Goal: Task Accomplishment & Management: Complete application form

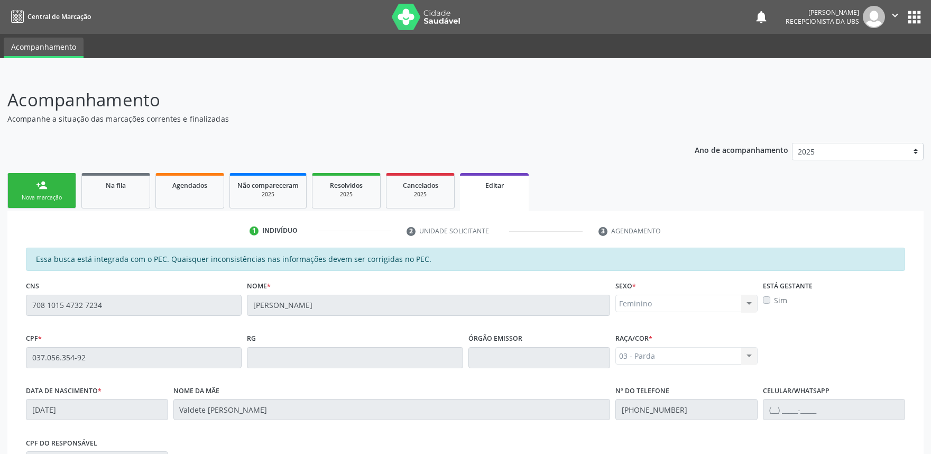
scroll to position [178, 0]
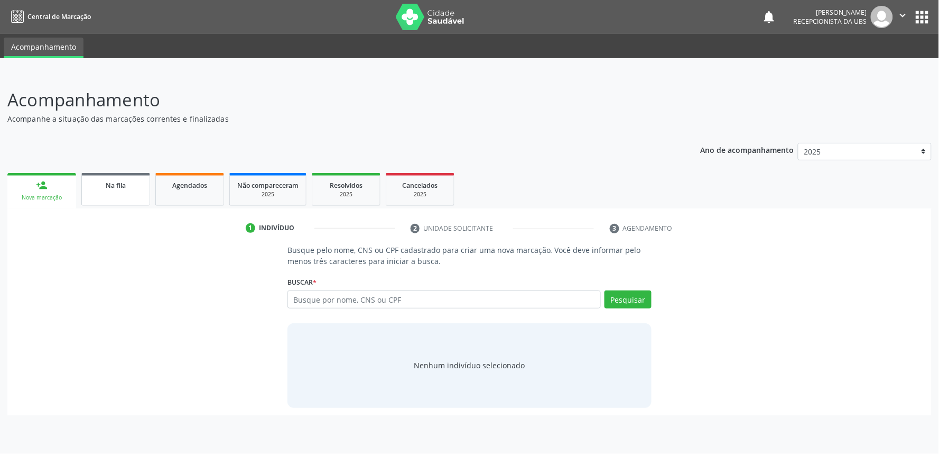
click at [124, 179] on div "Na fila" at bounding box center [115, 184] width 53 height 11
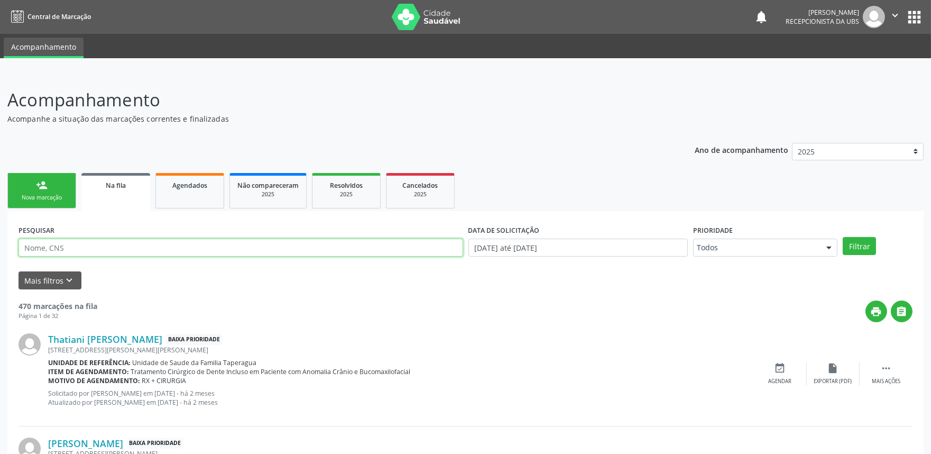
click at [191, 250] on input "text" at bounding box center [241, 247] width 445 height 18
paste input "708101547327234"
type input "708101547327234"
click at [843, 237] on button "Filtrar" at bounding box center [859, 246] width 33 height 18
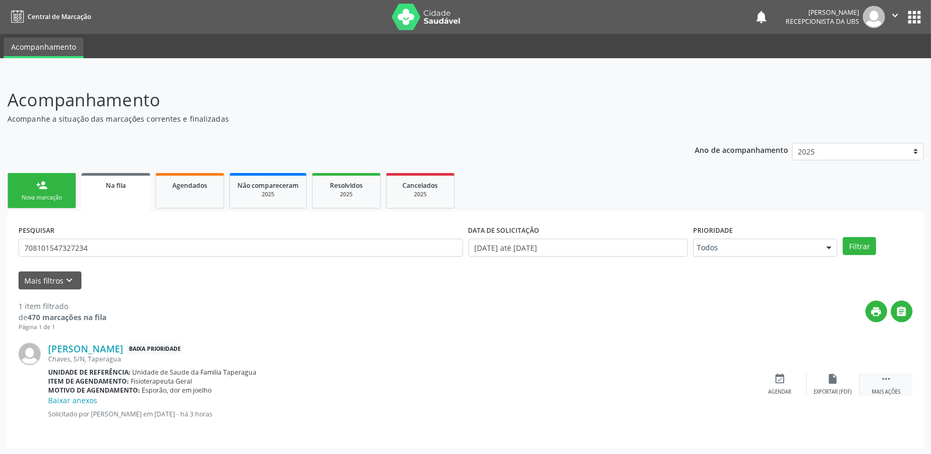
click at [889, 380] on icon "" at bounding box center [886, 379] width 12 height 12
click at [815, 383] on div "edit Editar" at bounding box center [833, 384] width 53 height 23
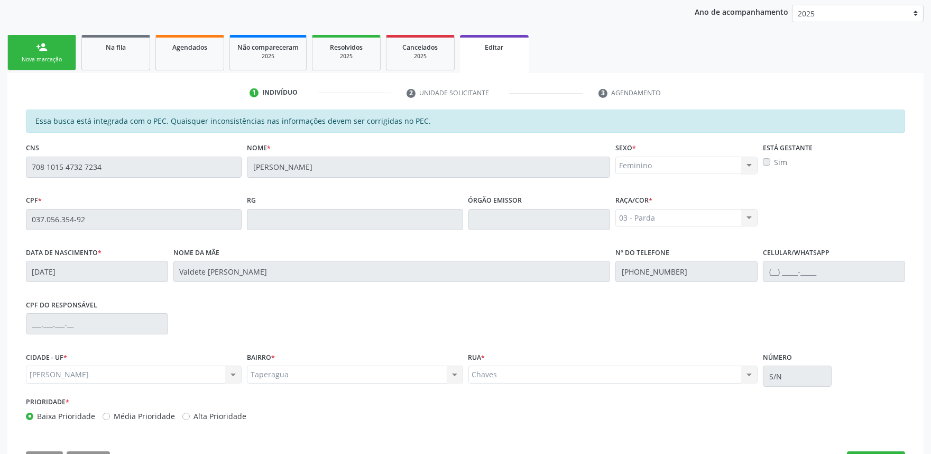
scroll to position [139, 0]
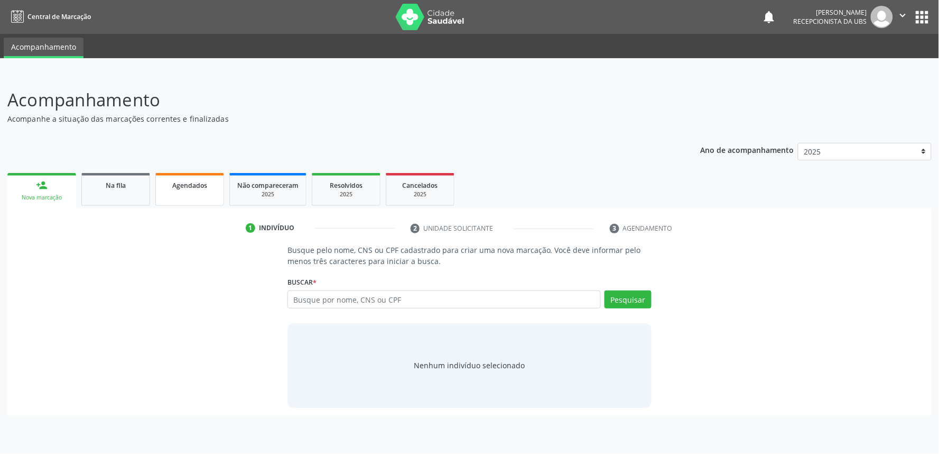
click at [208, 186] on div "Agendados" at bounding box center [189, 184] width 53 height 11
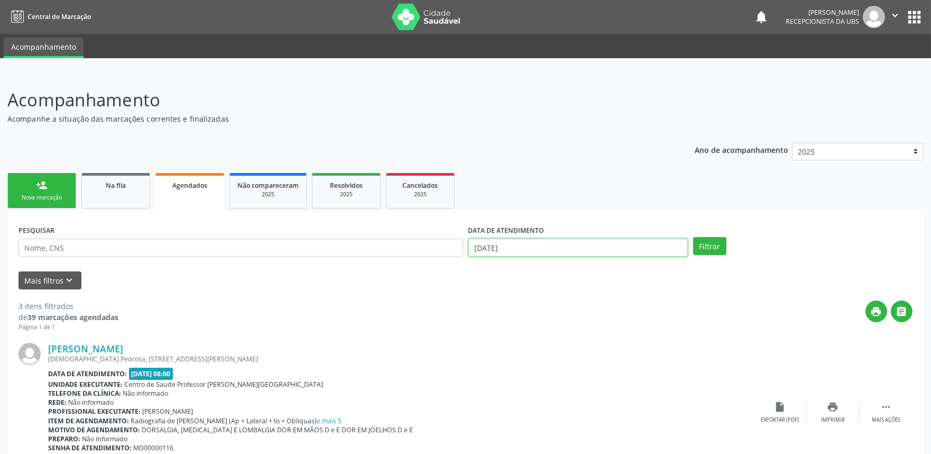
click at [568, 247] on input "[DATE]" at bounding box center [577, 247] width 219 height 18
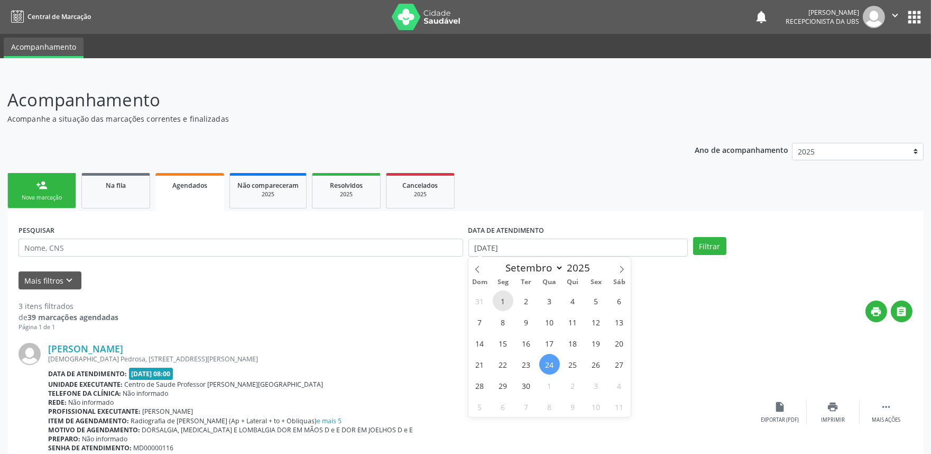
click at [501, 293] on span "1" at bounding box center [503, 300] width 21 height 21
type input "01/09/2025"
click at [618, 271] on icon at bounding box center [621, 268] width 7 height 7
select select "9"
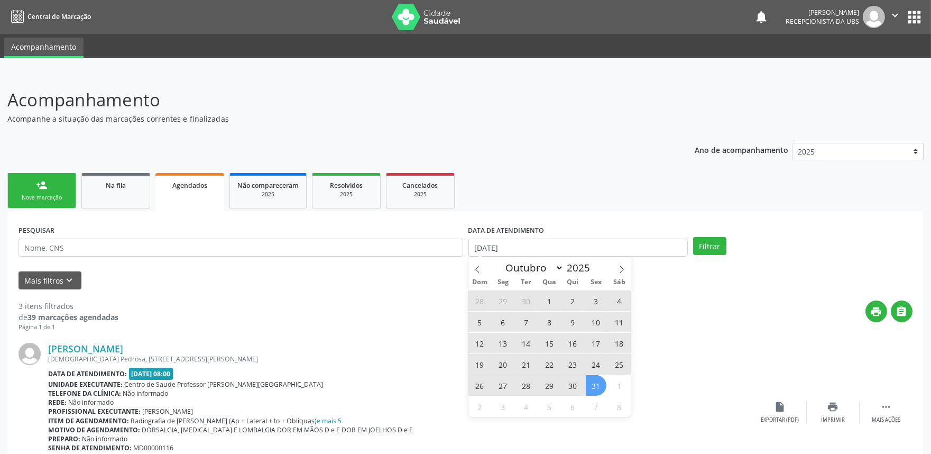
click at [603, 383] on span "31" at bounding box center [596, 385] width 21 height 21
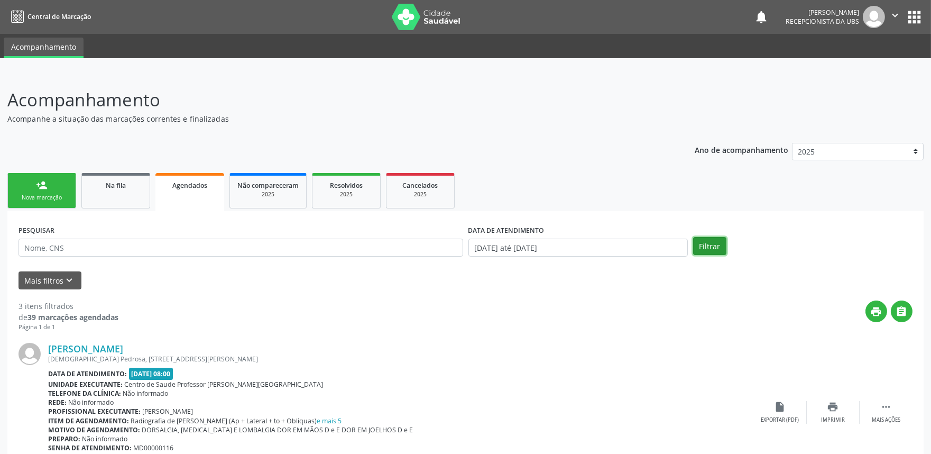
click at [708, 238] on button "Filtrar" at bounding box center [709, 246] width 33 height 18
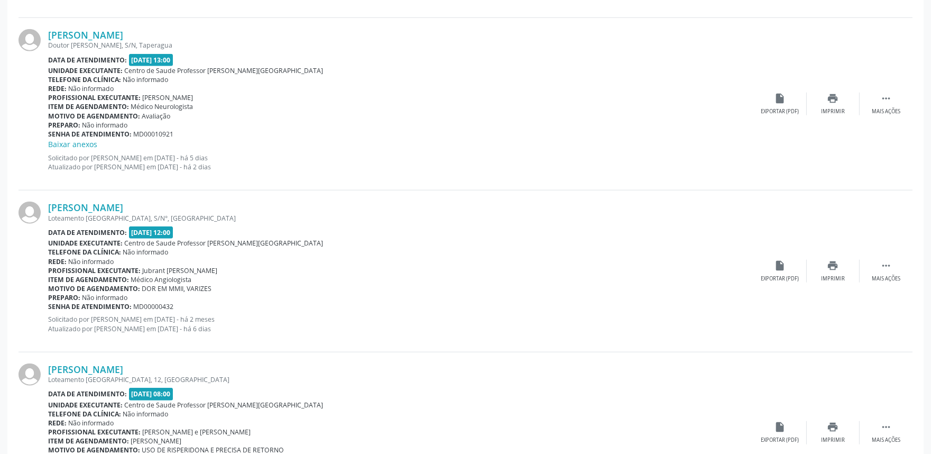
scroll to position [2358, 0]
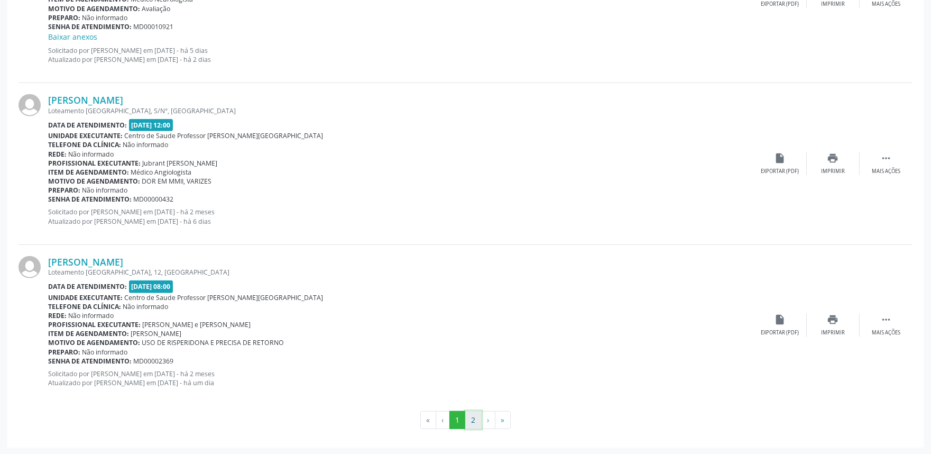
click at [470, 417] on button "2" at bounding box center [473, 420] width 16 height 18
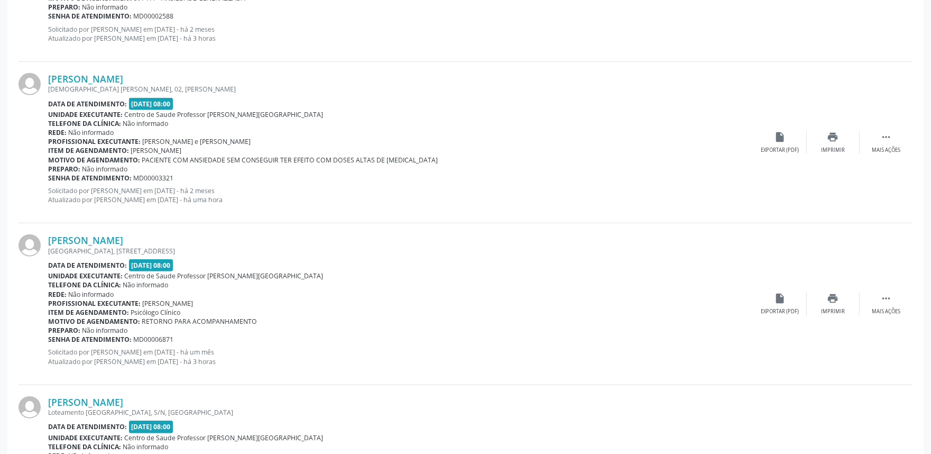
scroll to position [2348, 0]
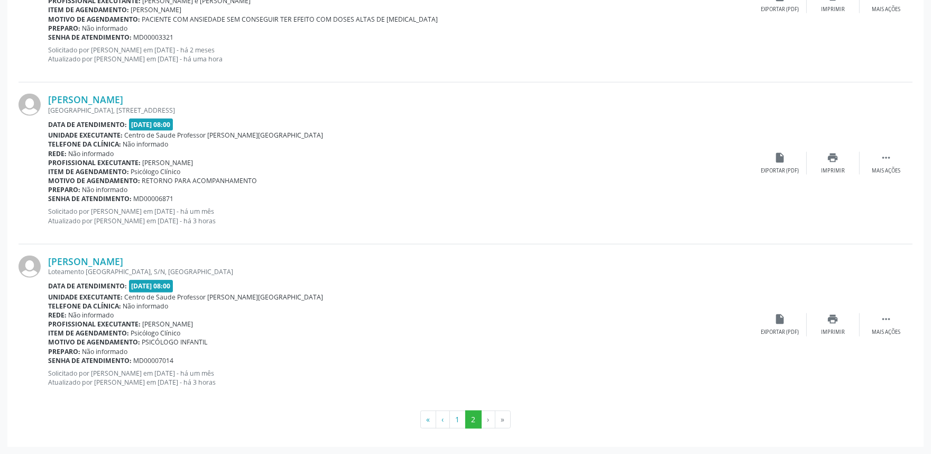
click at [334, 272] on div "Loteamento Porto Grande, S/N, Taperaguá" at bounding box center [401, 271] width 706 height 9
click at [457, 421] on button "1" at bounding box center [457, 419] width 16 height 18
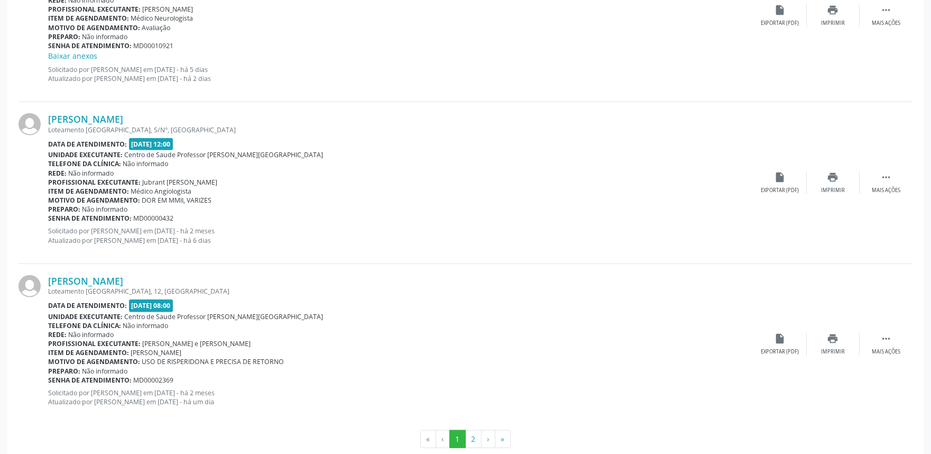
scroll to position [2358, 0]
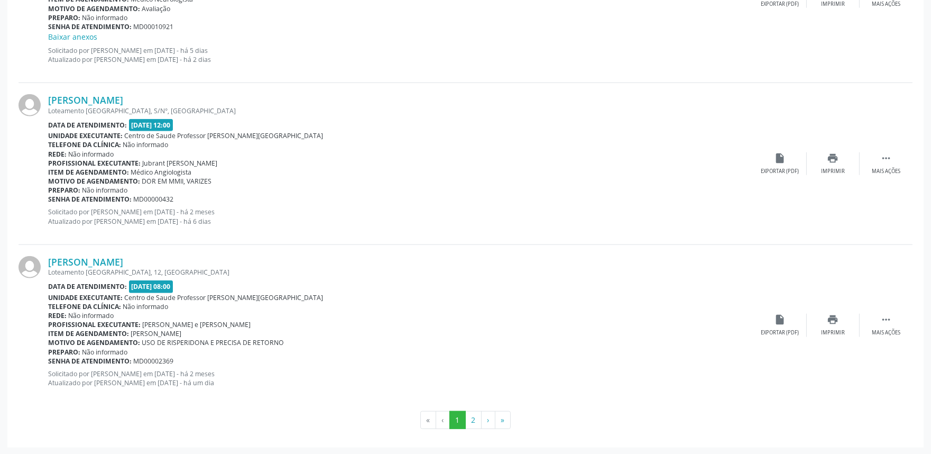
click at [477, 417] on button "2" at bounding box center [473, 420] width 16 height 18
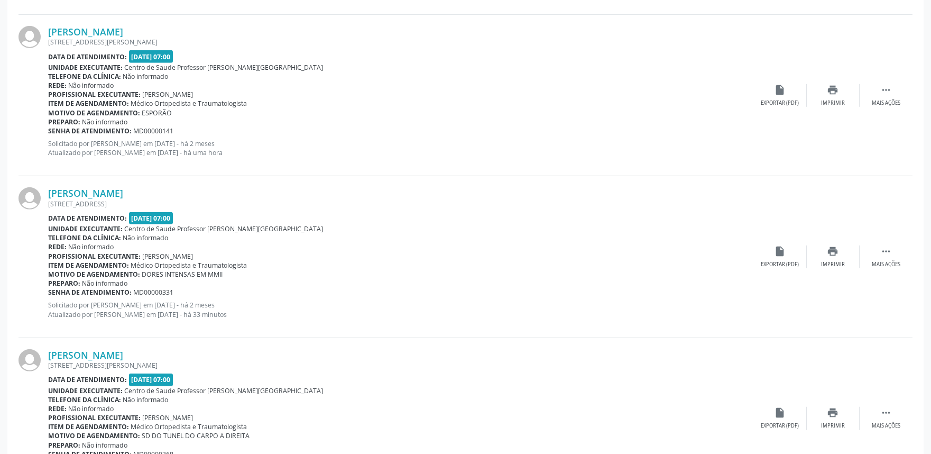
scroll to position [1451, 0]
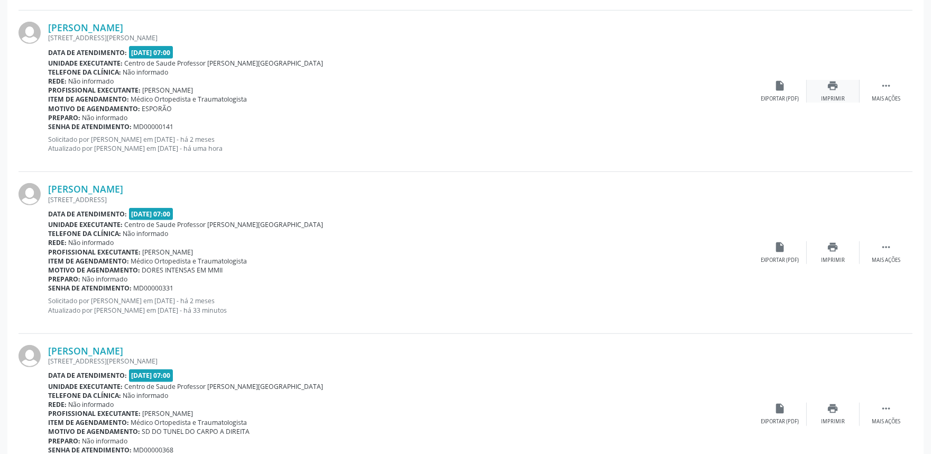
click at [834, 83] on icon "print" at bounding box center [833, 86] width 12 height 12
click at [123, 22] on link "[PERSON_NAME]" at bounding box center [85, 28] width 75 height 12
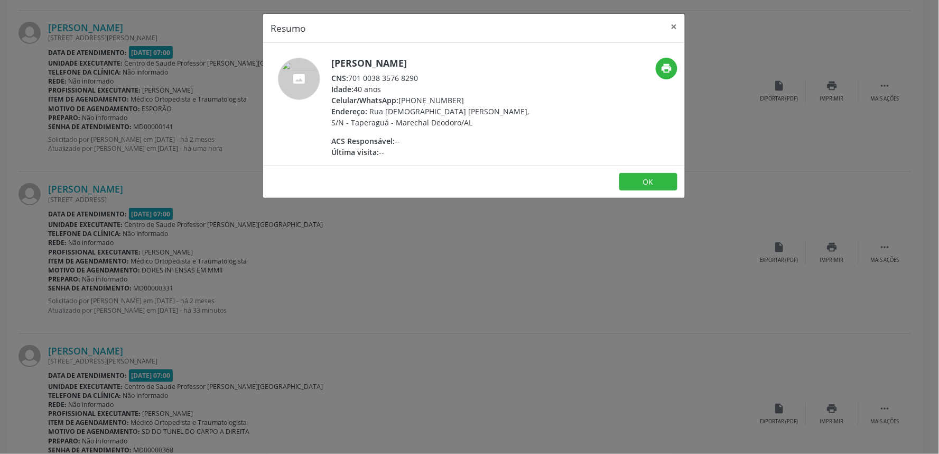
drag, startPoint x: 350, startPoint y: 77, endPoint x: 426, endPoint y: 77, distance: 75.1
click at [426, 77] on div "CNS: 701 0038 3576 8290" at bounding box center [434, 77] width 206 height 11
copy div "701 0038 3576 8290"
click at [559, 242] on div "Resumo × Ariana Fernanda dos Santos Silva CNS: 701 0038 3576 8290 Idade: 40 ano…" at bounding box center [469, 227] width 939 height 454
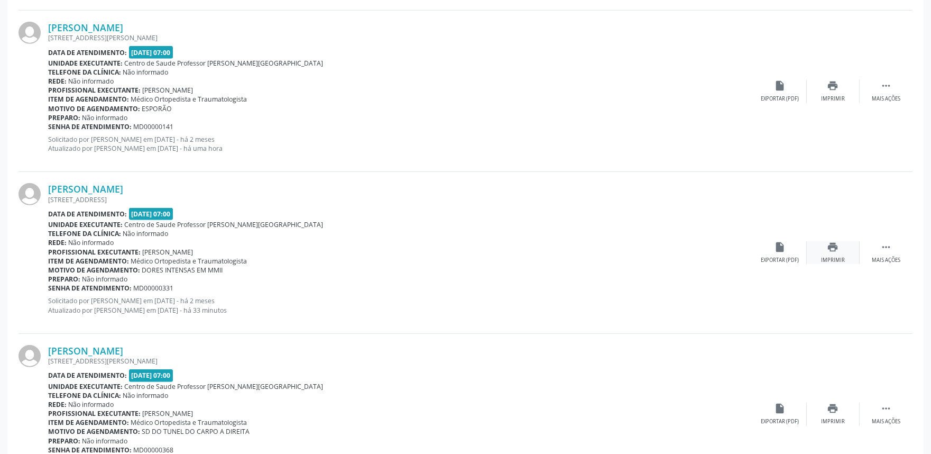
click at [843, 245] on div "print Imprimir" at bounding box center [833, 252] width 53 height 23
click at [123, 187] on link "[PERSON_NAME]" at bounding box center [85, 189] width 75 height 12
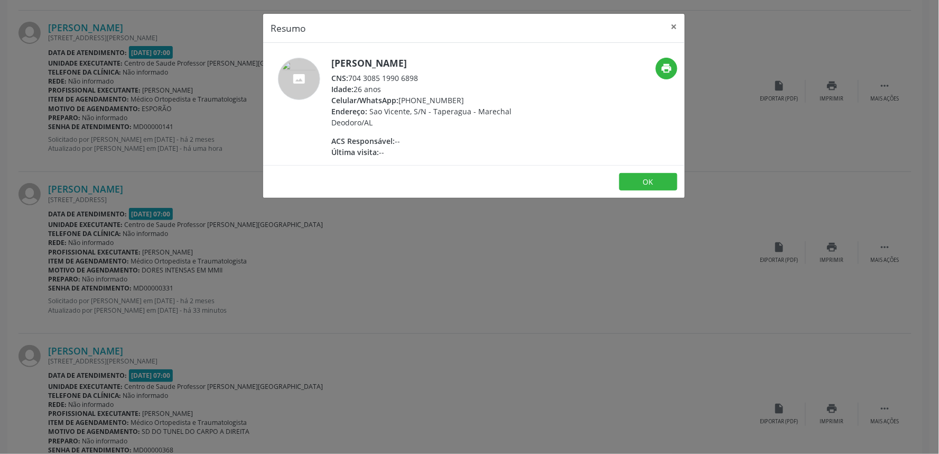
drag, startPoint x: 351, startPoint y: 77, endPoint x: 432, endPoint y: 73, distance: 81.0
click at [432, 73] on div "CNS: 704 3085 1990 6898" at bounding box center [434, 77] width 206 height 11
copy div "704 3085 1990 6898"
click at [411, 229] on div "Resumo × Eloisa Gabriela Mendes da Silva CNS: 704 3085 1990 6898 Idade: 26 anos…" at bounding box center [469, 227] width 939 height 454
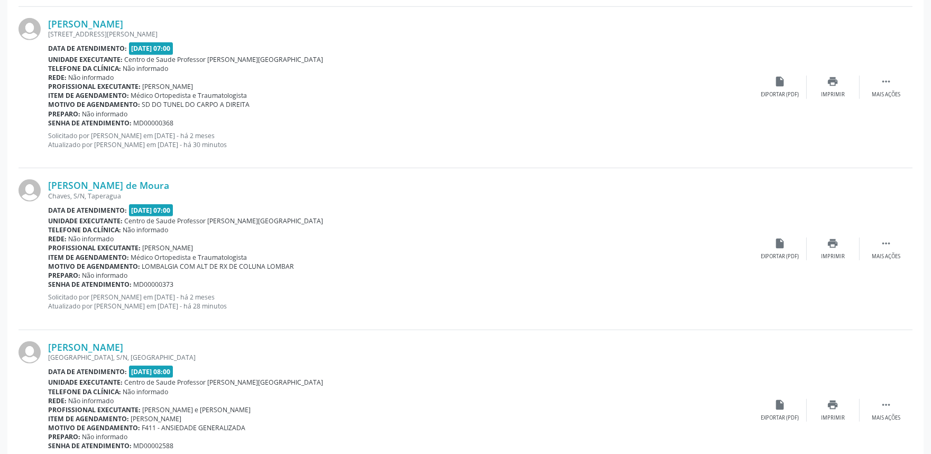
scroll to position [1770, 0]
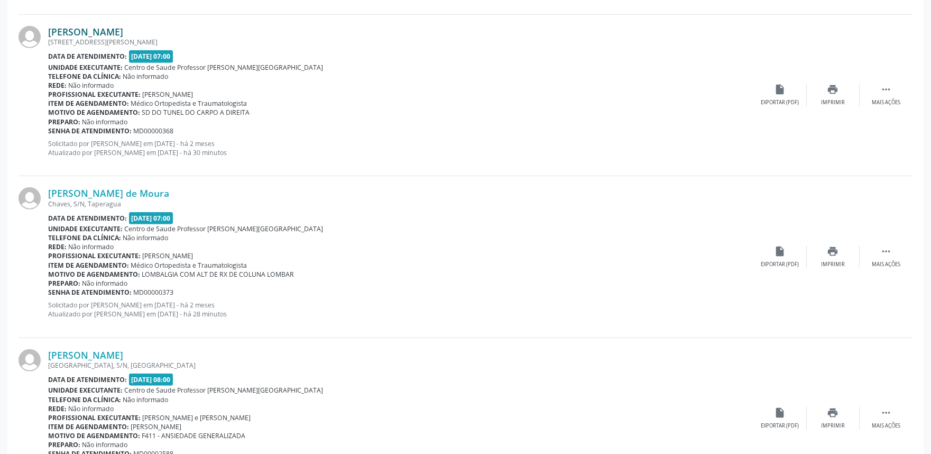
click at [123, 28] on link "[PERSON_NAME]" at bounding box center [85, 32] width 75 height 12
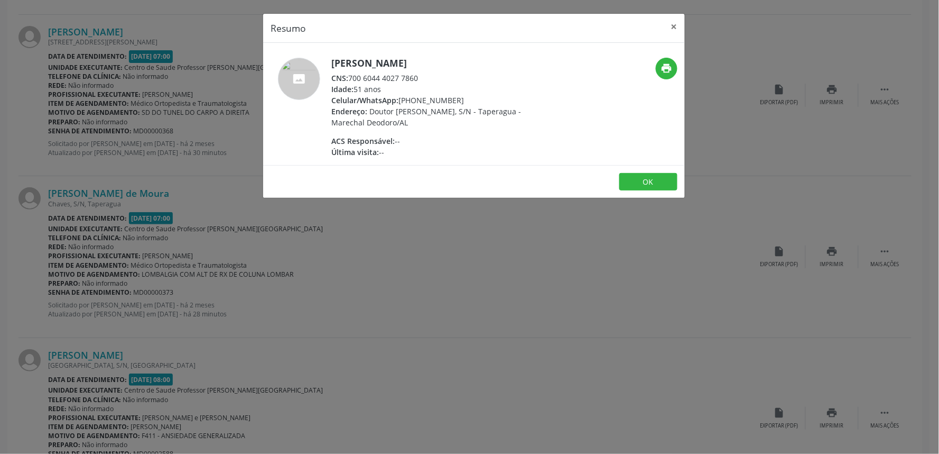
drag, startPoint x: 351, startPoint y: 78, endPoint x: 452, endPoint y: 80, distance: 101.5
click at [452, 80] on div "CNS: 700 6044 4027 7860" at bounding box center [434, 77] width 206 height 11
copy div "700 6044 4027 7860"
click at [699, 252] on div "Resumo × Pedro Severino de Lima Santos CNS: 700 6044 4027 7860 Idade: 51 anos C…" at bounding box center [469, 227] width 939 height 454
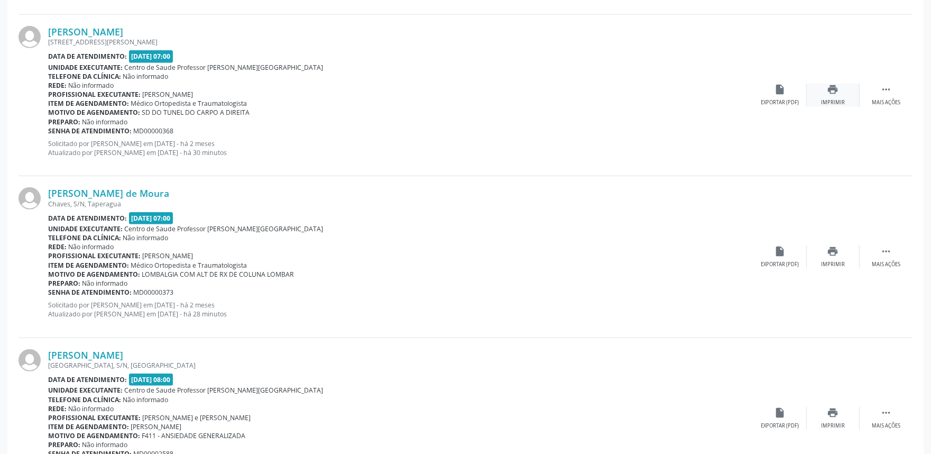
click at [830, 90] on icon "print" at bounding box center [833, 90] width 12 height 12
click at [110, 192] on link "[PERSON_NAME] de Moura" at bounding box center [108, 193] width 121 height 12
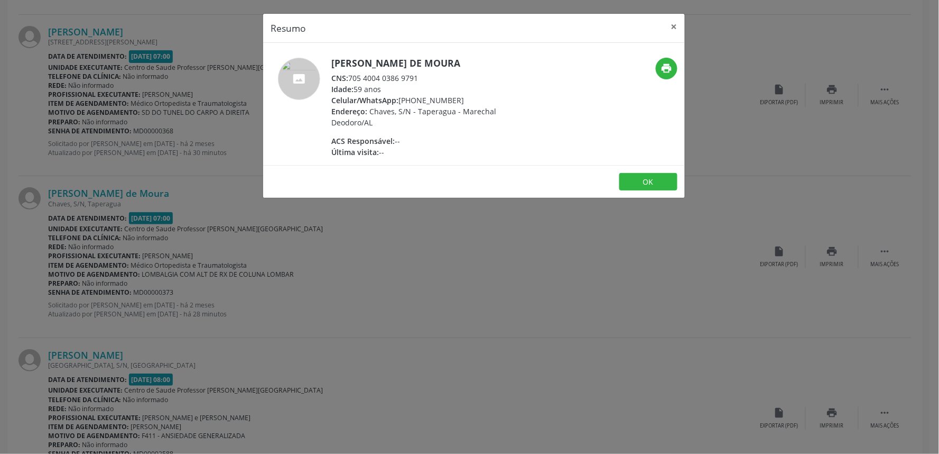
drag, startPoint x: 350, startPoint y: 76, endPoint x: 424, endPoint y: 78, distance: 74.6
click at [424, 78] on div "CNS: 705 4004 0386 9791" at bounding box center [434, 77] width 206 height 11
copy div "705 4004 0386 9791"
click at [672, 262] on div "Resumo × Maria Cicera de Moura CNS: 705 4004 0386 9791 Idade: 59 anos Celular/W…" at bounding box center [469, 227] width 939 height 454
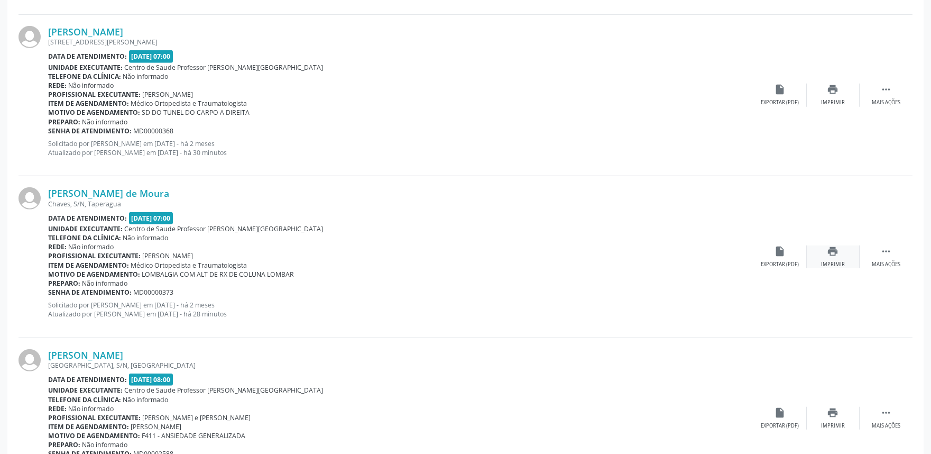
click at [835, 245] on icon "print" at bounding box center [833, 251] width 12 height 12
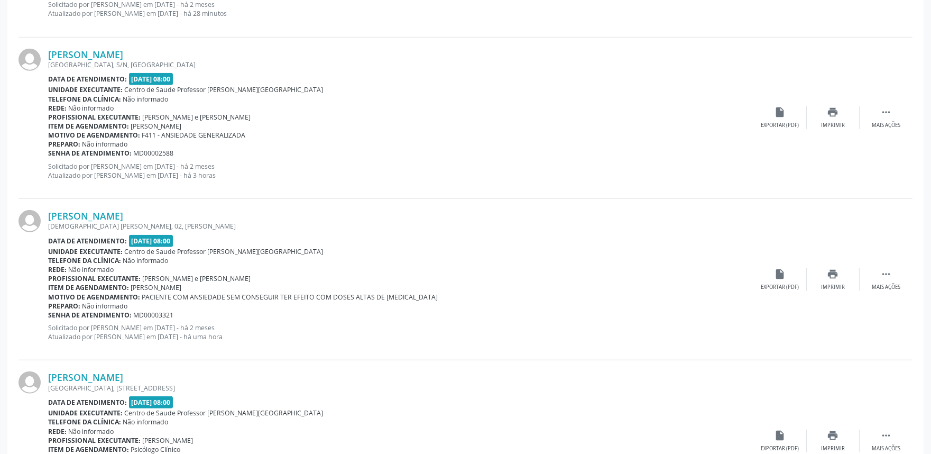
scroll to position [2112, 0]
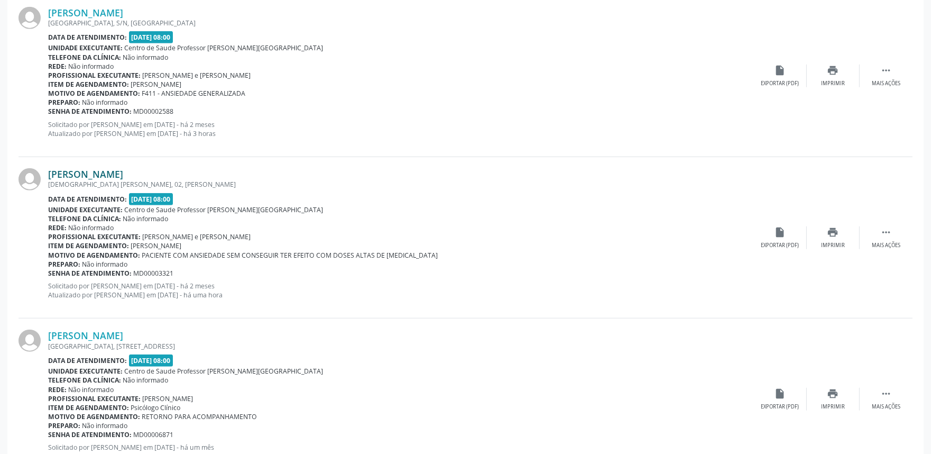
click at [123, 174] on link "[PERSON_NAME]" at bounding box center [85, 174] width 75 height 12
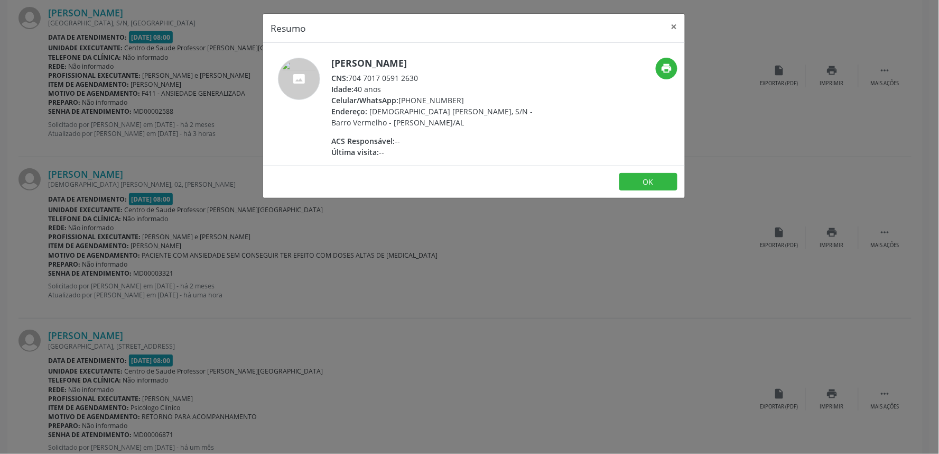
drag, startPoint x: 350, startPoint y: 78, endPoint x: 426, endPoint y: 75, distance: 75.2
click at [426, 75] on div "CNS: 704 7017 0591 2630" at bounding box center [434, 77] width 206 height 11
copy div "704 7017 0591 2630"
click at [635, 263] on div "Resumo × Maria Isabel Gomes Oliveira CNS: 704 7017 0591 2630 Idade: 40 anos Cel…" at bounding box center [469, 227] width 939 height 454
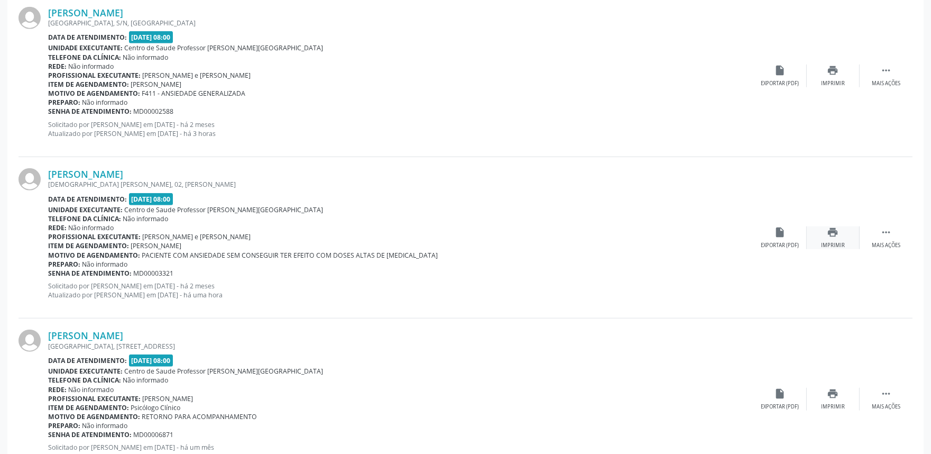
click at [840, 236] on div "print Imprimir" at bounding box center [833, 237] width 53 height 23
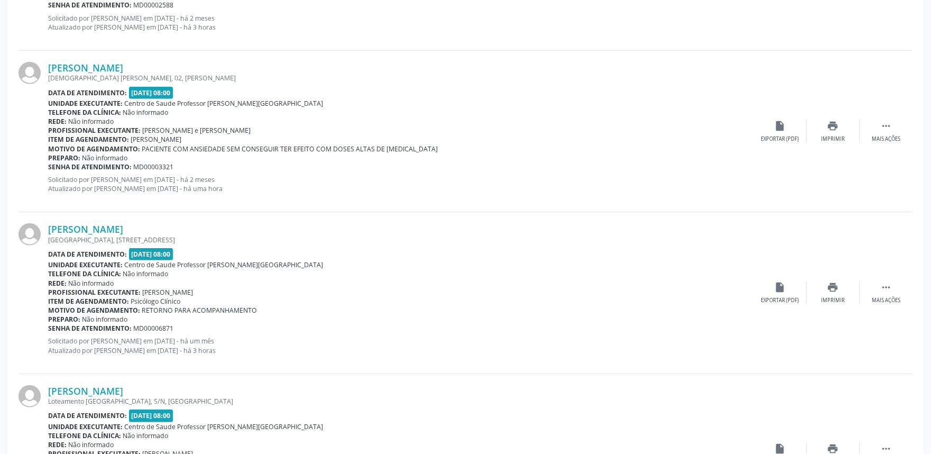
scroll to position [2348, 0]
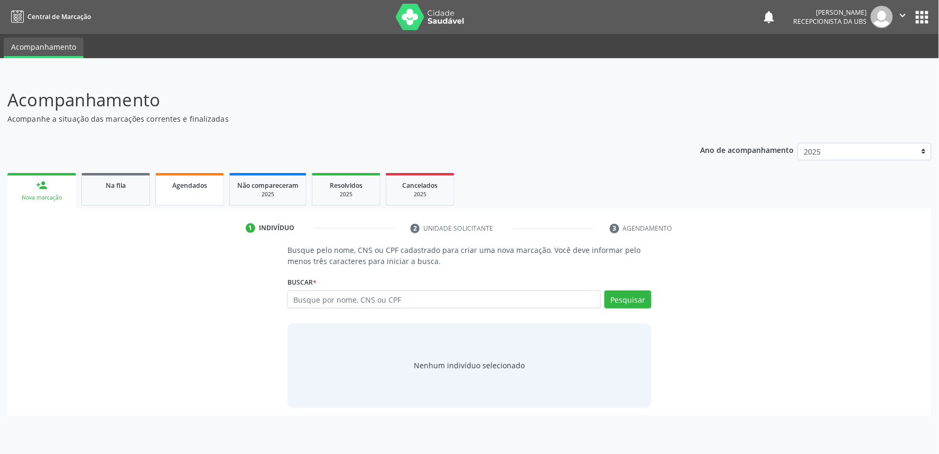
click at [180, 197] on link "Agendados" at bounding box center [189, 189] width 69 height 33
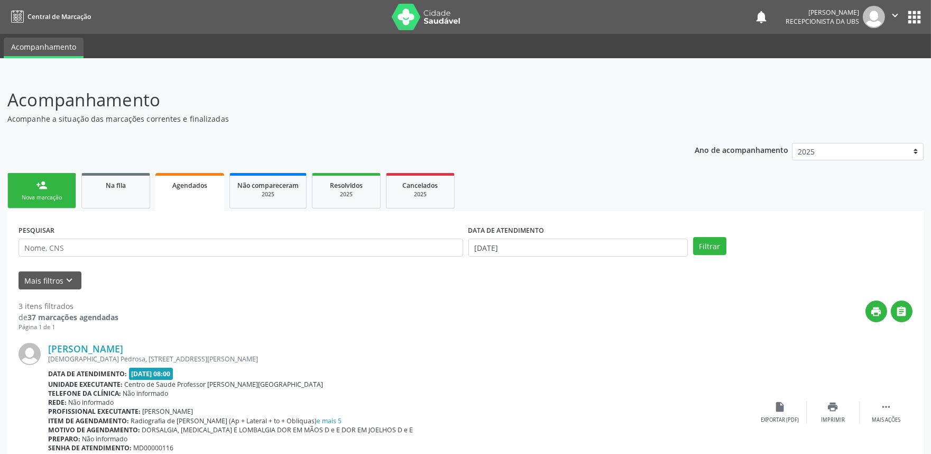
click at [180, 197] on link "Agendados" at bounding box center [189, 192] width 69 height 38
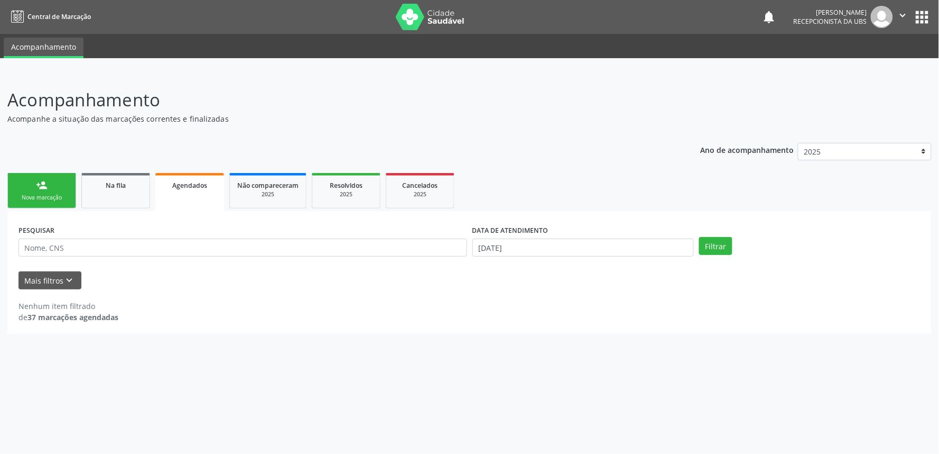
click at [180, 197] on link "Agendados" at bounding box center [189, 192] width 69 height 38
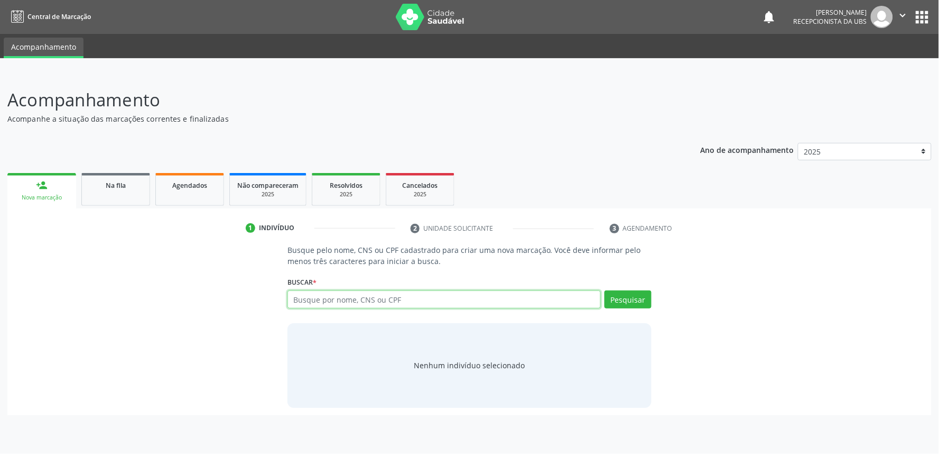
paste input "702907597103177"
type input "702907597103177"
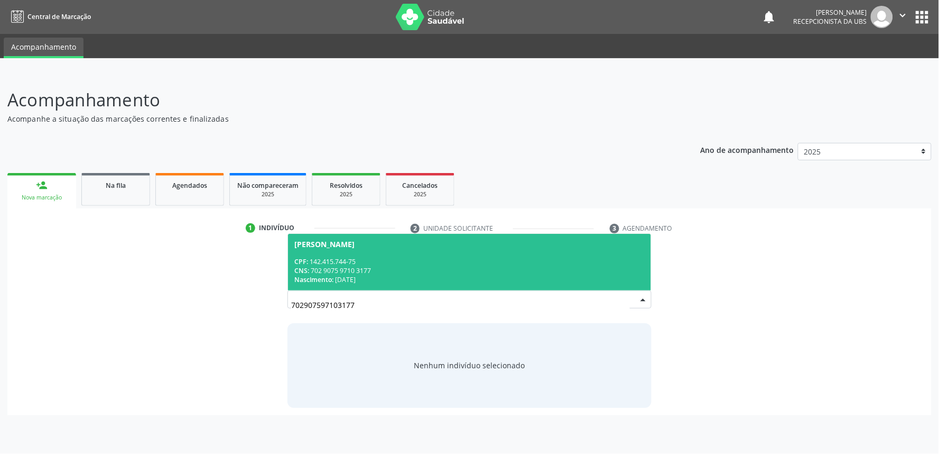
click at [435, 266] on div "CNS: 702 9075 9710 3177" at bounding box center [469, 270] width 350 height 9
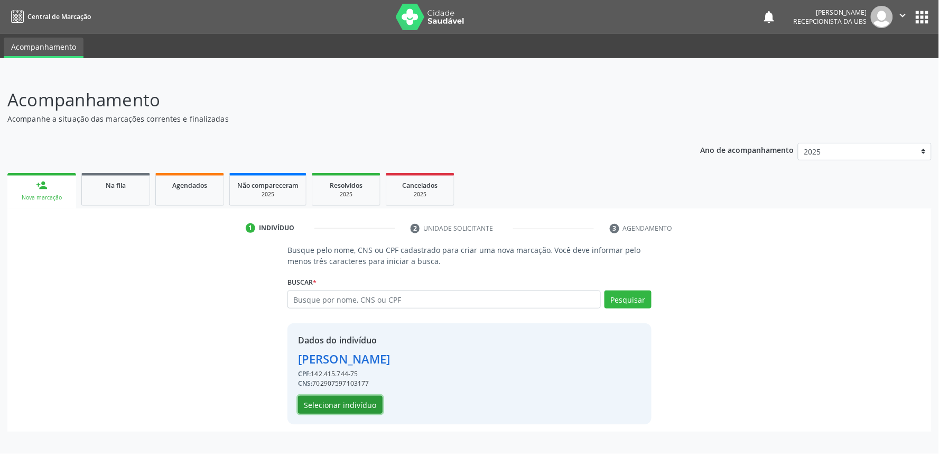
click at [344, 402] on button "Selecionar indivíduo" at bounding box center [340, 404] width 85 height 18
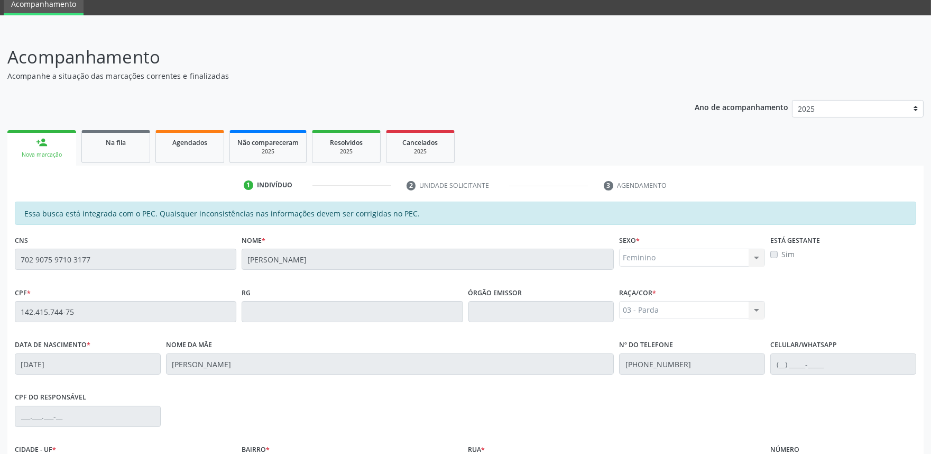
scroll to position [164, 0]
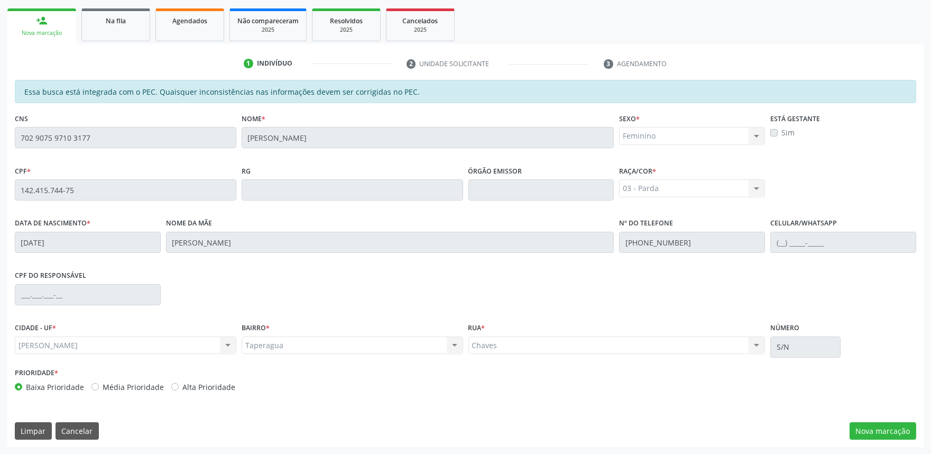
click at [781, 132] on label "Sim" at bounding box center [787, 132] width 13 height 11
click at [885, 431] on button "Nova marcação" at bounding box center [882, 431] width 67 height 18
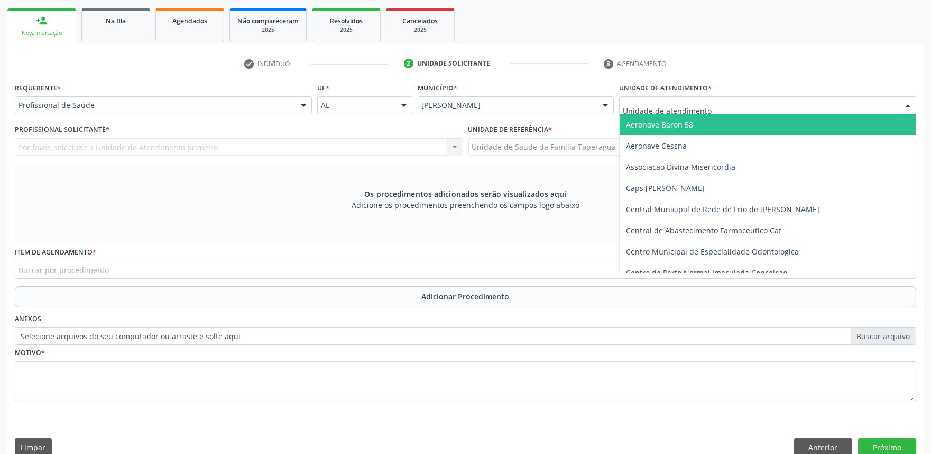
click at [772, 106] on div at bounding box center [767, 105] width 297 height 18
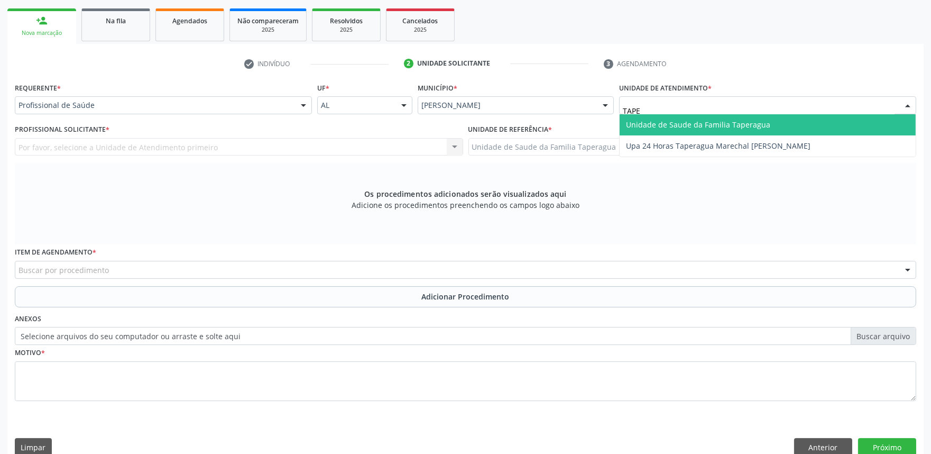
type input "TAPER"
click at [772, 118] on span "Unidade de Saude da Familia Taperagua" at bounding box center [768, 124] width 296 height 21
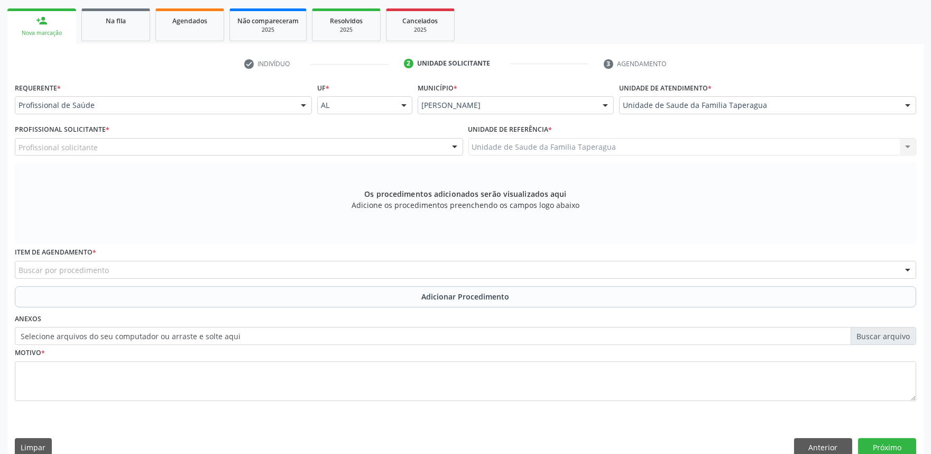
click at [263, 144] on div "Profissional solicitante" at bounding box center [239, 147] width 448 height 18
type input "JU"
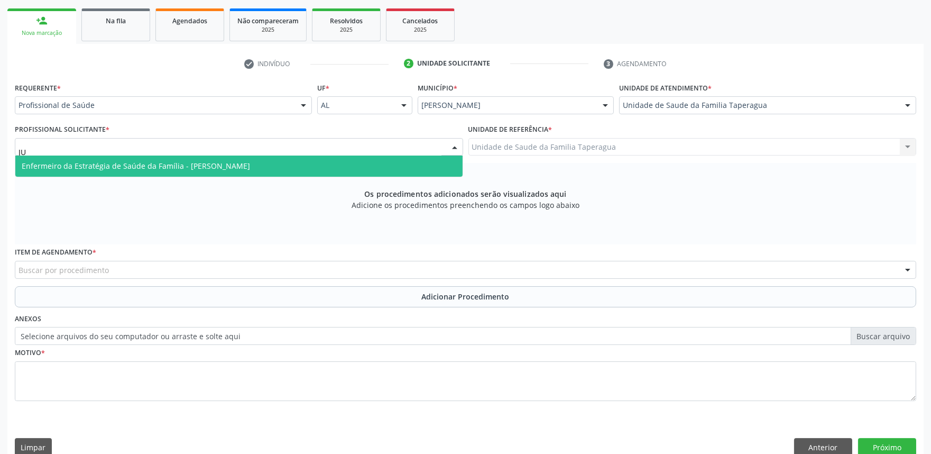
click at [250, 165] on span "Enfermeiro da Estratégia de Saúde da Família - Julilda Maria de Medeiros" at bounding box center [136, 166] width 228 height 10
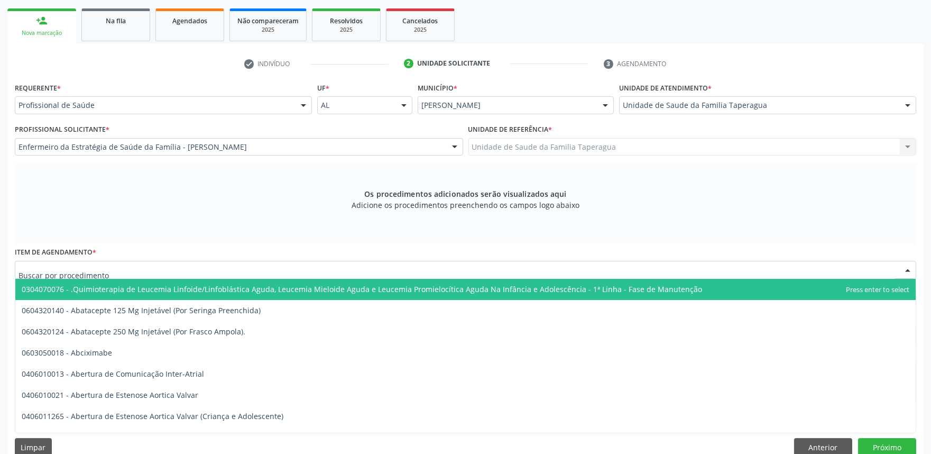
click at [272, 269] on div at bounding box center [465, 270] width 901 height 18
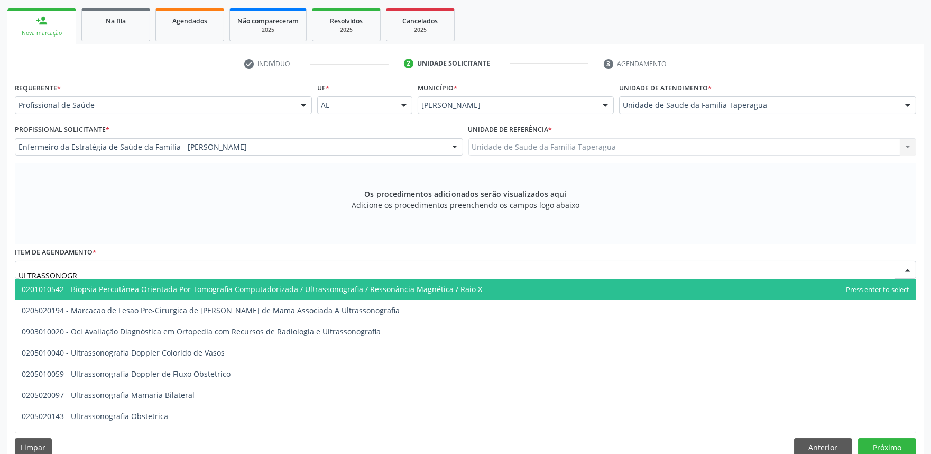
type input "ULTRASSONOGRA"
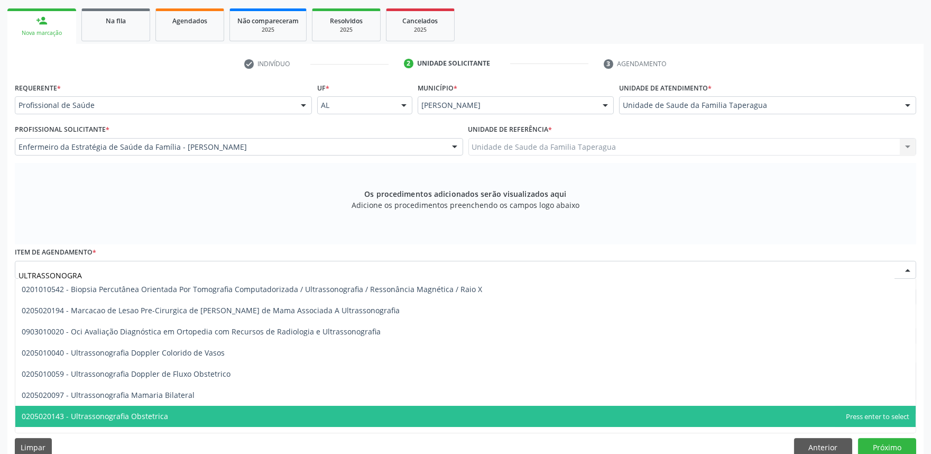
click at [230, 413] on span "0205020143 - Ultrassonografia Obstetrica" at bounding box center [465, 415] width 900 height 21
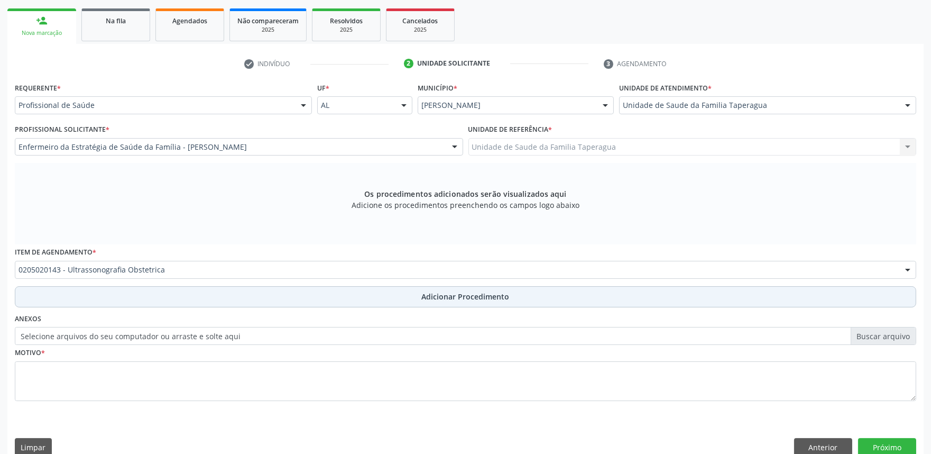
click at [273, 287] on button "Adicionar Procedimento" at bounding box center [465, 296] width 901 height 21
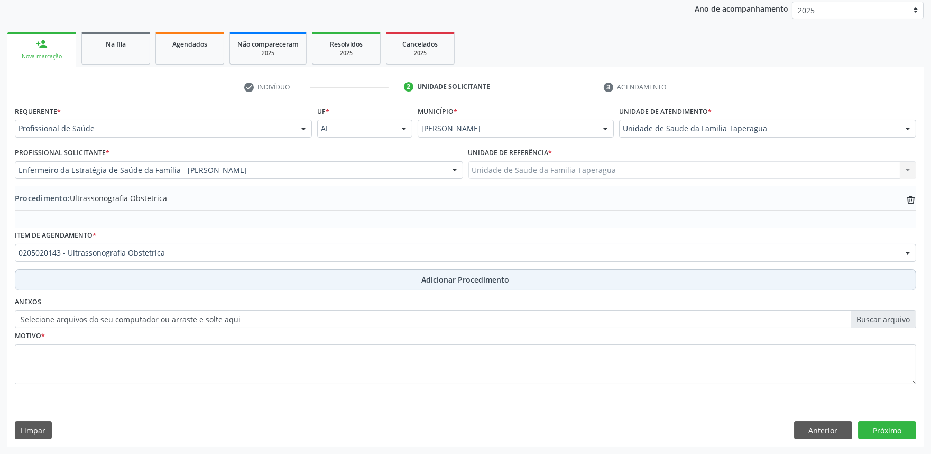
scroll to position [140, 0]
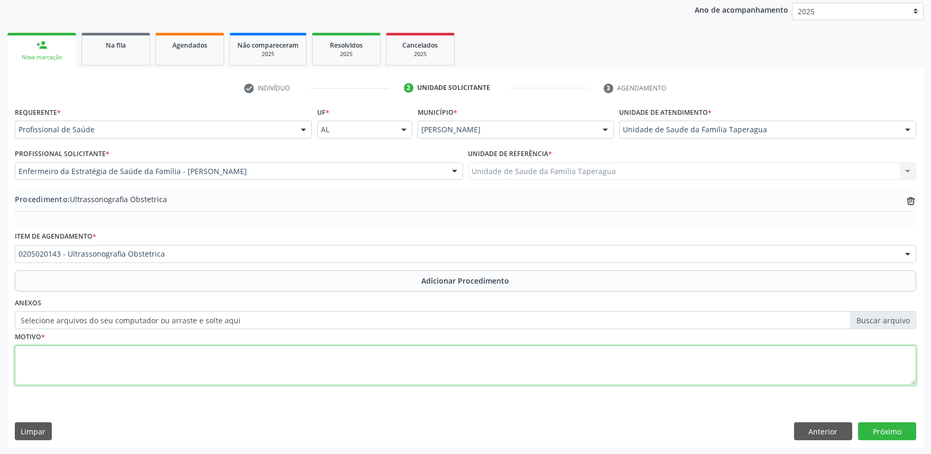
click at [280, 360] on textarea at bounding box center [465, 365] width 901 height 40
type textarea "PRÉ-[DATE]"
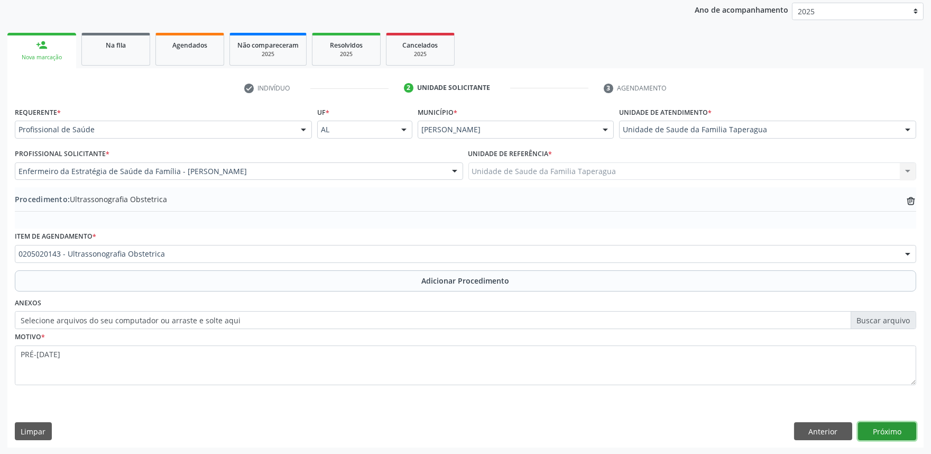
click at [880, 436] on button "Próximo" at bounding box center [887, 431] width 58 height 18
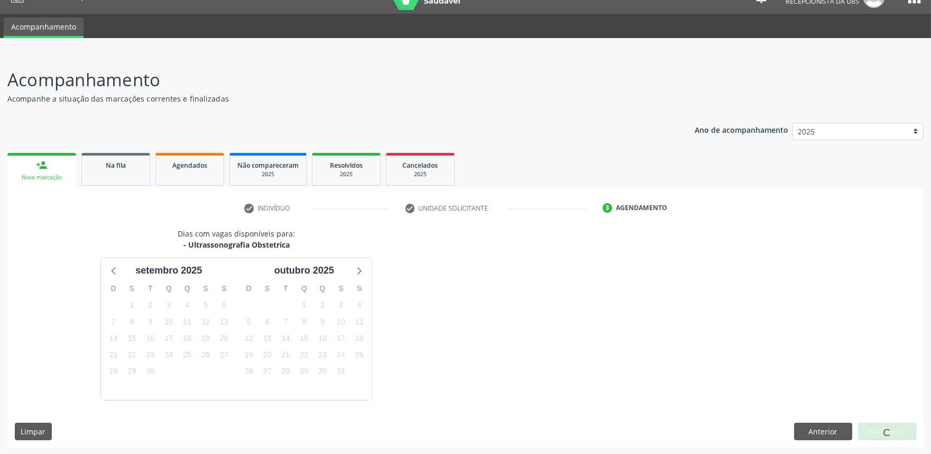
scroll to position [51, 0]
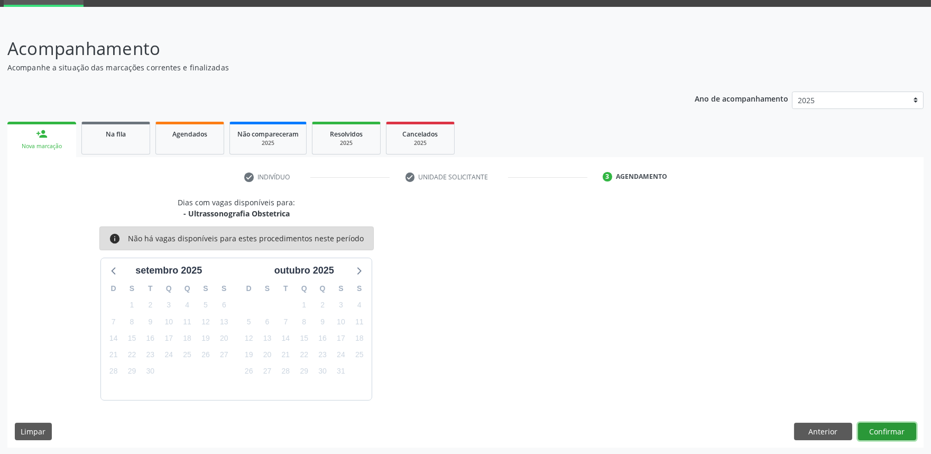
click at [893, 429] on button "Confirmar" at bounding box center [887, 431] width 58 height 18
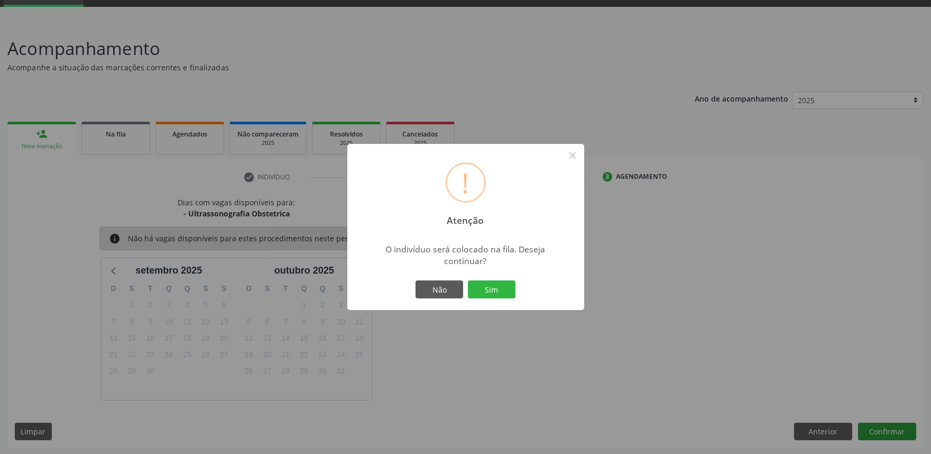
click at [468, 280] on button "Sim" at bounding box center [492, 289] width 48 height 18
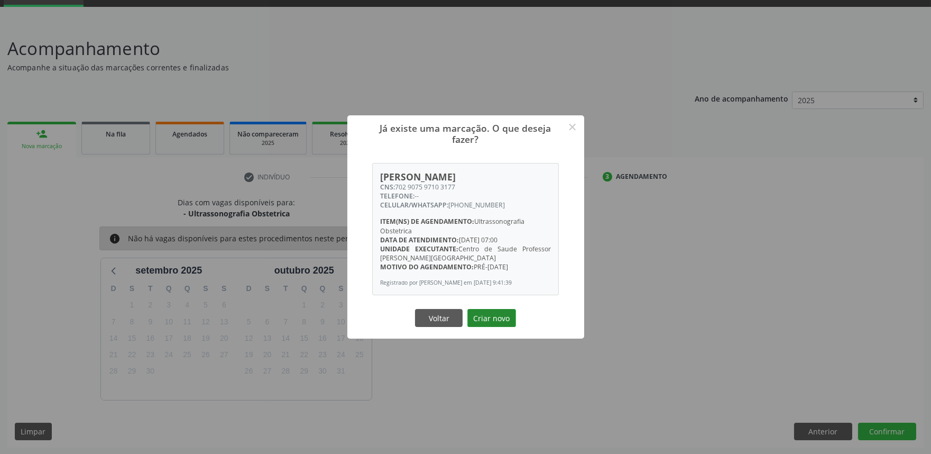
click at [498, 319] on button "Criar novo" at bounding box center [491, 318] width 49 height 18
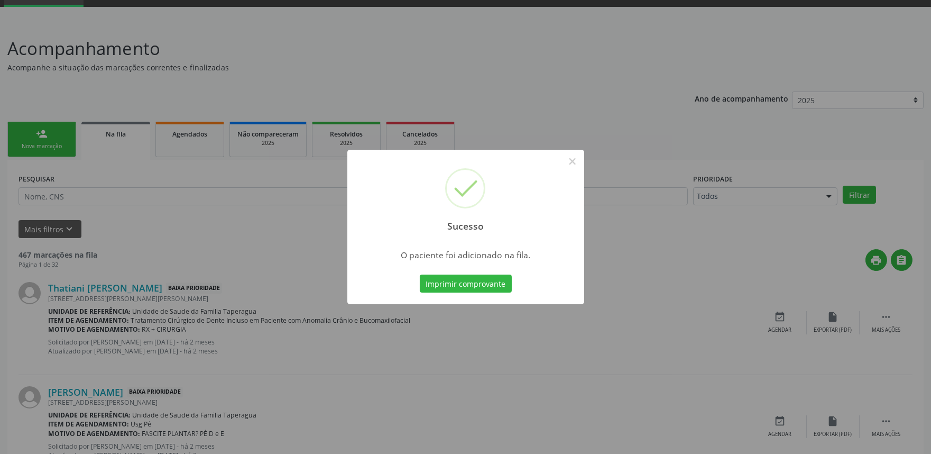
scroll to position [0, 0]
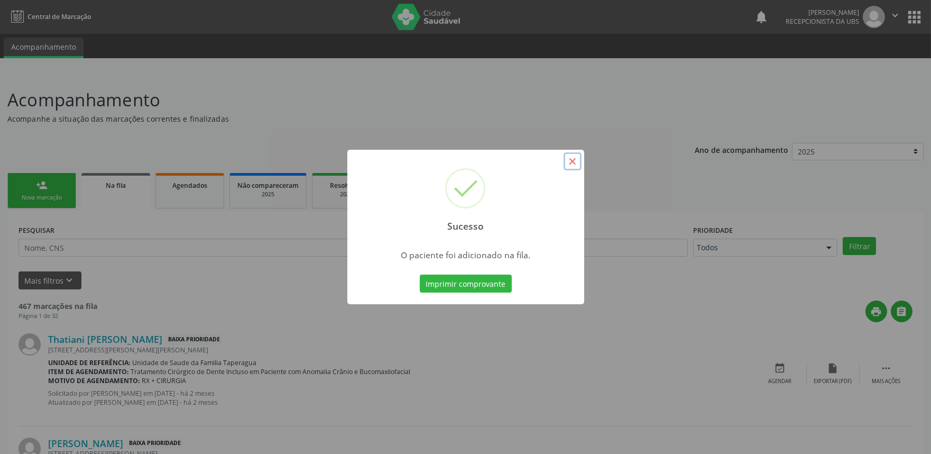
click at [576, 165] on button "×" at bounding box center [572, 161] width 18 height 18
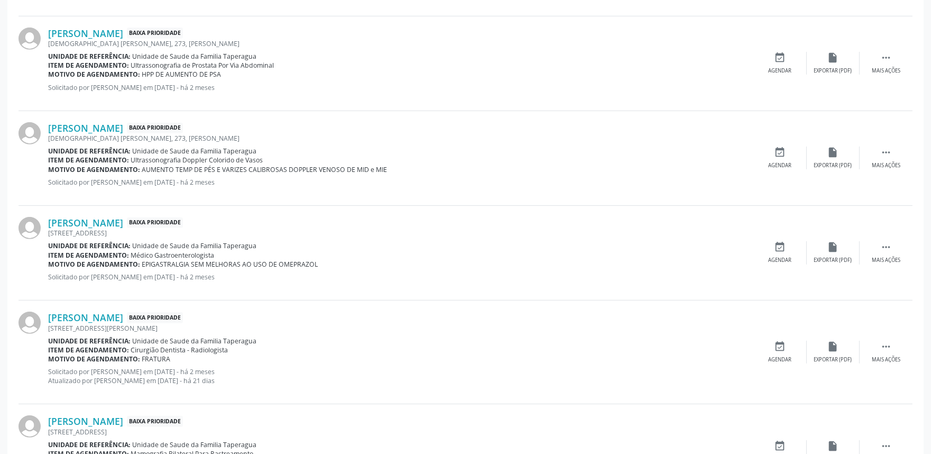
scroll to position [1401, 0]
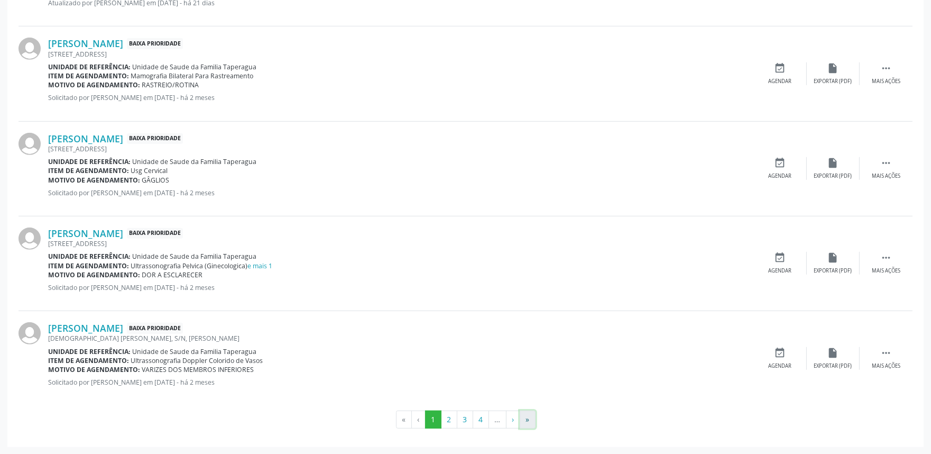
click at [529, 419] on button "»" at bounding box center [528, 419] width 16 height 18
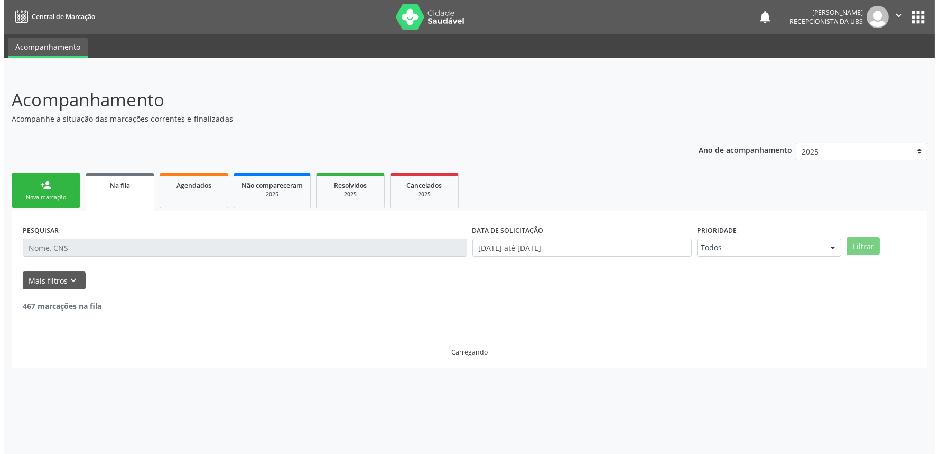
scroll to position [0, 0]
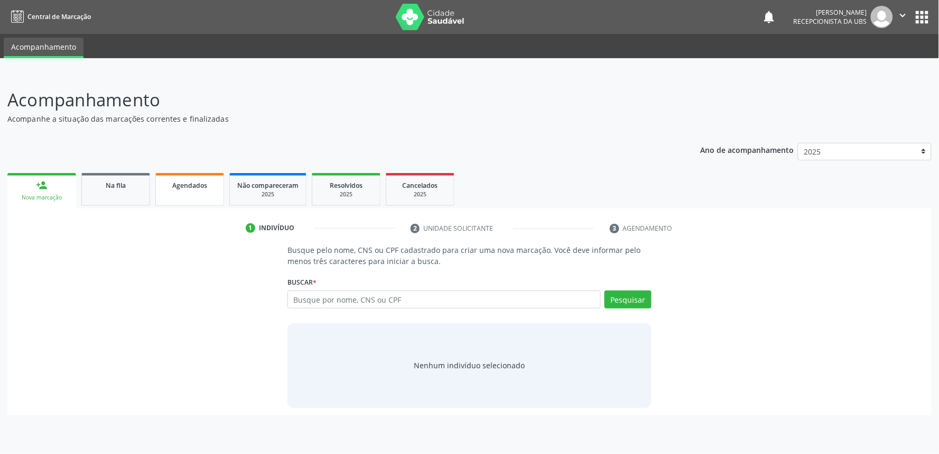
click at [196, 183] on span "Agendados" at bounding box center [189, 185] width 35 height 9
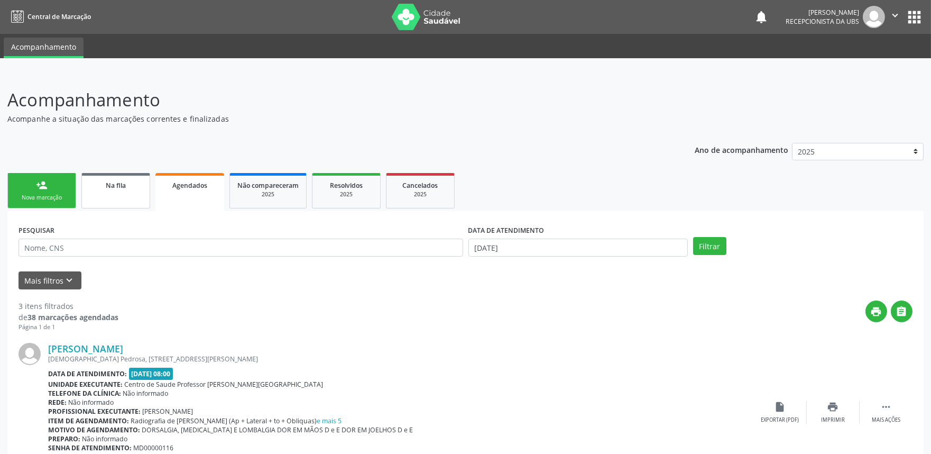
click at [112, 195] on link "Na fila" at bounding box center [115, 190] width 69 height 35
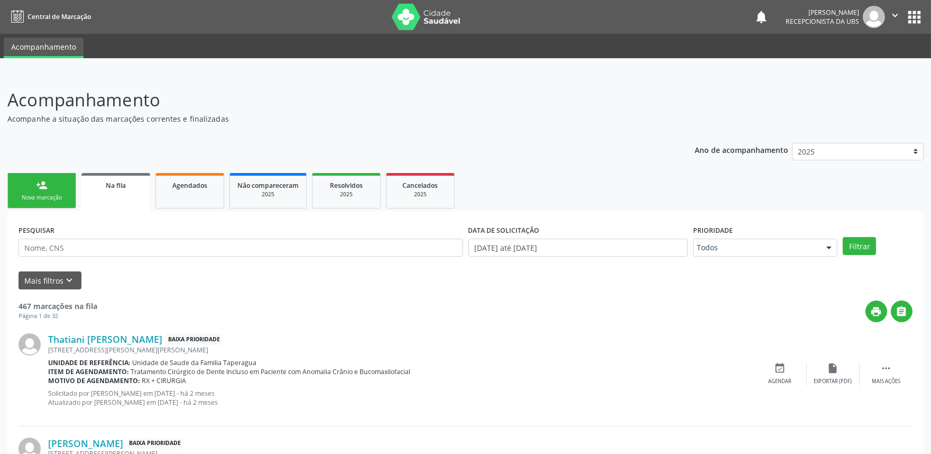
scroll to position [1401, 0]
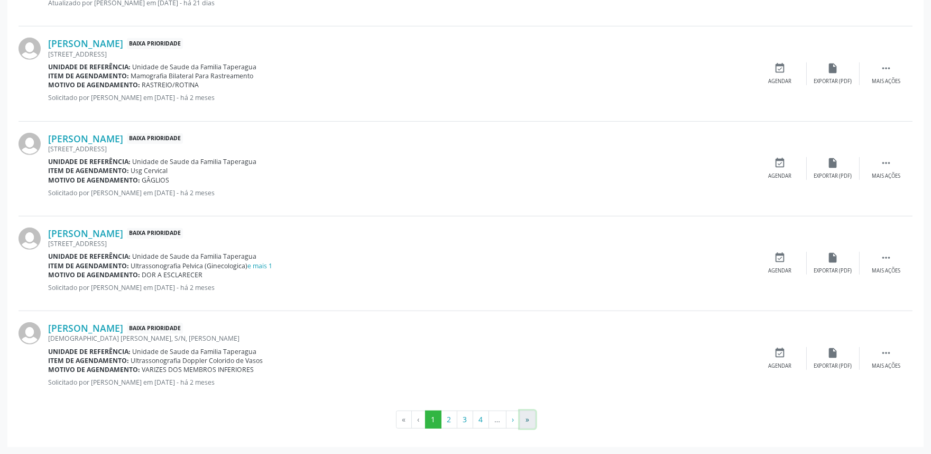
click at [531, 420] on button "»" at bounding box center [528, 419] width 16 height 18
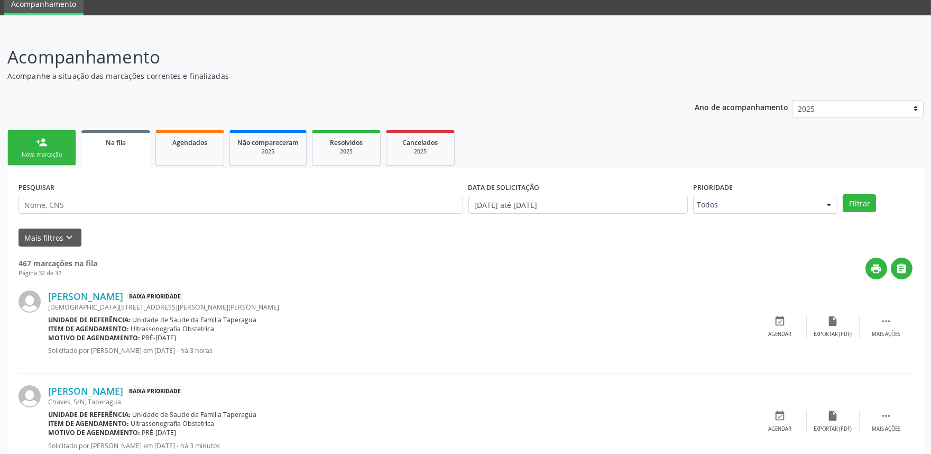
scroll to position [106, 0]
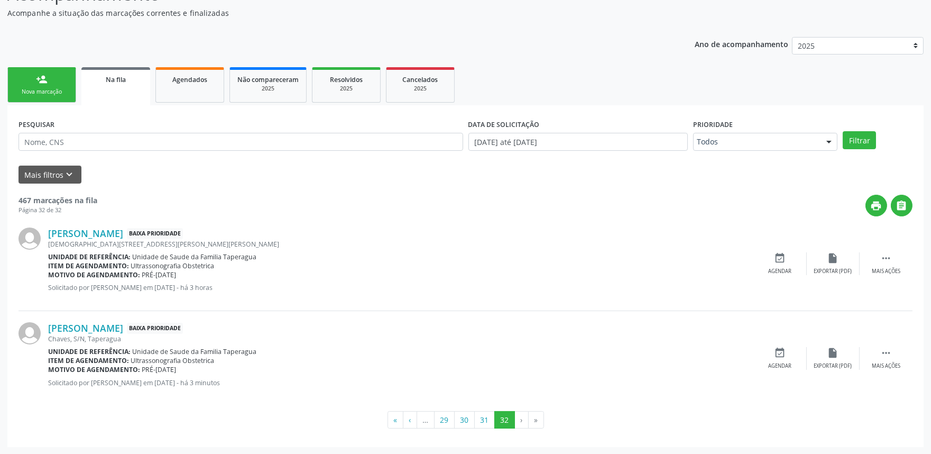
click at [57, 86] on link "person_add Nova marcação" at bounding box center [41, 84] width 69 height 35
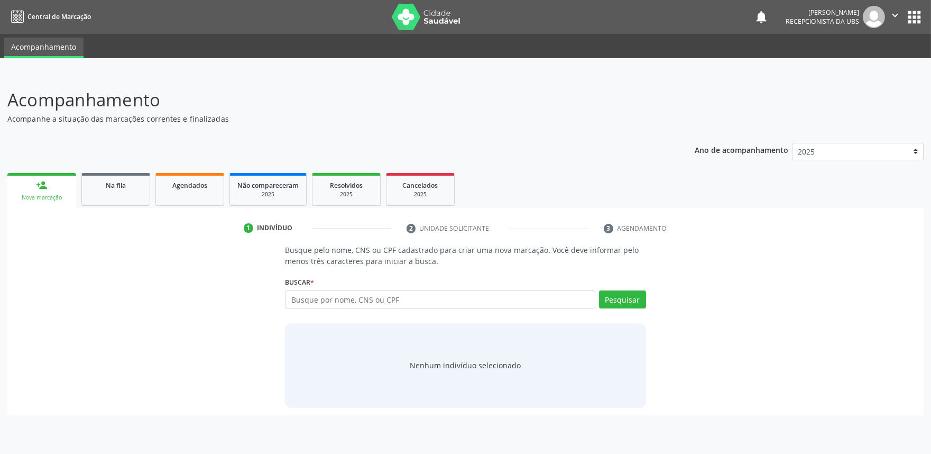
scroll to position [0, 0]
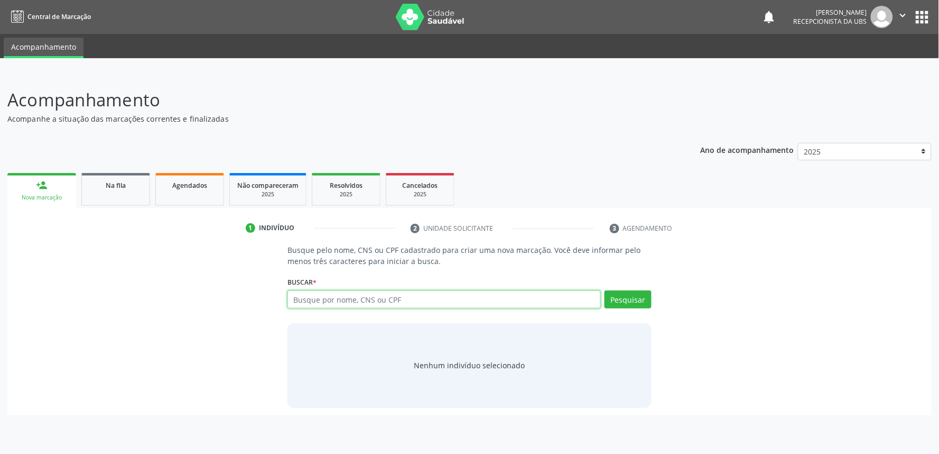
click at [340, 295] on input "text" at bounding box center [444, 299] width 313 height 18
paste input "898002773226994"
type input "898002773226994"
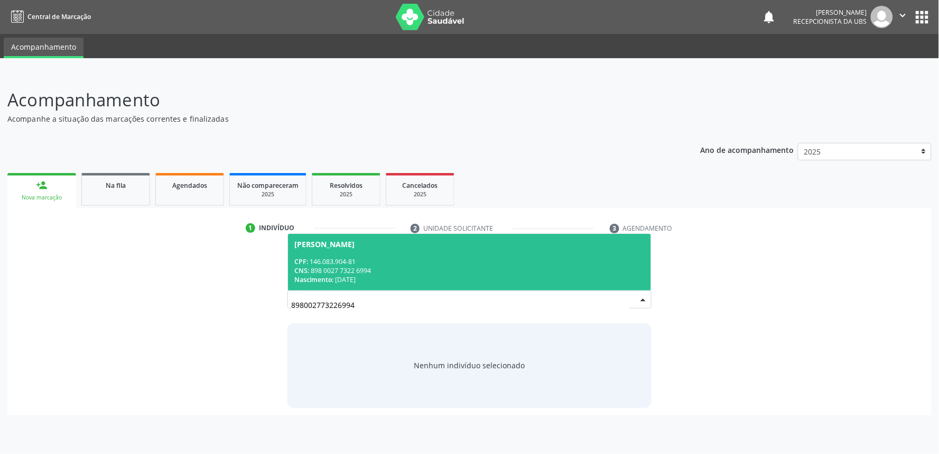
click at [394, 260] on div "CPF: 146.083.904-81" at bounding box center [469, 261] width 350 height 9
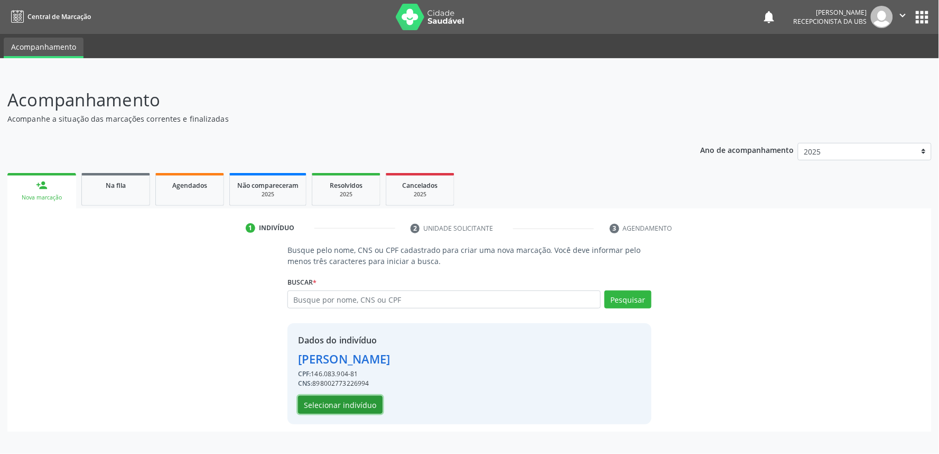
click at [360, 408] on button "Selecionar indivíduo" at bounding box center [340, 404] width 85 height 18
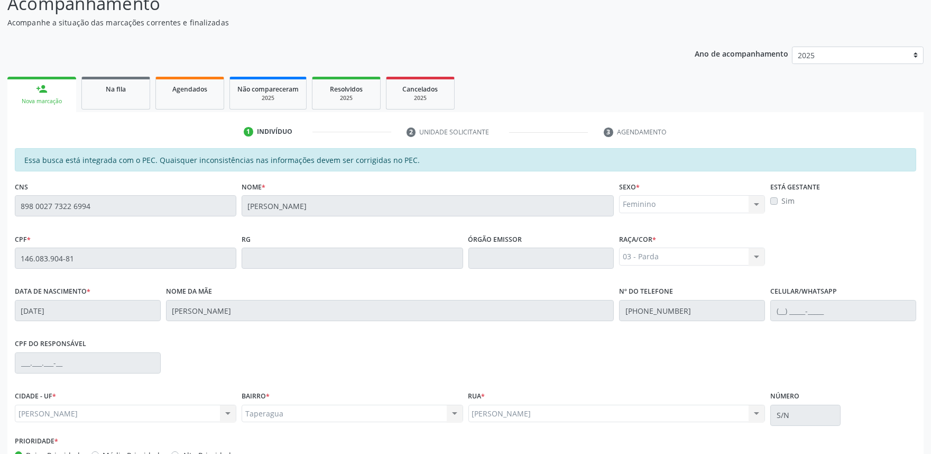
scroll to position [164, 0]
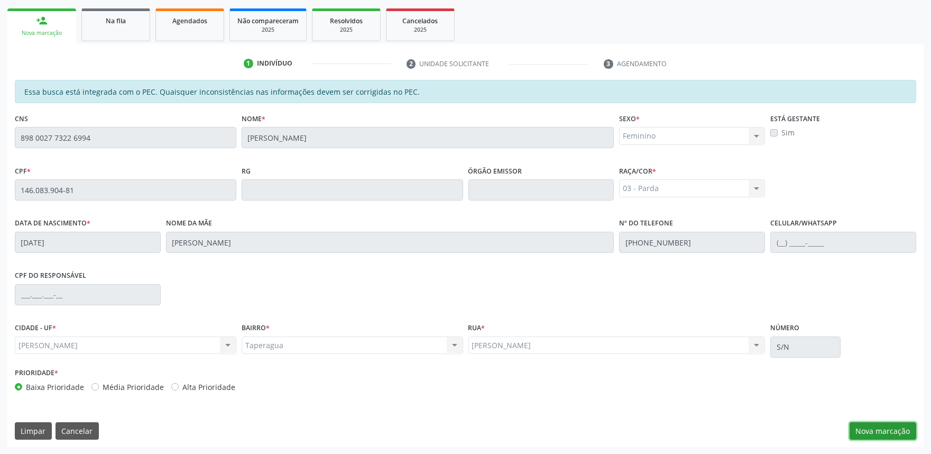
click at [880, 429] on button "Nova marcação" at bounding box center [882, 431] width 67 height 18
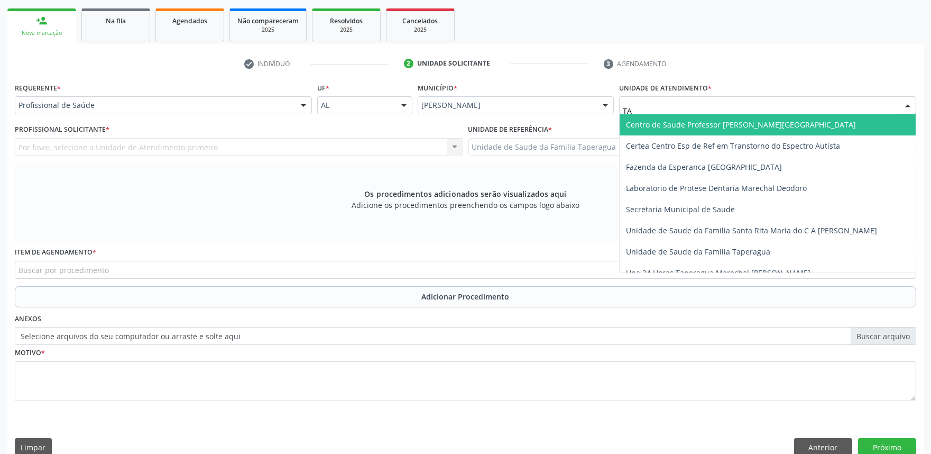
type input "TAP"
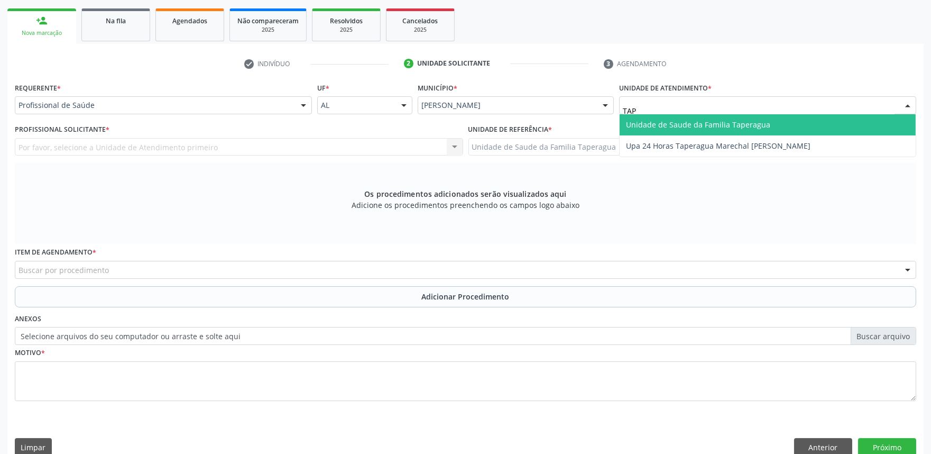
click at [668, 124] on span "Unidade de Saude da Familia Taperagua" at bounding box center [698, 124] width 144 height 10
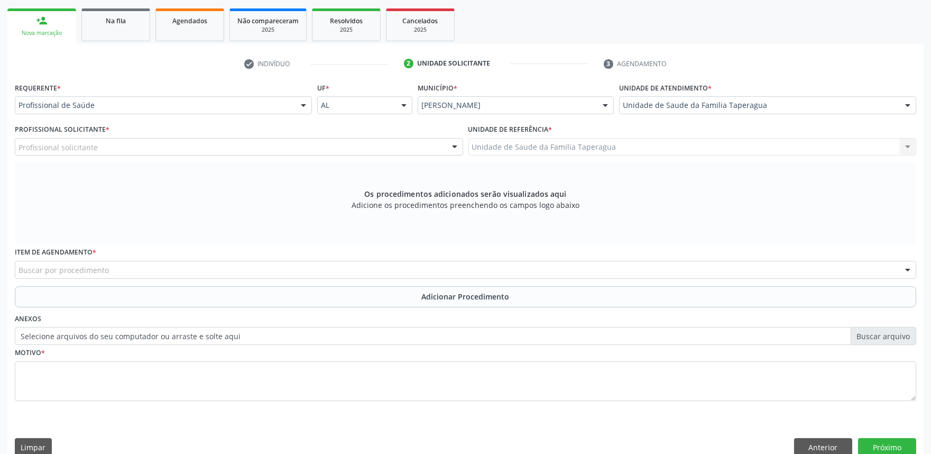
click at [335, 147] on div "Profissional solicitante" at bounding box center [239, 147] width 448 height 18
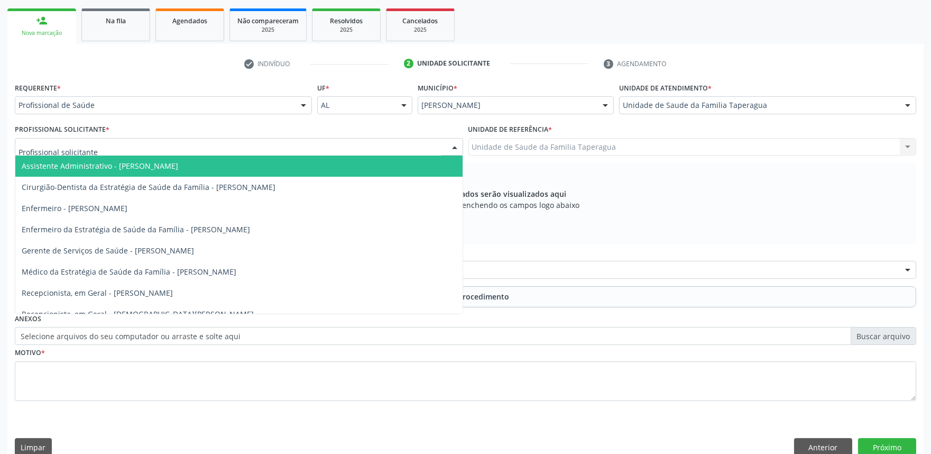
click at [335, 147] on input "text" at bounding box center [230, 152] width 423 height 21
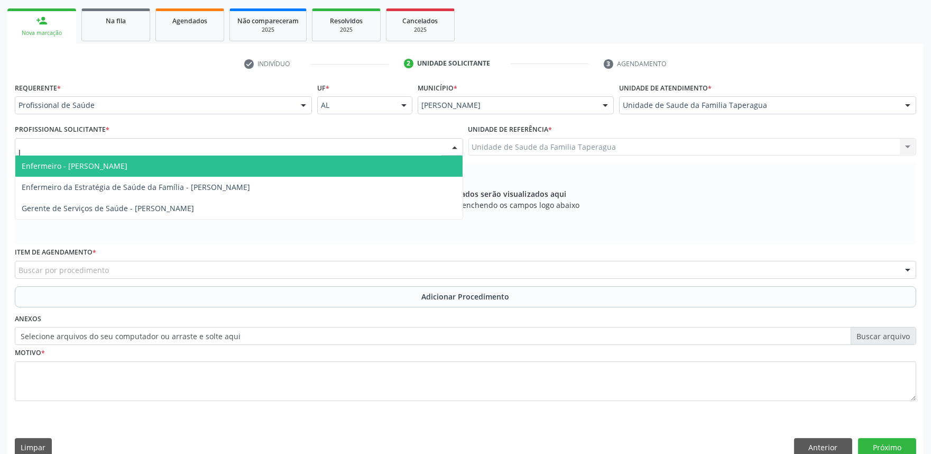
type input "JU"
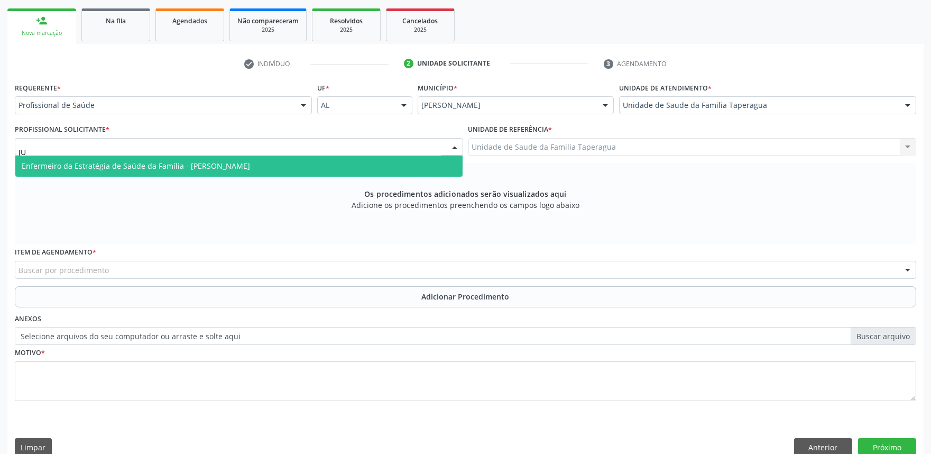
click at [332, 161] on span "Enfermeiro da Estratégia de Saúde da Família - Julilda Maria de Medeiros" at bounding box center [238, 165] width 447 height 21
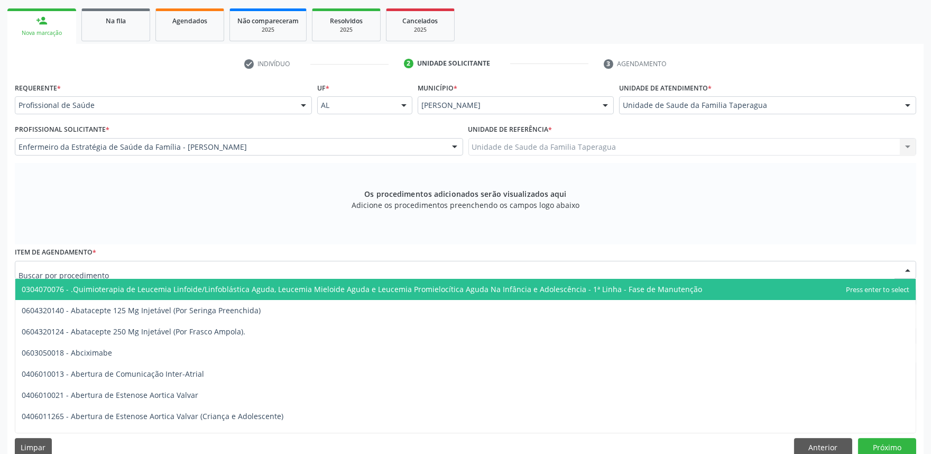
click at [287, 267] on div at bounding box center [465, 270] width 901 height 18
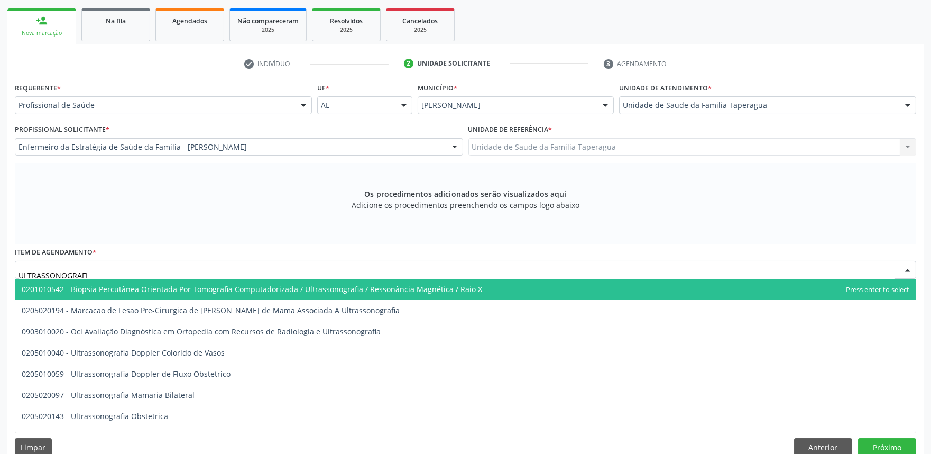
type input "ULTRASSONOGRAFIA"
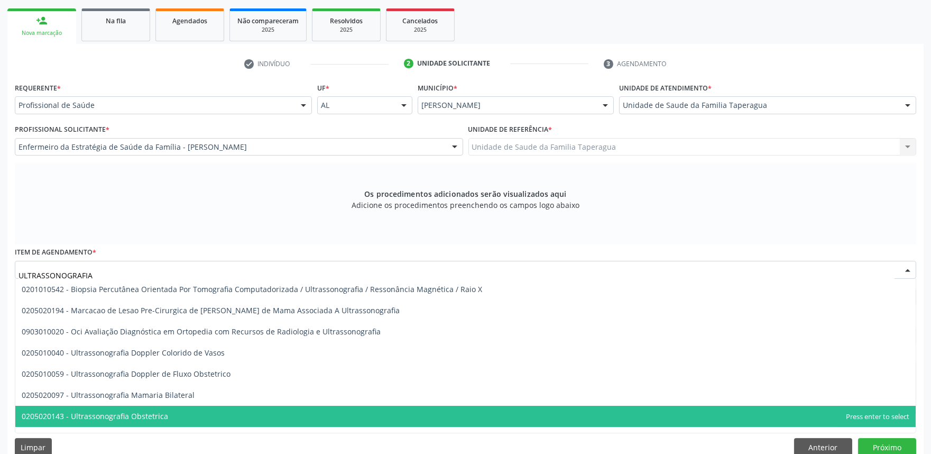
click at [230, 420] on span "0205020143 - Ultrassonografia Obstetrica" at bounding box center [465, 415] width 900 height 21
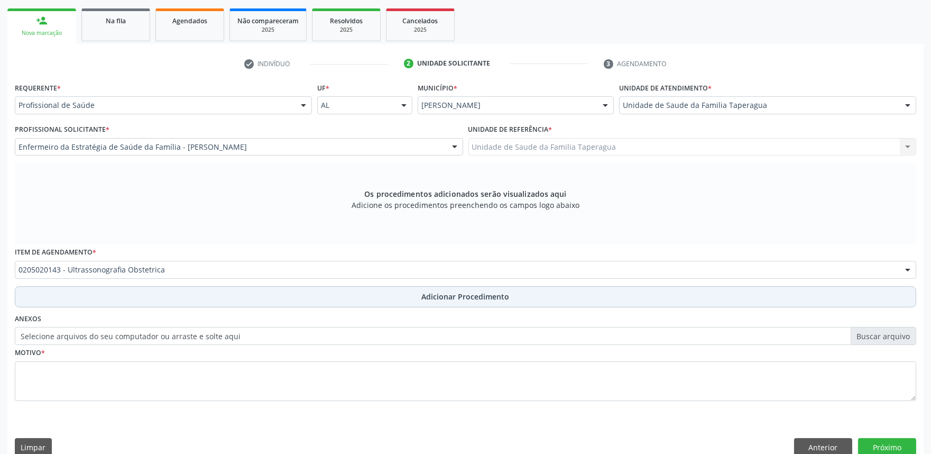
click at [332, 296] on button "Adicionar Procedimento" at bounding box center [465, 296] width 901 height 21
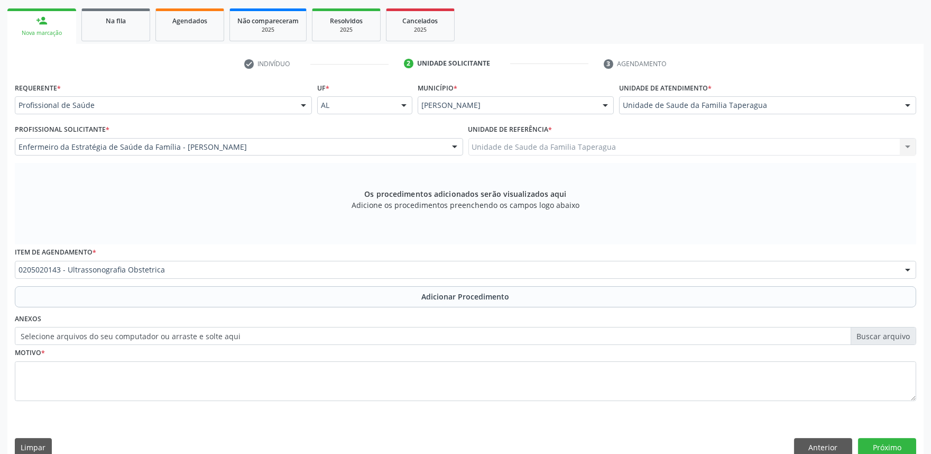
scroll to position [140, 0]
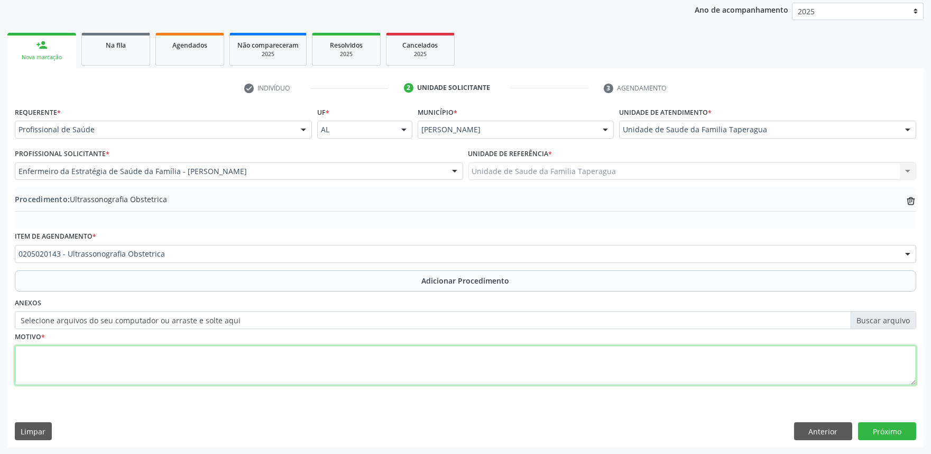
click at [320, 361] on textarea at bounding box center [465, 365] width 901 height 40
type textarea "PRÉ-NATAL"
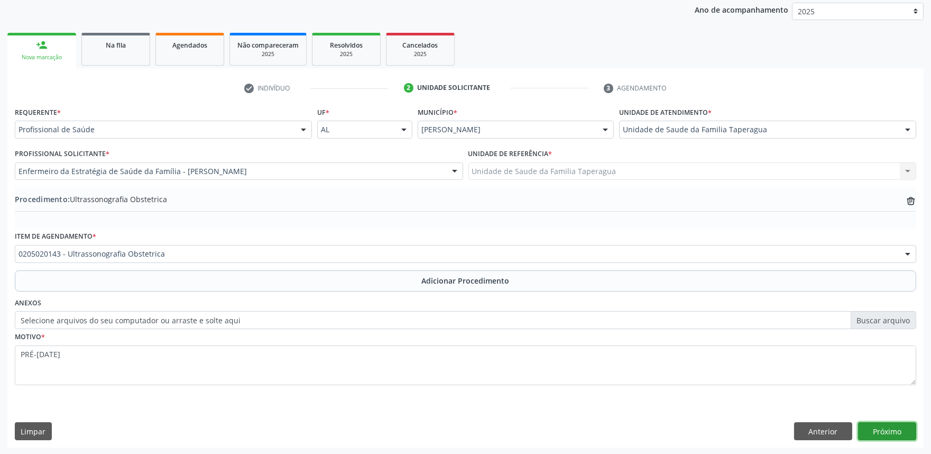
click at [873, 429] on button "Próximo" at bounding box center [887, 431] width 58 height 18
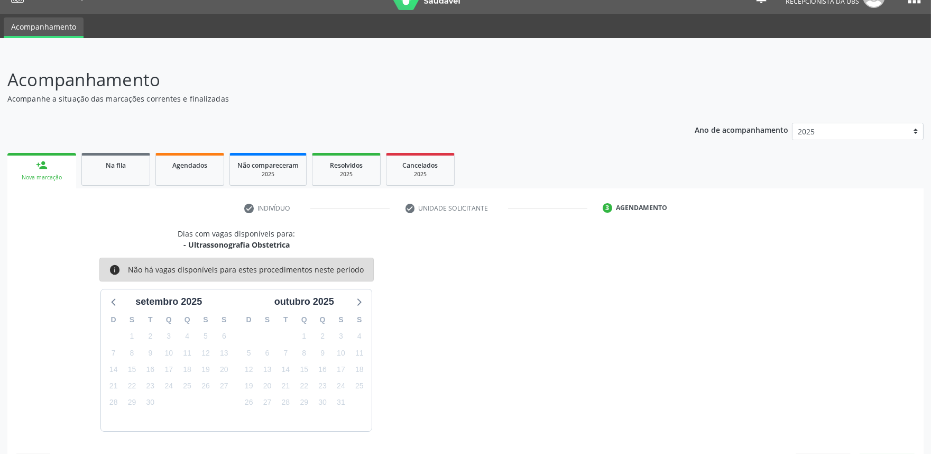
scroll to position [51, 0]
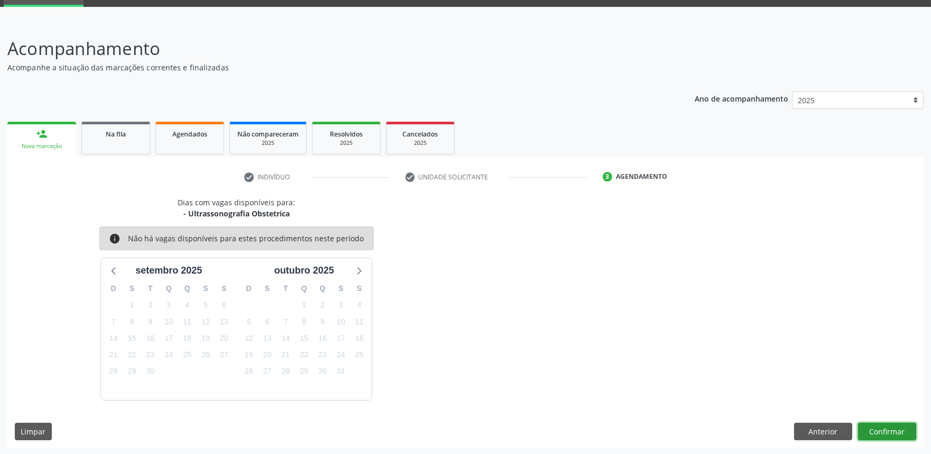
click at [894, 427] on button "Confirmar" at bounding box center [887, 431] width 58 height 18
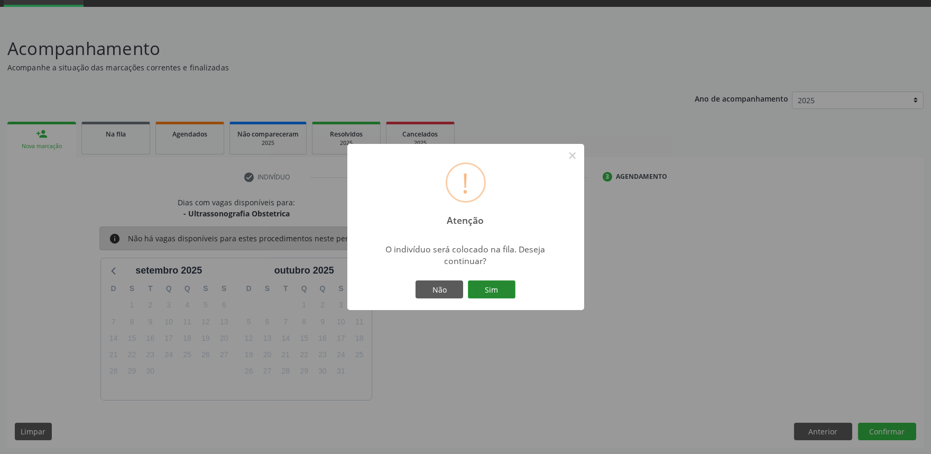
click at [504, 289] on button "Sim" at bounding box center [492, 289] width 48 height 18
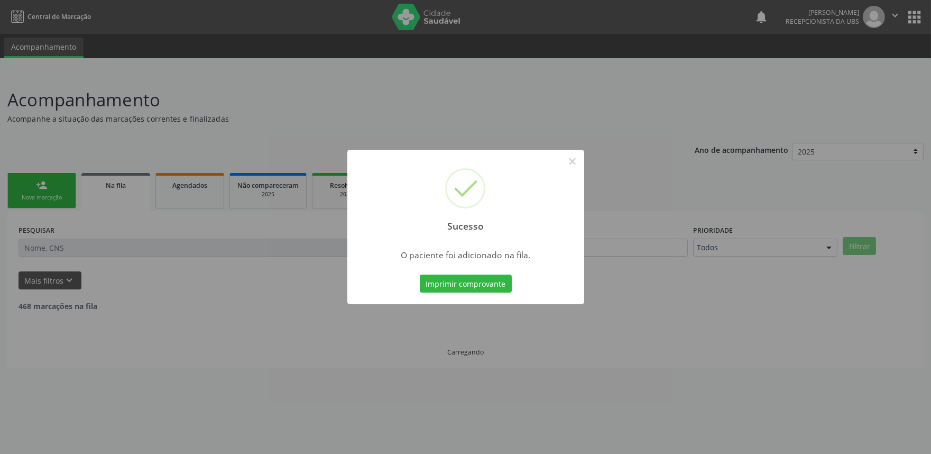
scroll to position [0, 0]
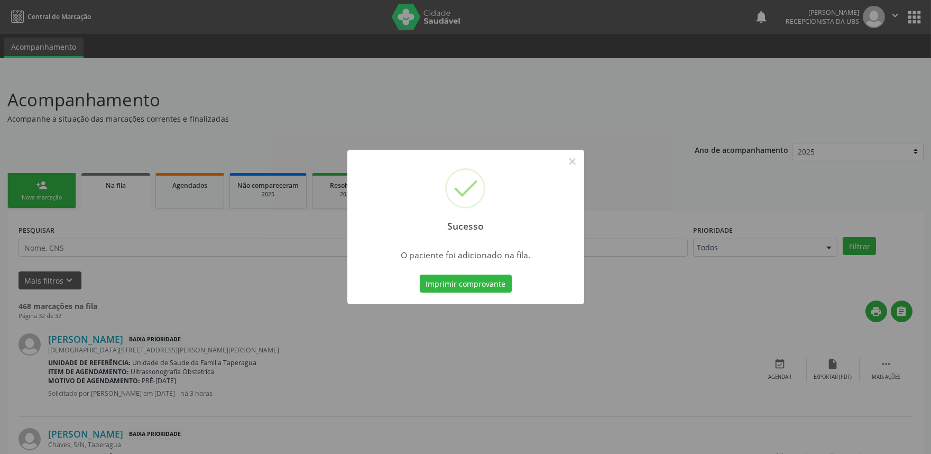
click at [631, 250] on div "Sucesso × O paciente foi adicionado na fila. Imprimir comprovante Cancel" at bounding box center [465, 227] width 931 height 454
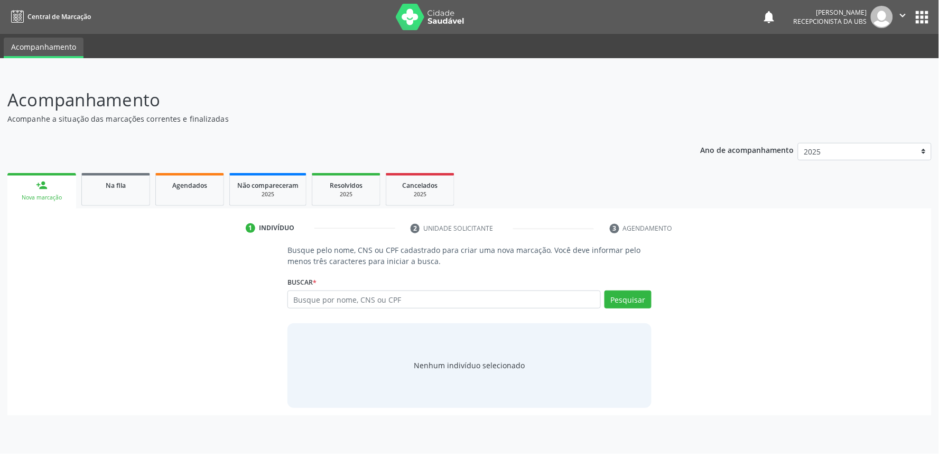
click at [173, 208] on div "1 Indivíduo 2 Unidade solicitante 3 Agendamento Busque pelo nome, CNS ou CPF ca…" at bounding box center [469, 311] width 925 height 207
click at [187, 194] on link "Agendados" at bounding box center [189, 189] width 69 height 33
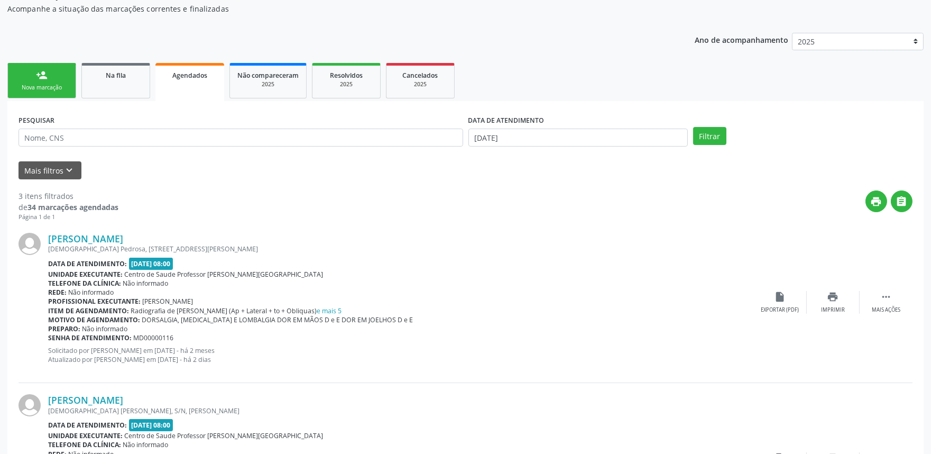
scroll to position [109, 0]
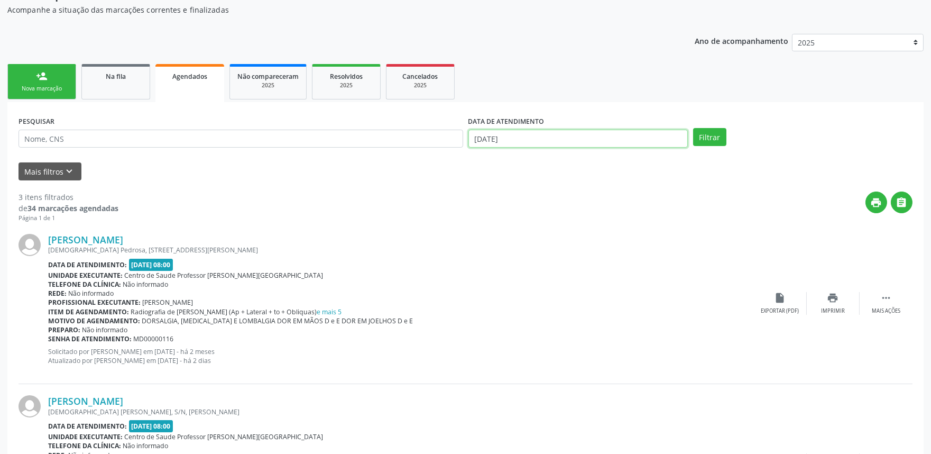
click at [659, 136] on input "[DATE]" at bounding box center [577, 139] width 219 height 18
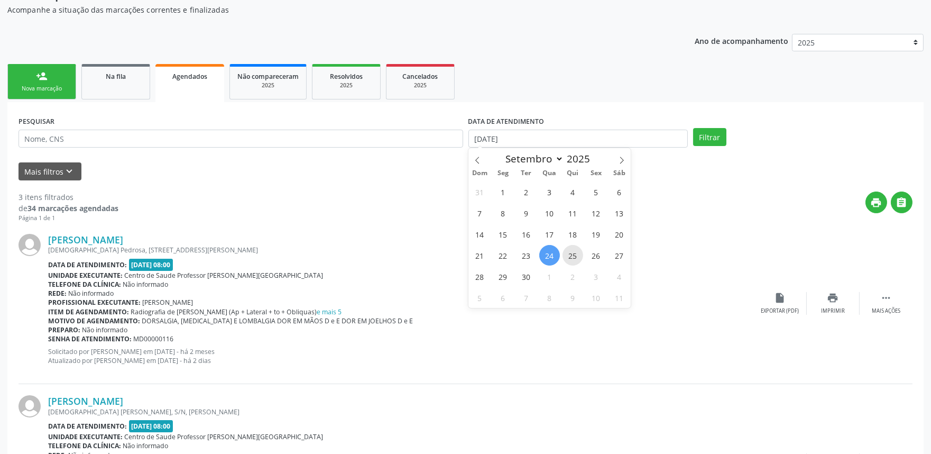
click at [572, 251] on span "25" at bounding box center [572, 255] width 21 height 21
type input "[DATE]"
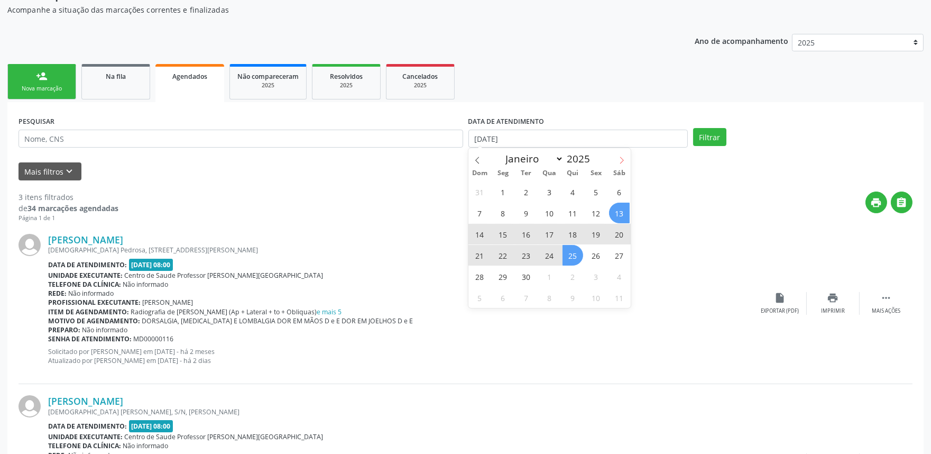
click at [618, 158] on icon at bounding box center [621, 159] width 7 height 7
select select "9"
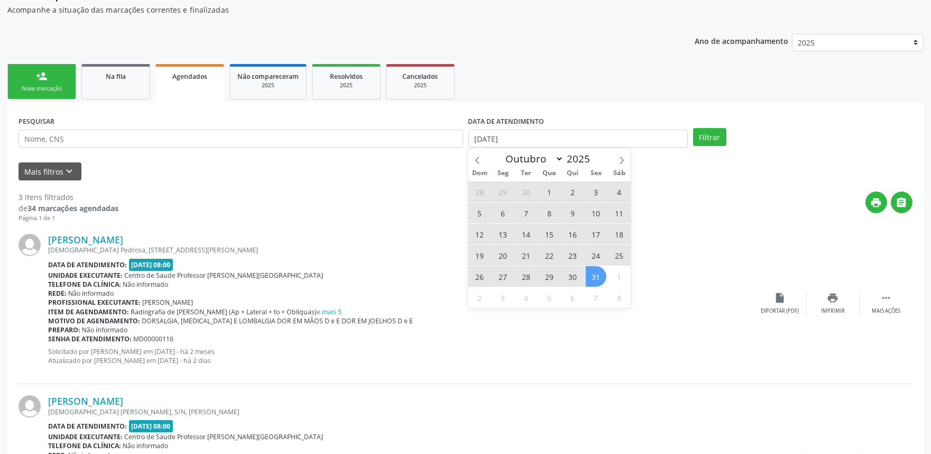
click at [595, 279] on span "31" at bounding box center [596, 276] width 21 height 21
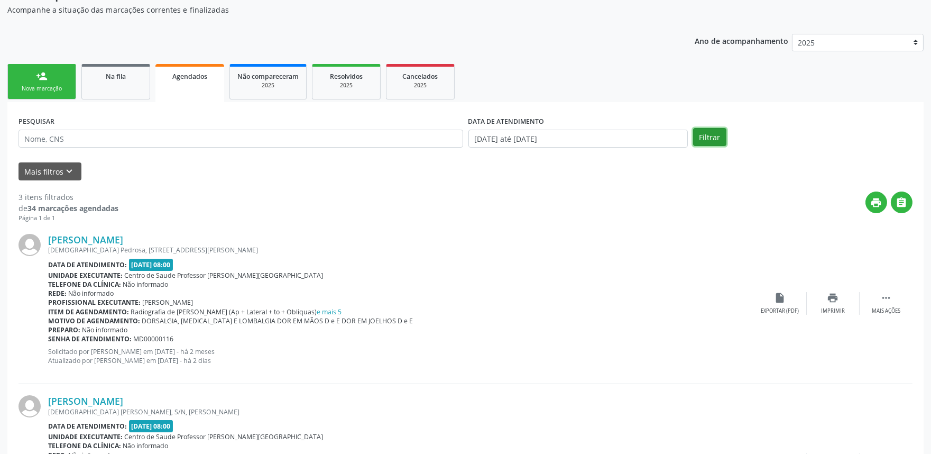
click at [712, 135] on button "Filtrar" at bounding box center [709, 137] width 33 height 18
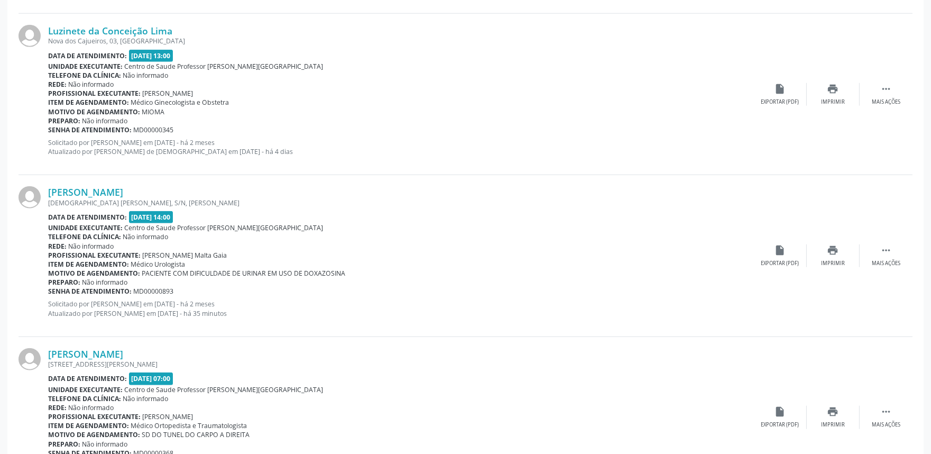
scroll to position [2270, 0]
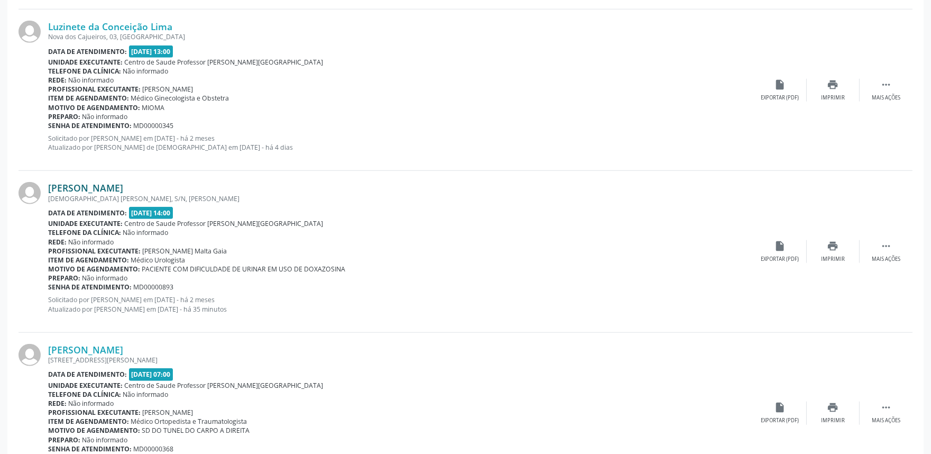
click at [108, 187] on link "Paulo Miguel Monteiro" at bounding box center [85, 188] width 75 height 12
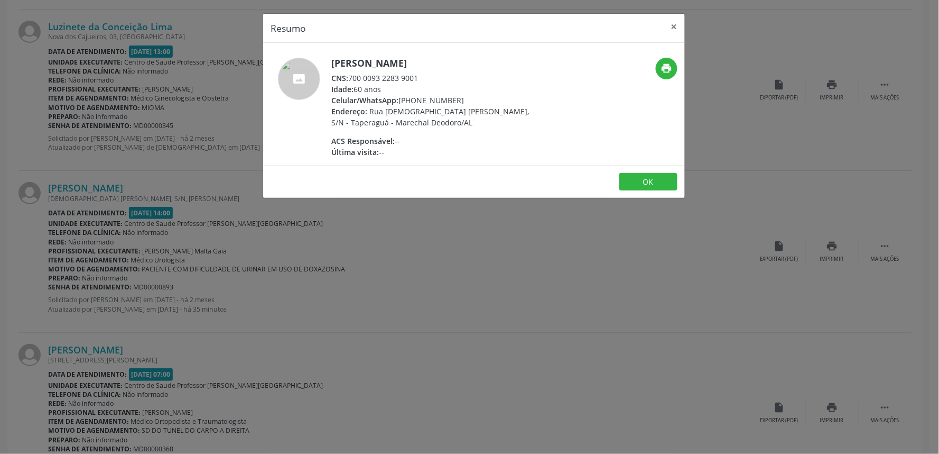
drag, startPoint x: 349, startPoint y: 77, endPoint x: 429, endPoint y: 74, distance: 79.9
click at [429, 74] on div "CNS: 700 0093 2283 9001" at bounding box center [434, 77] width 206 height 11
copy div "700 0093 2283 9001"
click at [514, 299] on div "Resumo × Paulo Miguel Monteiro CNS: 700 0093 2283 9001 Idade: 60 anos Celular/W…" at bounding box center [469, 227] width 939 height 454
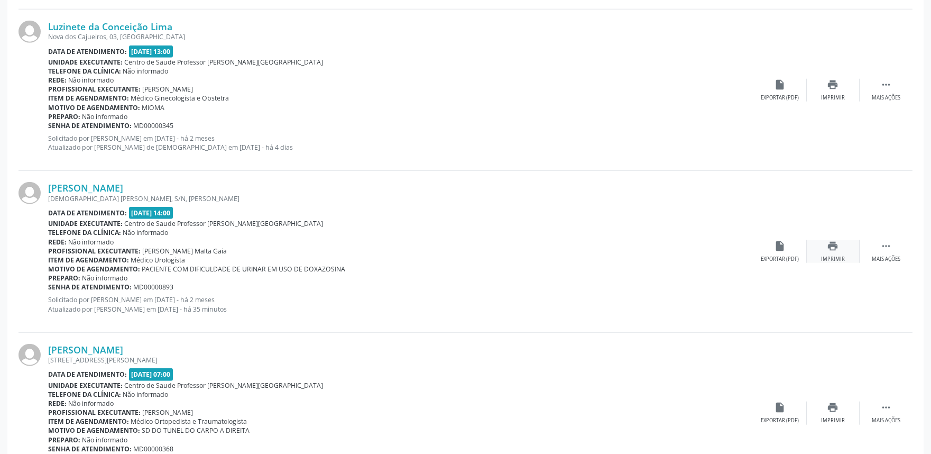
click at [832, 251] on icon "print" at bounding box center [833, 246] width 12 height 12
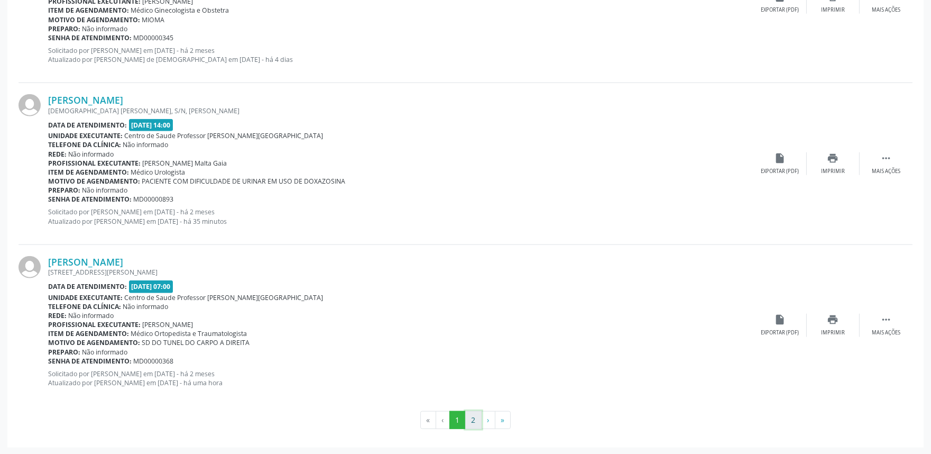
click at [474, 415] on button "2" at bounding box center [473, 420] width 16 height 18
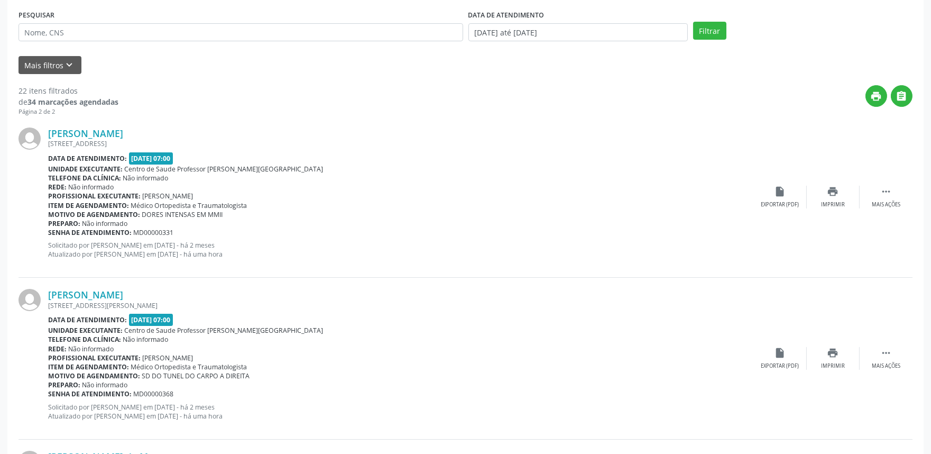
scroll to position [209, 0]
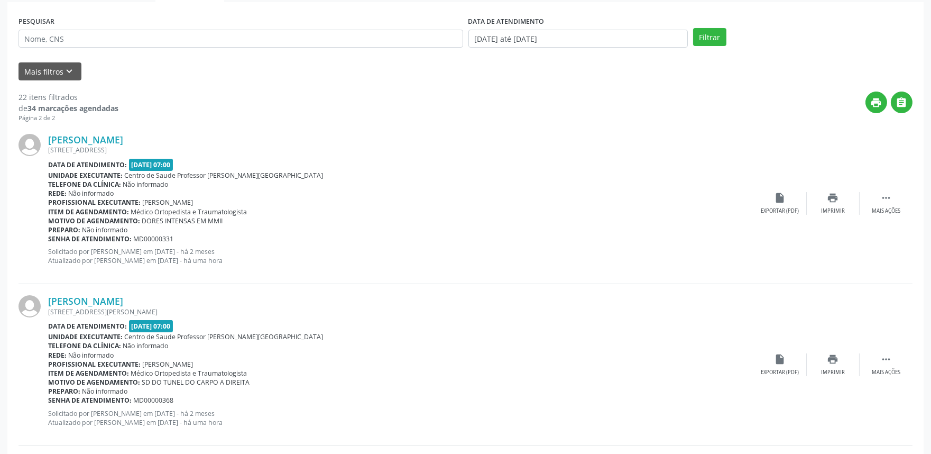
drag, startPoint x: 912, startPoint y: 165, endPoint x: 912, endPoint y: 186, distance: 20.6
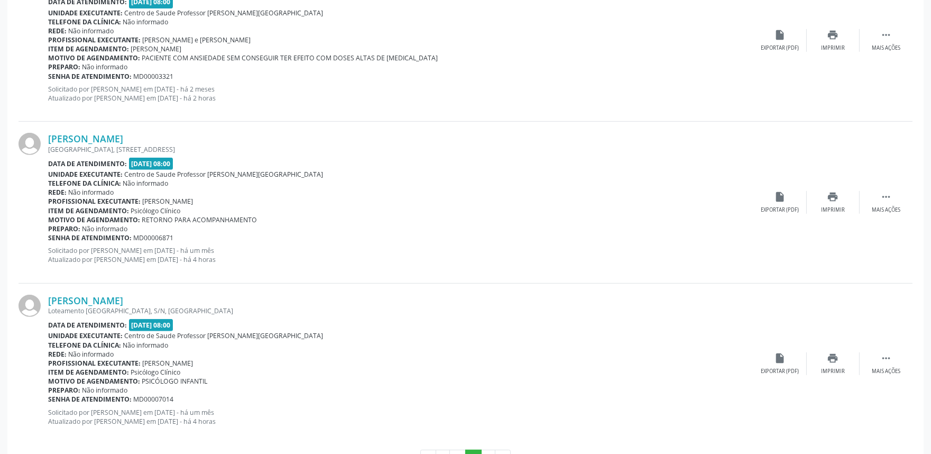
scroll to position [1056, 0]
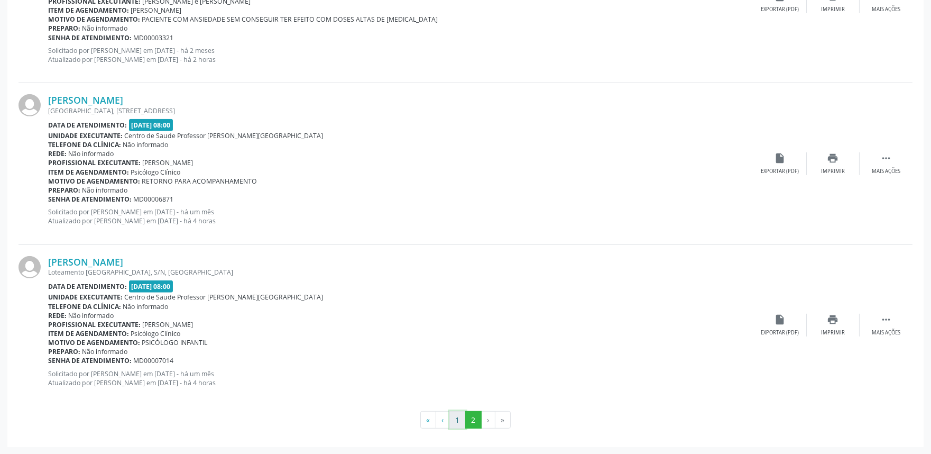
click at [457, 418] on button "1" at bounding box center [457, 420] width 16 height 18
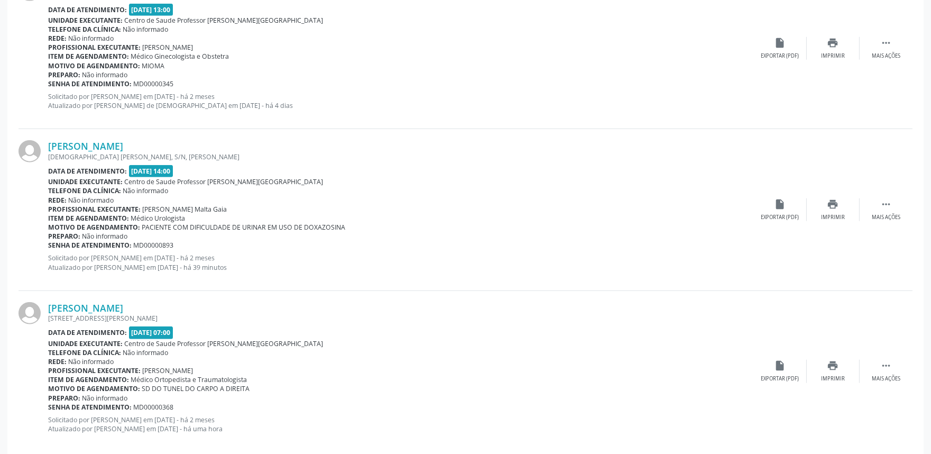
scroll to position [2358, 0]
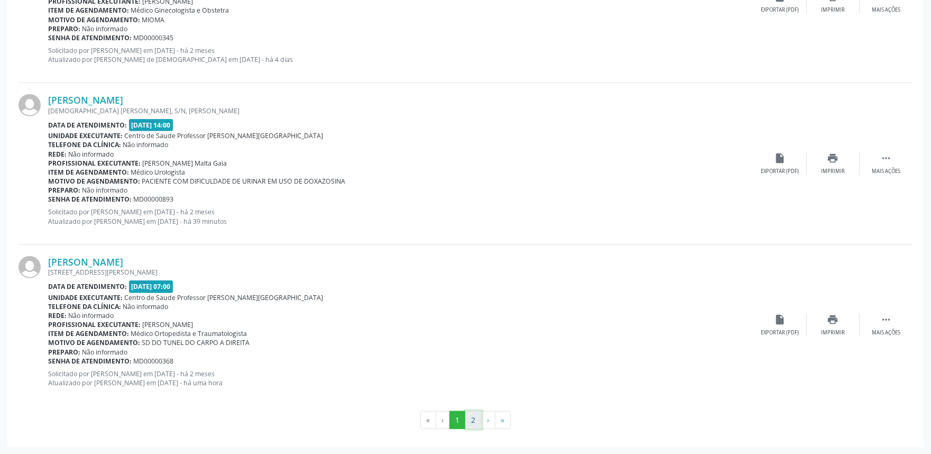
click at [474, 421] on button "2" at bounding box center [473, 420] width 16 height 18
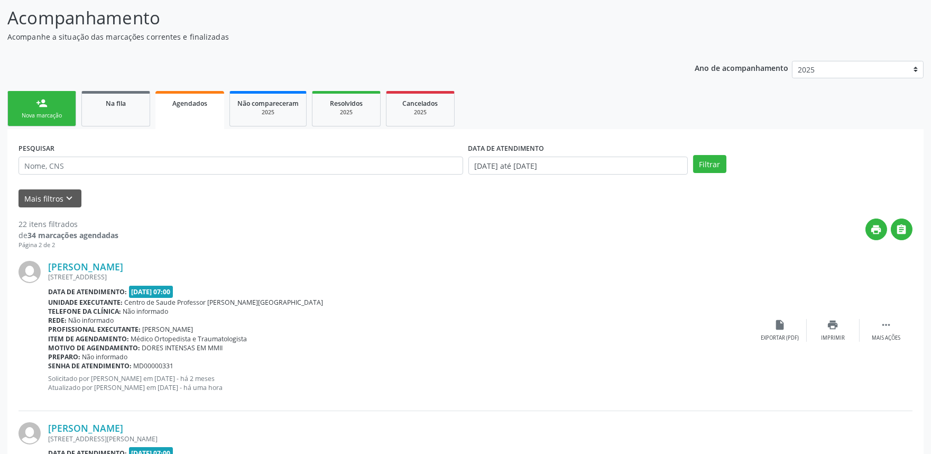
scroll to position [0, 0]
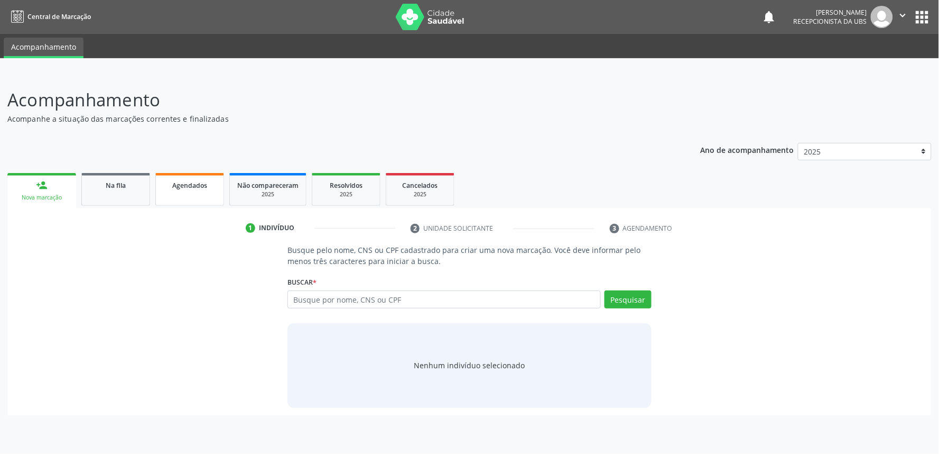
click at [201, 193] on link "Agendados" at bounding box center [189, 189] width 69 height 33
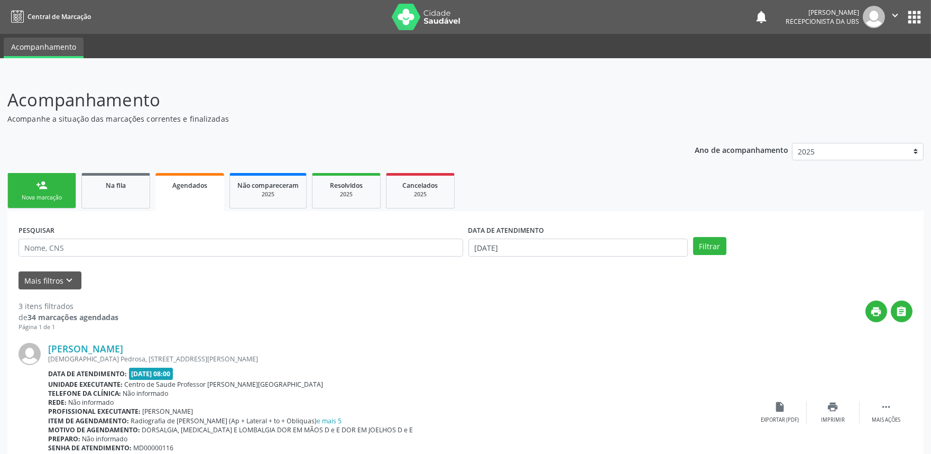
click at [58, 195] on div "Nova marcação" at bounding box center [41, 197] width 53 height 8
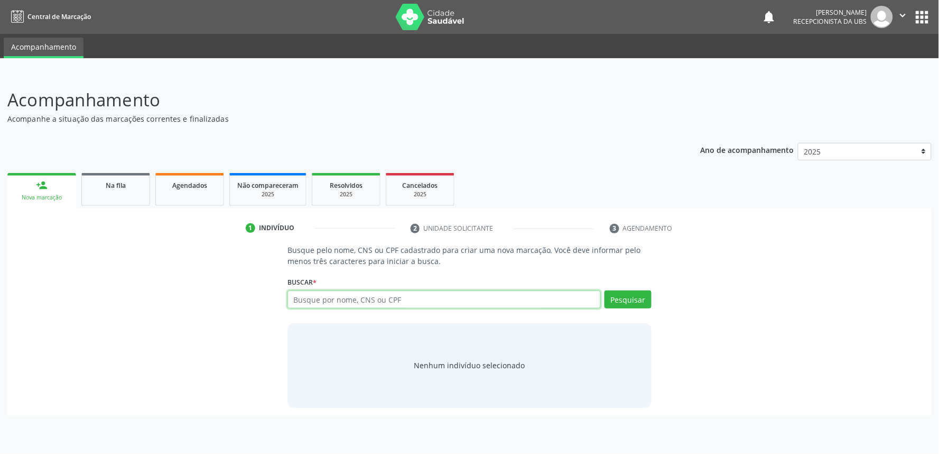
click at [345, 293] on input "text" at bounding box center [444, 299] width 313 height 18
paste input "705208456289977"
type input "705208456289977"
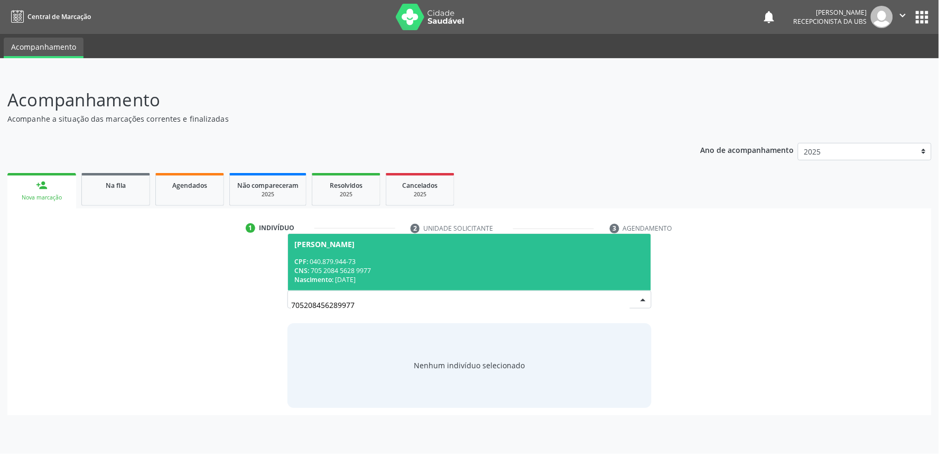
click at [383, 270] on div "CNS: 705 2084 5628 9977" at bounding box center [469, 270] width 350 height 9
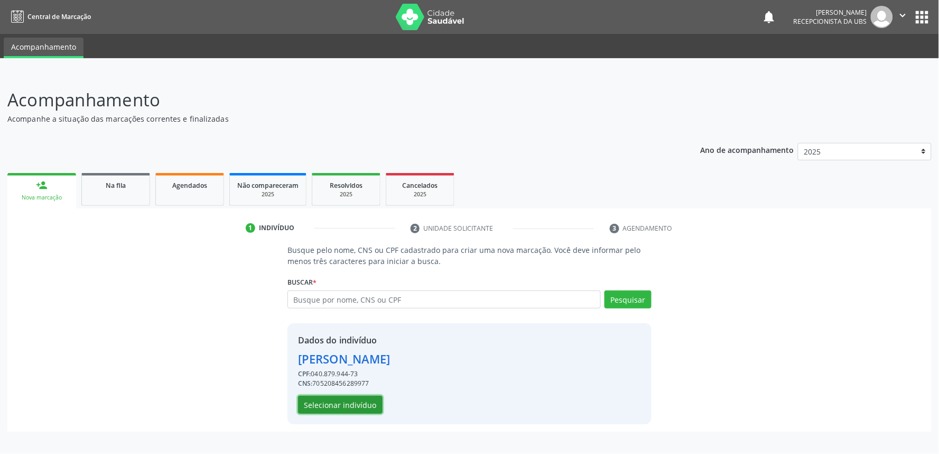
click at [363, 402] on button "Selecionar indivíduo" at bounding box center [340, 404] width 85 height 18
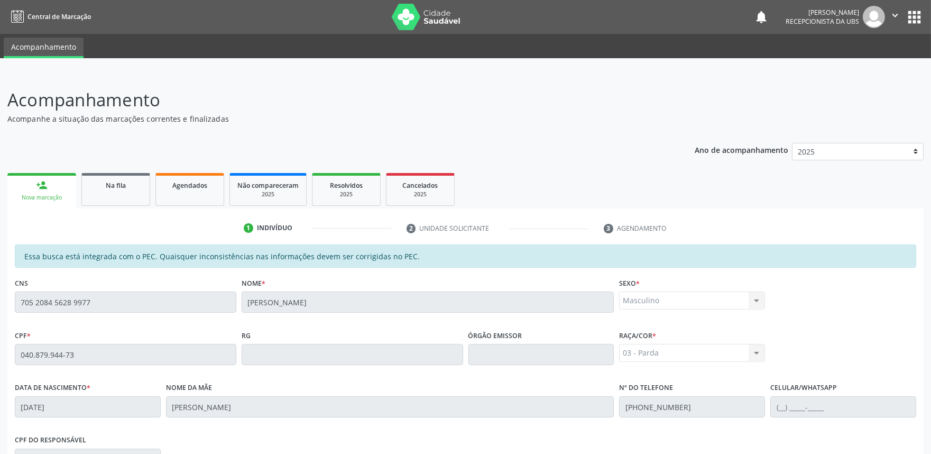
scroll to position [164, 0]
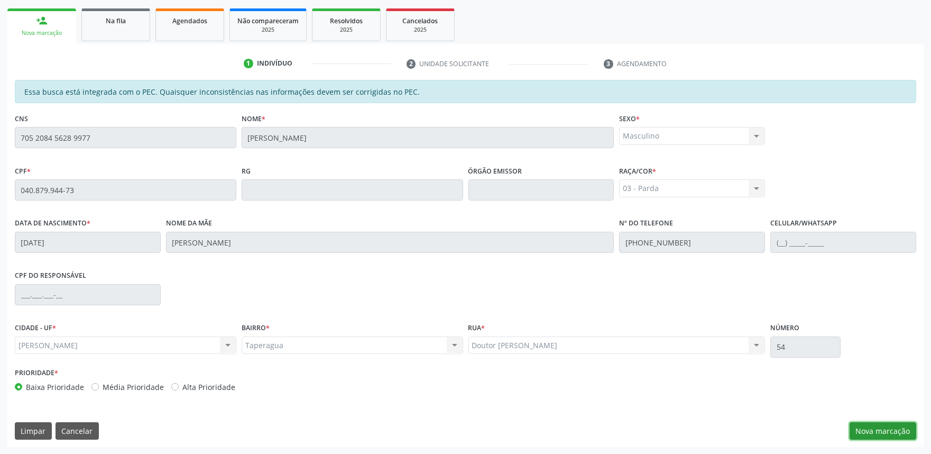
click at [887, 426] on button "Nova marcação" at bounding box center [882, 431] width 67 height 18
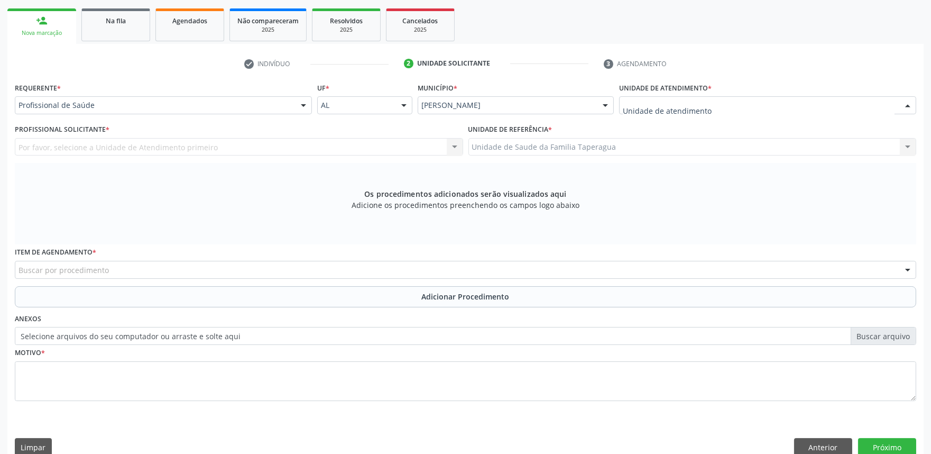
click at [810, 103] on div at bounding box center [767, 105] width 297 height 18
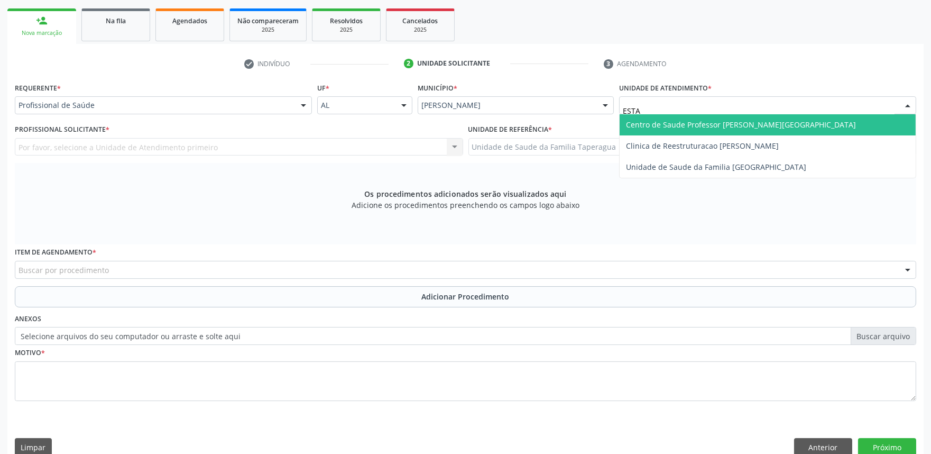
type input "ESTAC"
click at [798, 126] on span "Centro de Saude Professor [PERSON_NAME][GEOGRAPHIC_DATA]" at bounding box center [768, 124] width 296 height 21
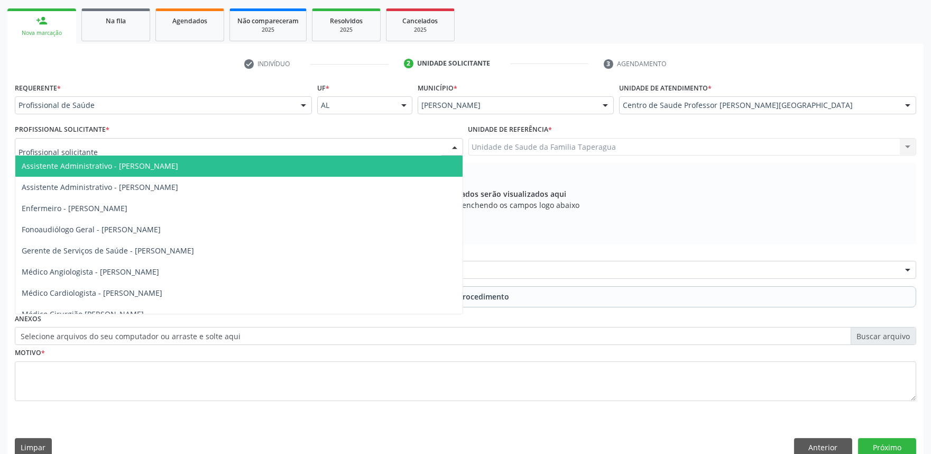
click at [402, 140] on div at bounding box center [239, 147] width 448 height 18
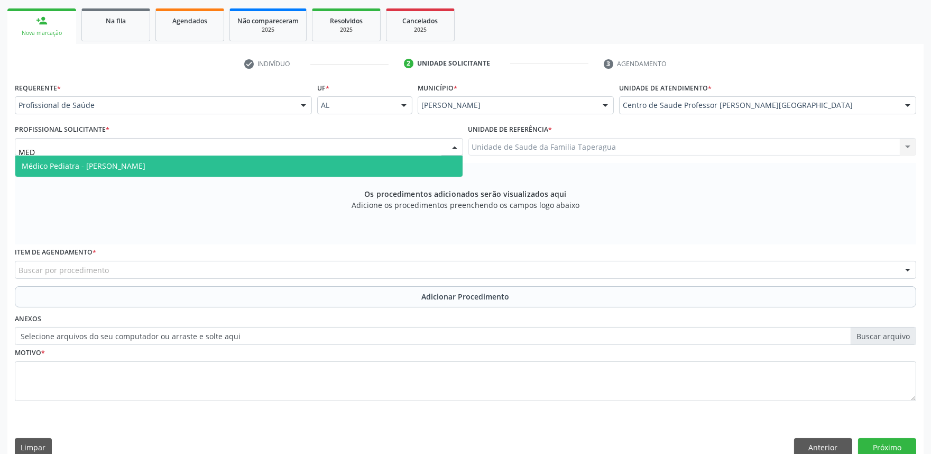
type input "MEDE"
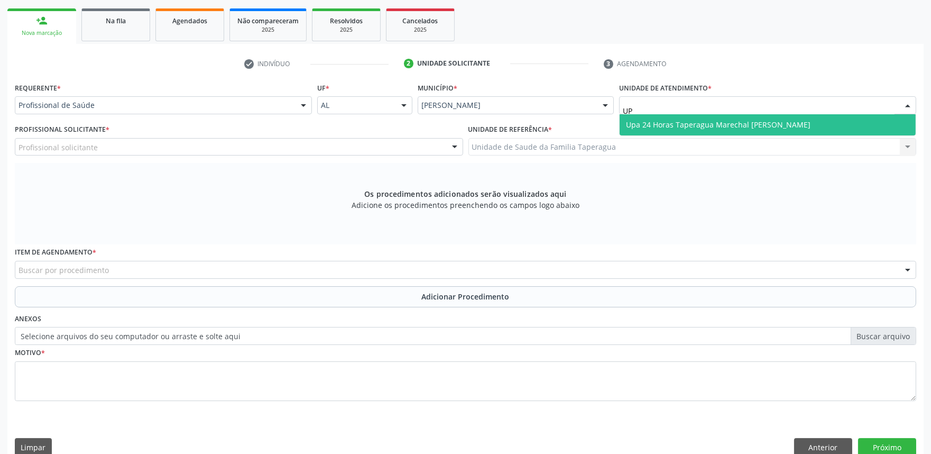
type input "UPA"
click at [683, 117] on span "Upa 24 Horas Taperagua Marechal [PERSON_NAME]" at bounding box center [768, 124] width 296 height 21
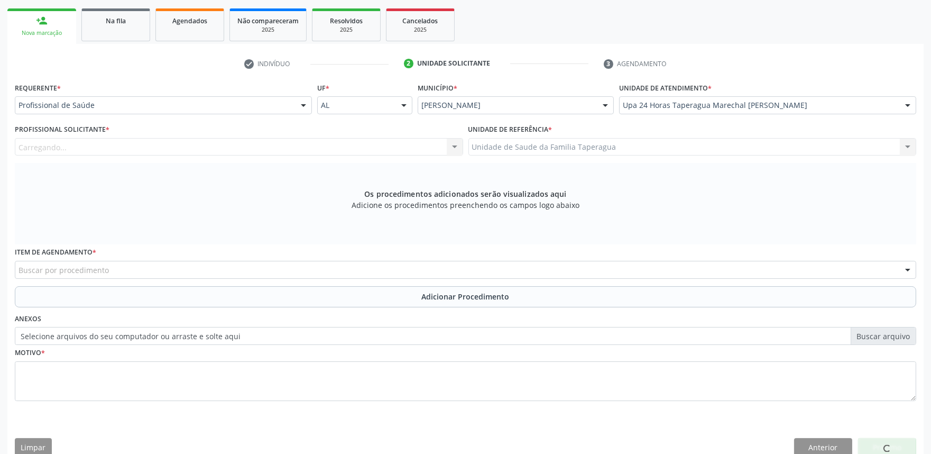
click at [276, 145] on div "Carregando... Assistente Administrativo - [PERSON_NAME] Assistente Administrati…" at bounding box center [239, 147] width 448 height 18
click at [268, 147] on div "Profissional solicitante" at bounding box center [239, 147] width 448 height 18
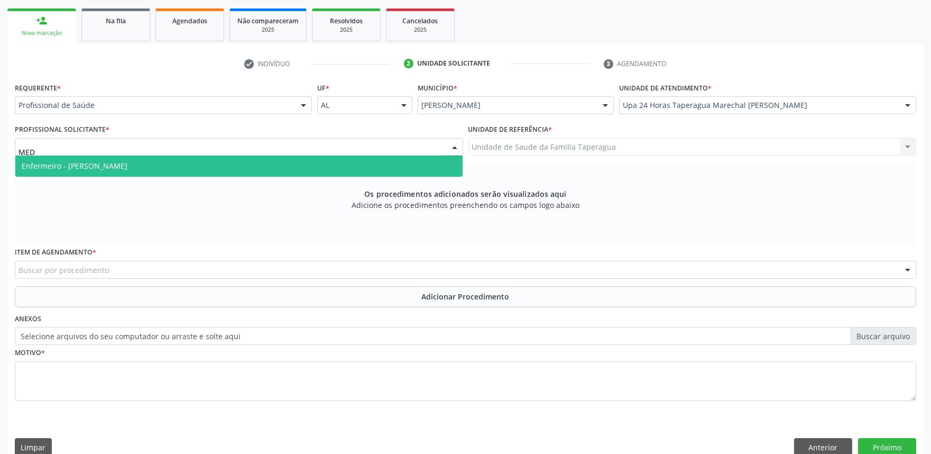
type input "MEDE"
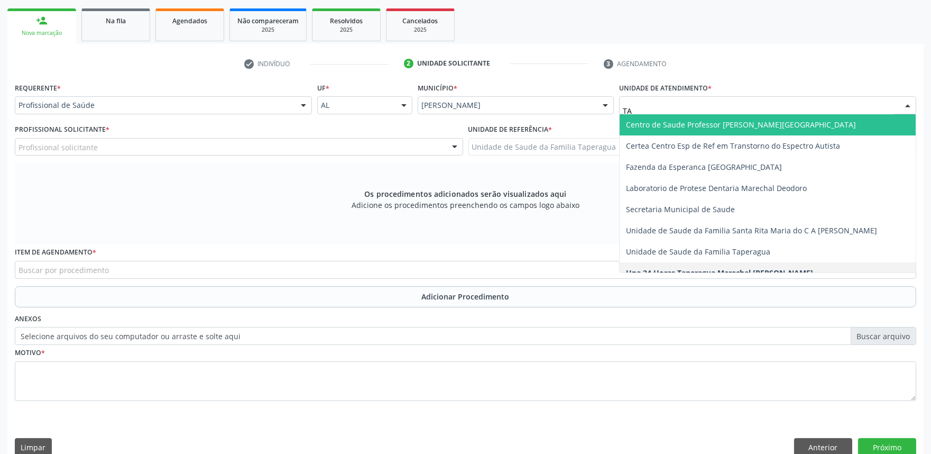
type input "T"
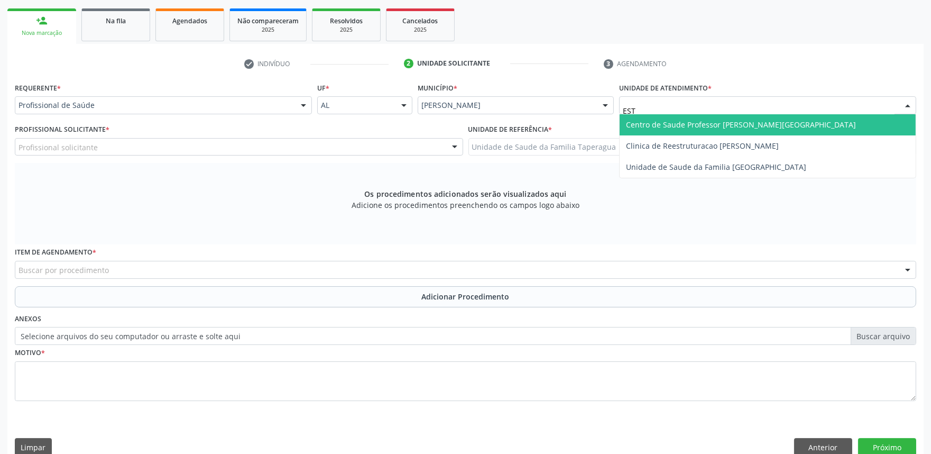
type input "ESTA"
click at [700, 119] on span "Centro de Saude Professor [PERSON_NAME][GEOGRAPHIC_DATA]" at bounding box center [741, 124] width 230 height 10
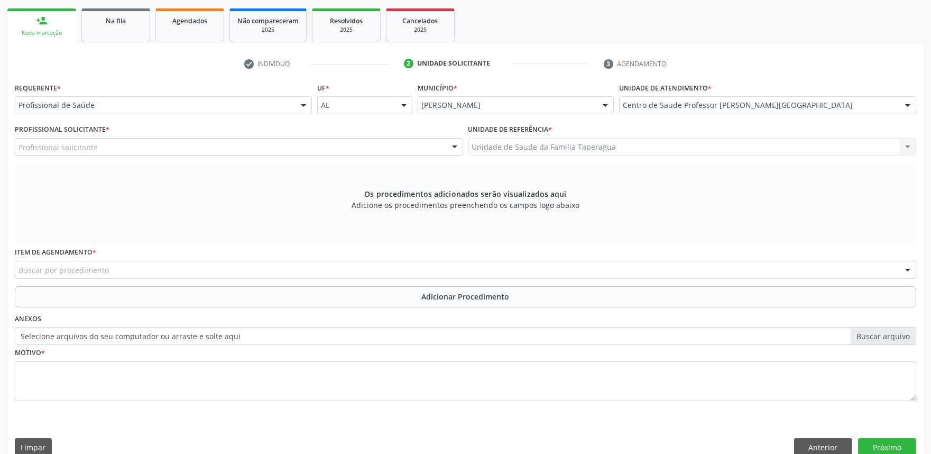
click at [317, 146] on div "Profissional solicitante" at bounding box center [239, 147] width 448 height 18
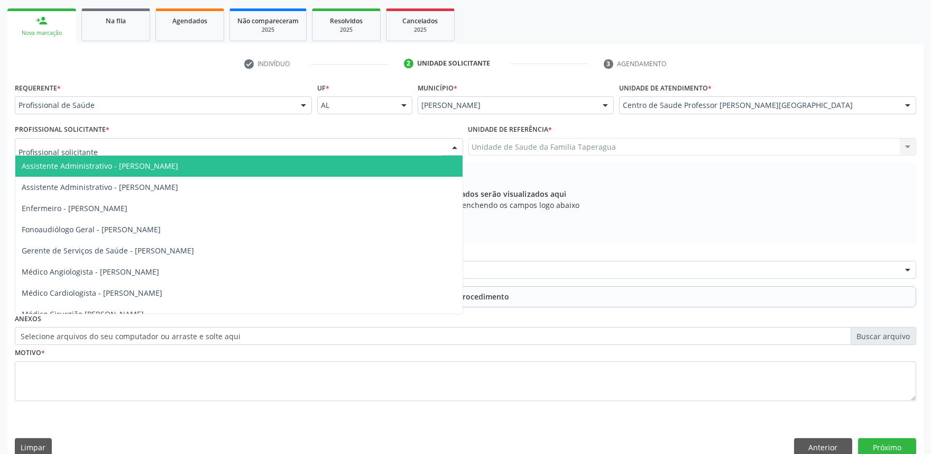
click at [317, 147] on input "text" at bounding box center [230, 152] width 423 height 21
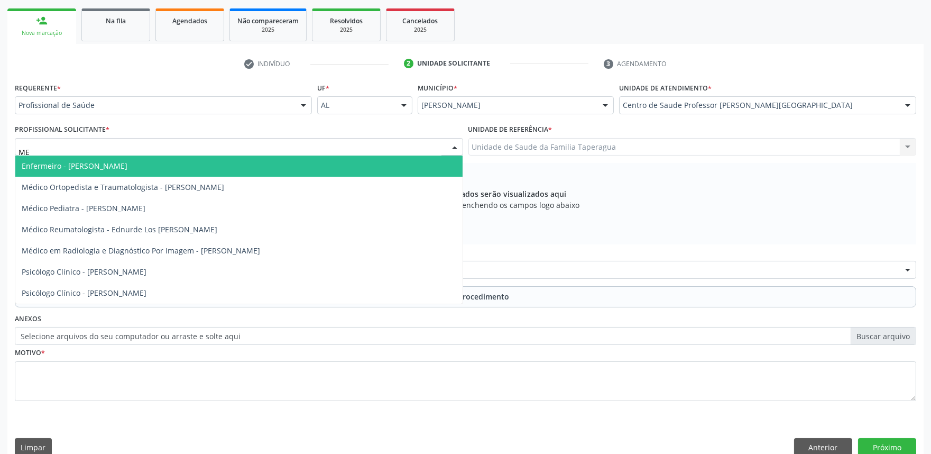
type input "MED"
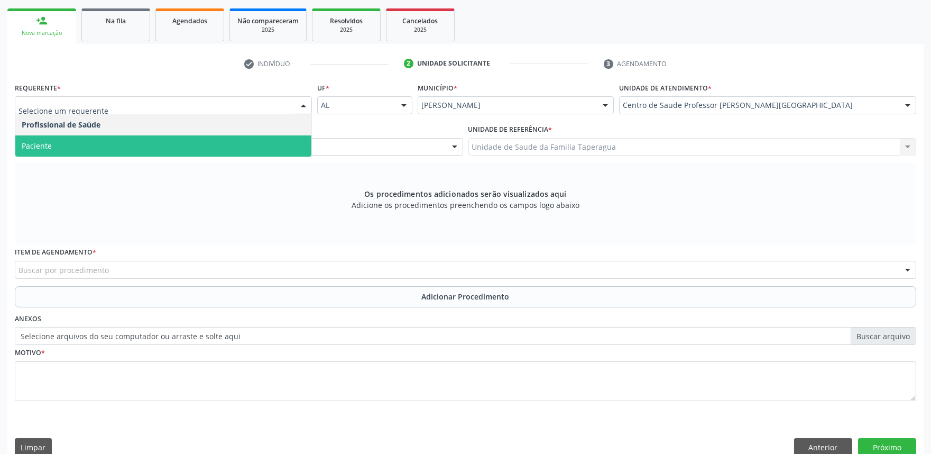
click at [225, 142] on span "Paciente" at bounding box center [163, 145] width 296 height 21
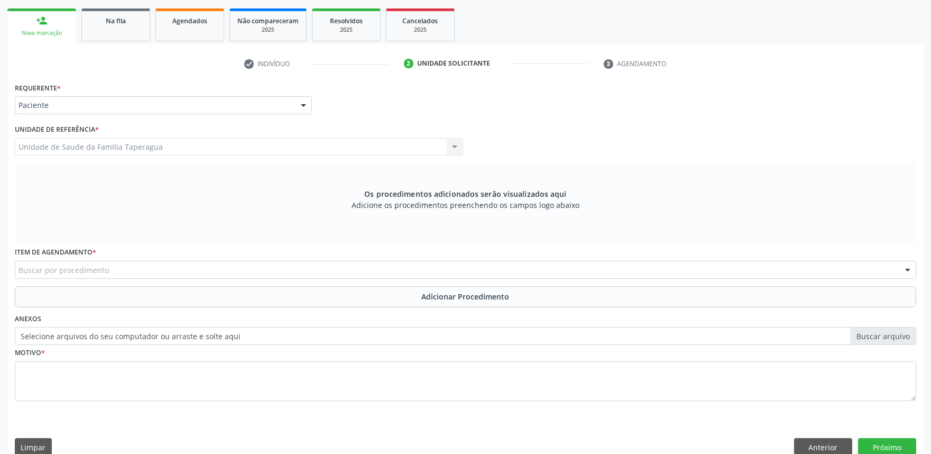
click at [296, 266] on div "Buscar por procedimento" at bounding box center [465, 270] width 901 height 18
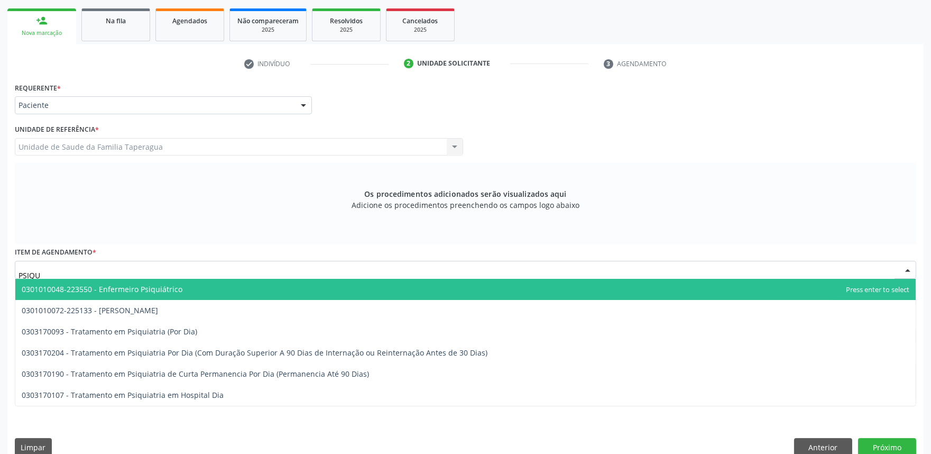
type input "PSIQUI"
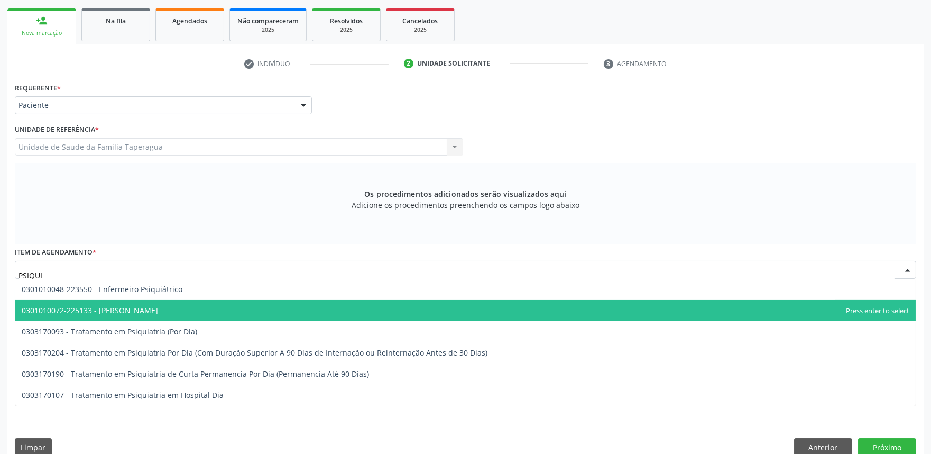
click at [278, 306] on span "0301010072-225133 - [PERSON_NAME]" at bounding box center [465, 310] width 900 height 21
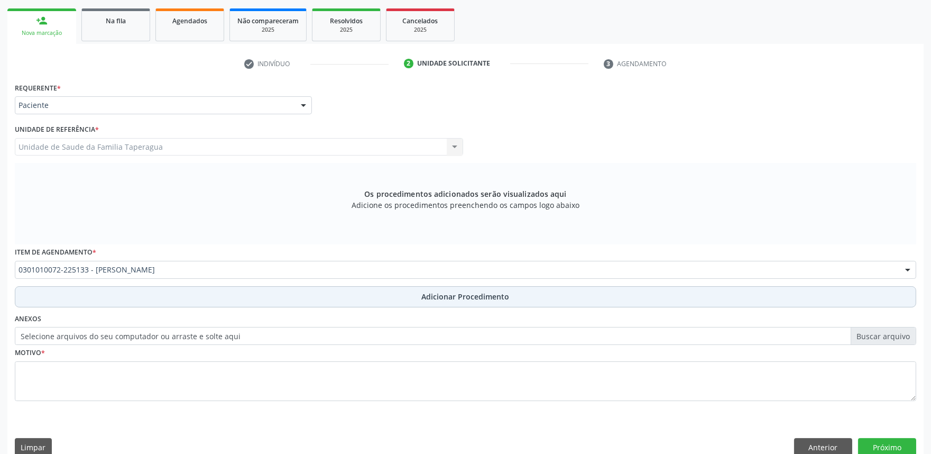
click at [312, 302] on button "Adicionar Procedimento" at bounding box center [465, 296] width 901 height 21
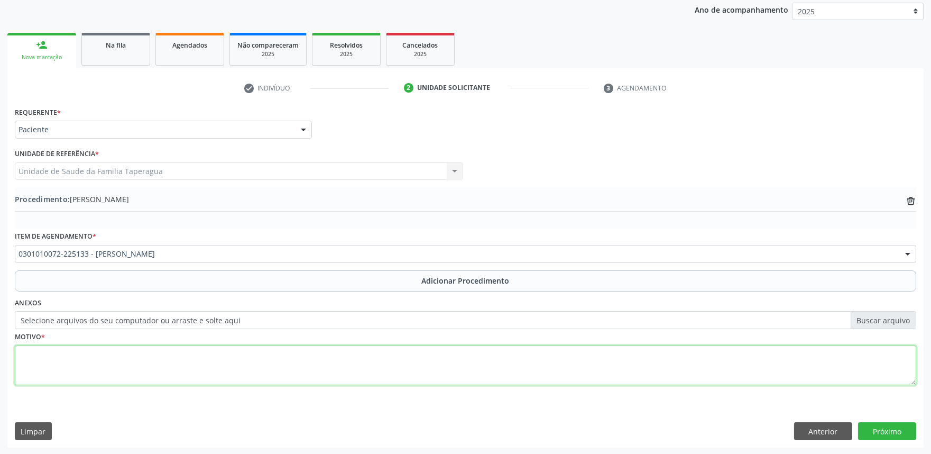
click at [305, 358] on textarea at bounding box center [465, 365] width 901 height 40
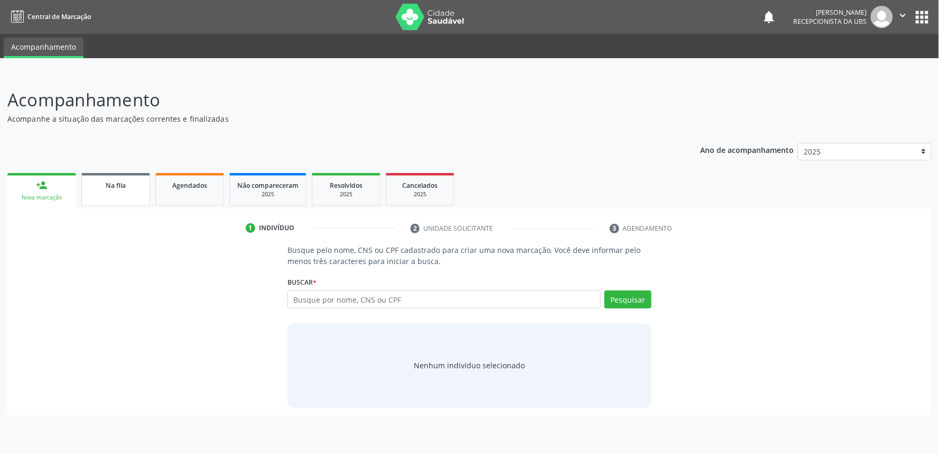
click at [131, 182] on div "Na fila" at bounding box center [115, 184] width 53 height 11
click at [172, 189] on div "Agendados" at bounding box center [189, 184] width 53 height 11
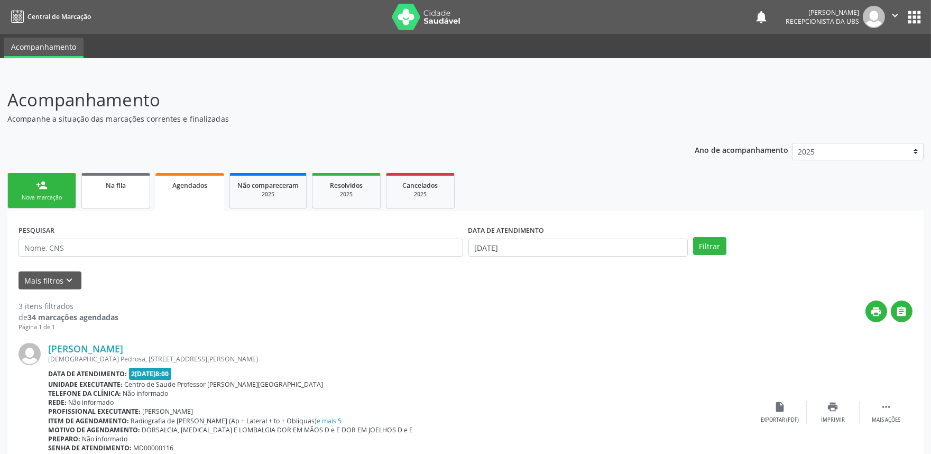
click at [135, 191] on link "Na fila" at bounding box center [115, 190] width 69 height 35
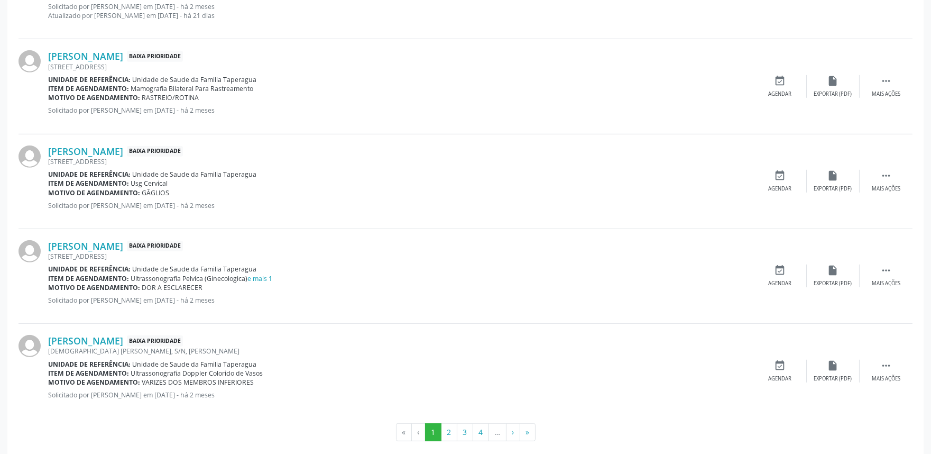
scroll to position [1401, 0]
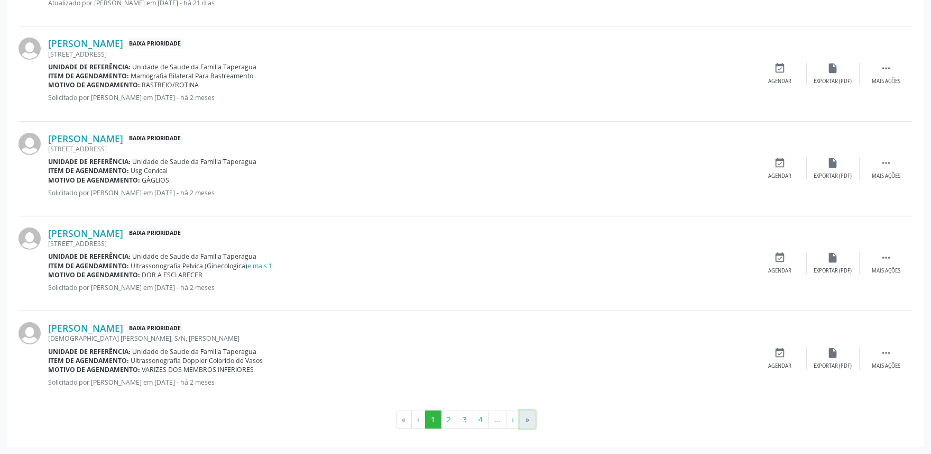
click at [532, 415] on button "»" at bounding box center [528, 419] width 16 height 18
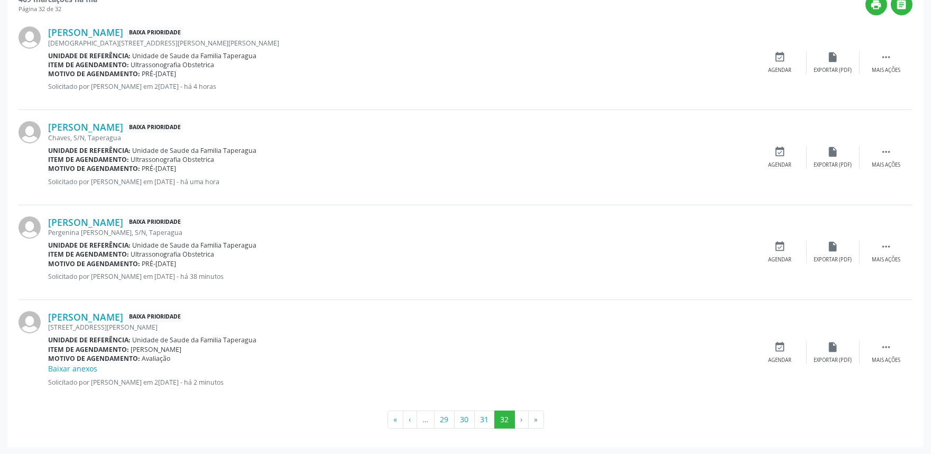
scroll to position [0, 0]
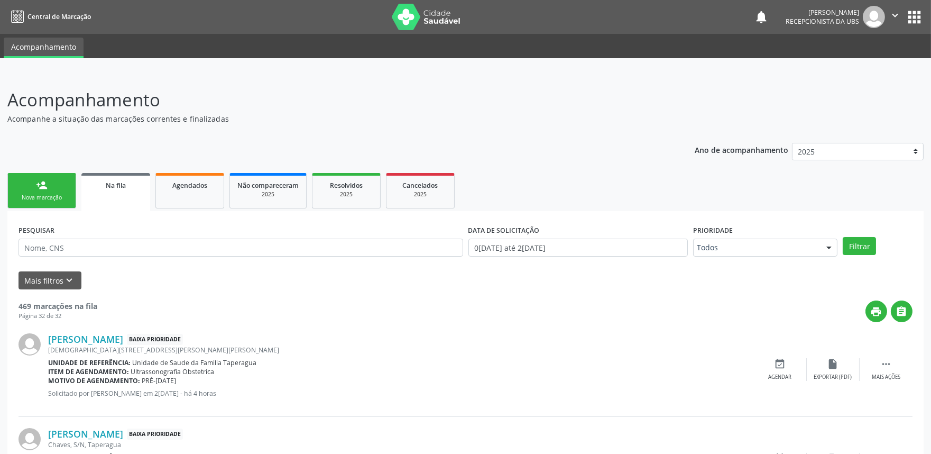
click at [56, 181] on link "person_add Nova marcação" at bounding box center [41, 190] width 69 height 35
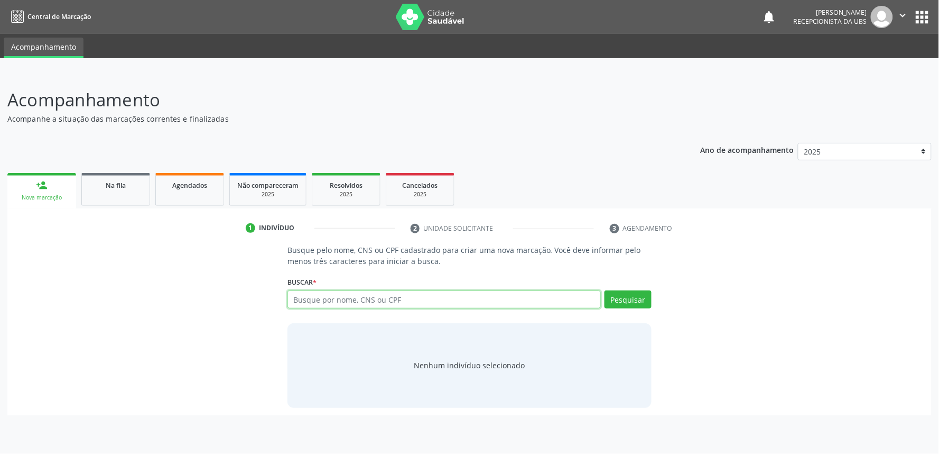
click at [392, 293] on input "text" at bounding box center [444, 299] width 313 height 18
paste input "700003926435008"
type input "700003926435008"
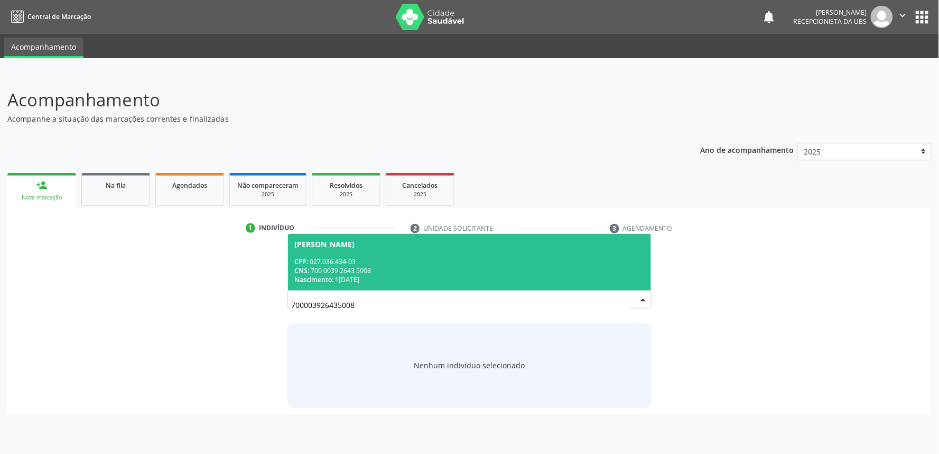
click at [395, 277] on span "Maria Valdjane Ferreira da Silva CPF: 027.036.434-03 CNS: 700 0039 2643 5008 Na…" at bounding box center [469, 262] width 363 height 57
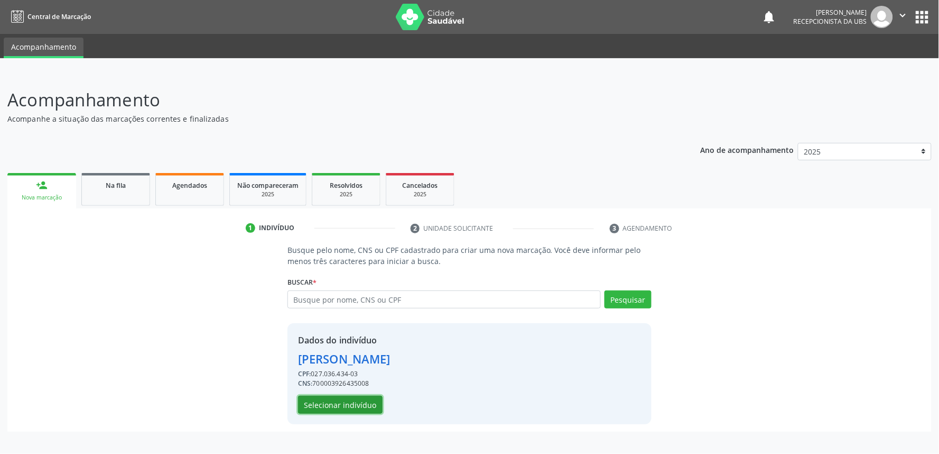
click at [351, 406] on button "Selecionar indivíduo" at bounding box center [340, 404] width 85 height 18
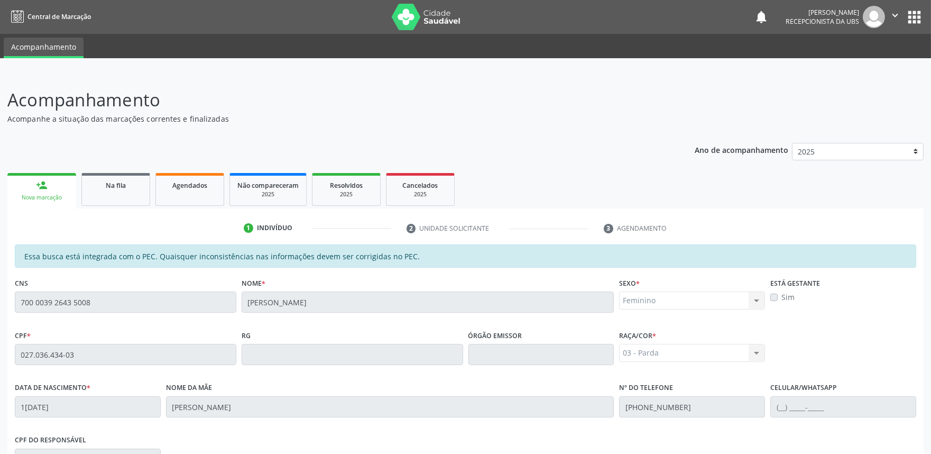
scroll to position [164, 0]
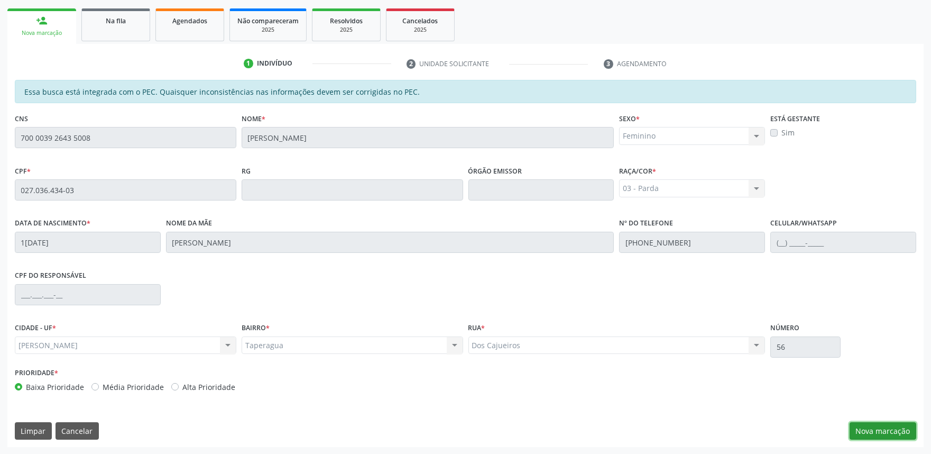
click at [899, 427] on button "Nova marcação" at bounding box center [882, 431] width 67 height 18
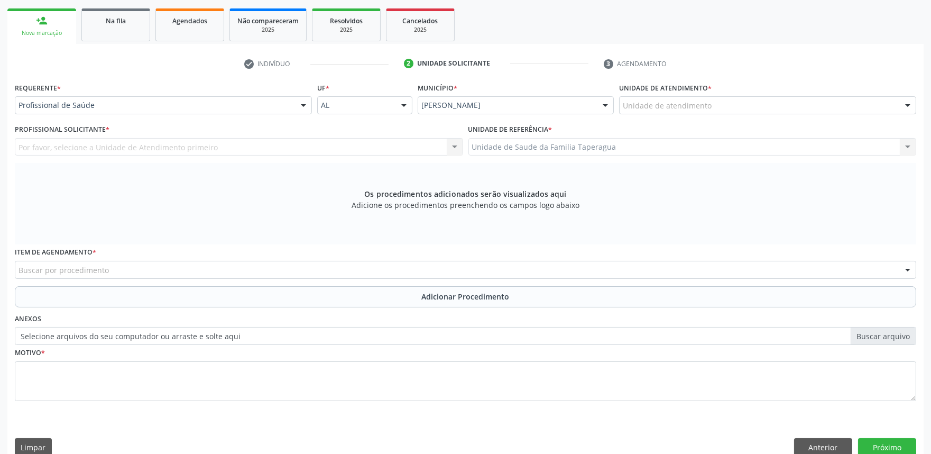
click at [727, 105] on div "Unidade de atendimento" at bounding box center [767, 105] width 297 height 18
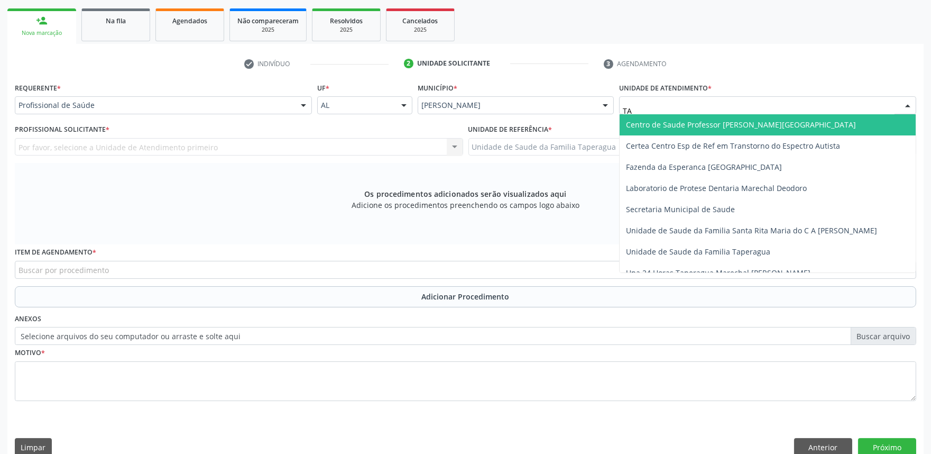
type input "TAP"
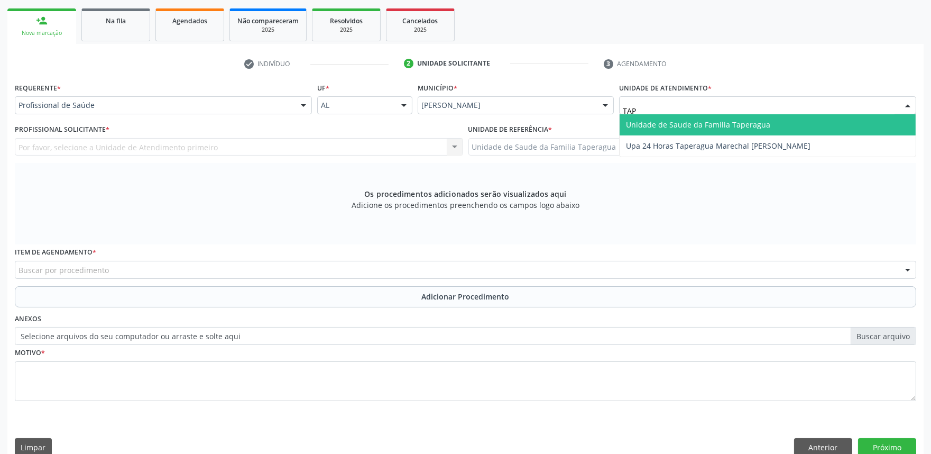
click at [735, 122] on span "Unidade de Saude da Familia Taperagua" at bounding box center [698, 124] width 144 height 10
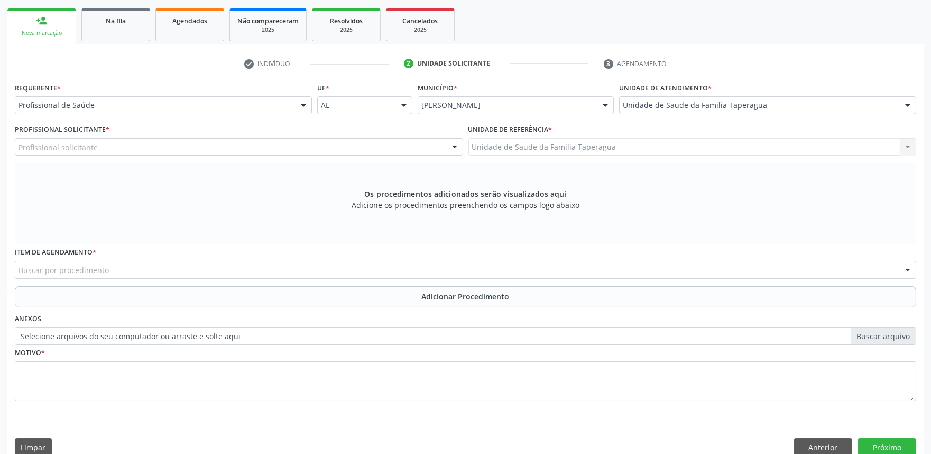
click at [336, 142] on div "Profissional solicitante" at bounding box center [239, 147] width 448 height 18
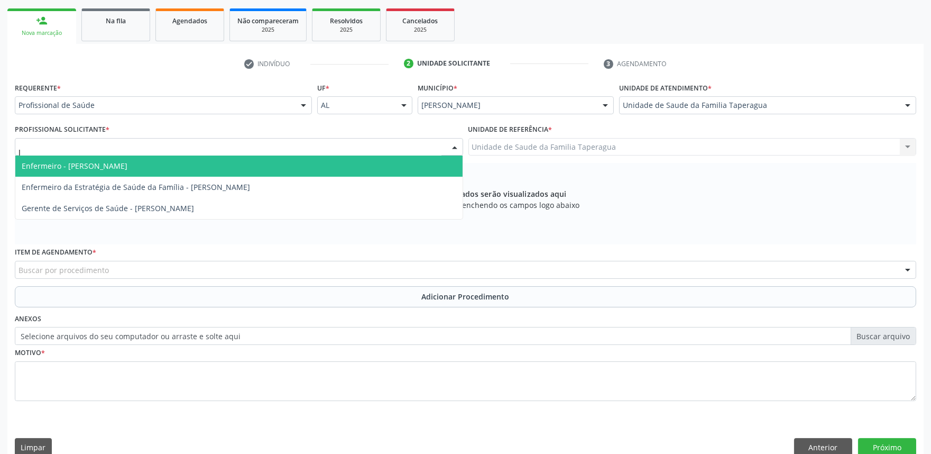
type input "JU"
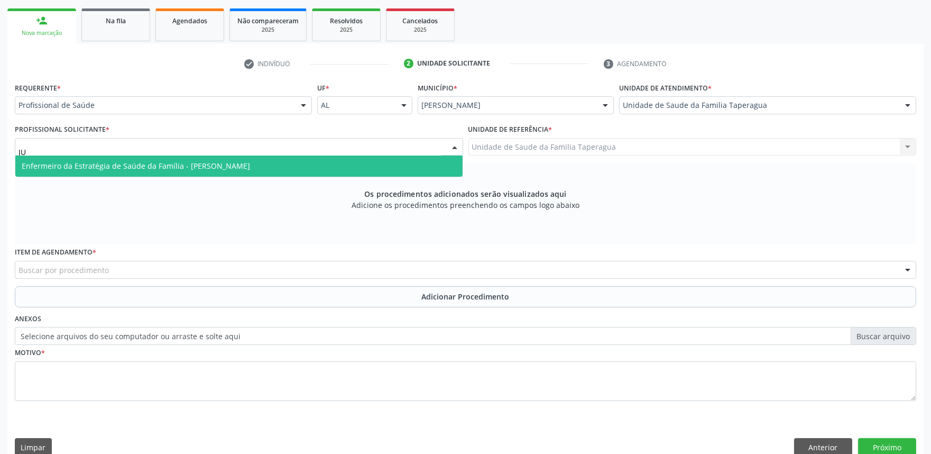
click at [334, 162] on span "Enfermeiro da Estratégia de Saúde da Família - Julilda Maria de Medeiros" at bounding box center [238, 165] width 447 height 21
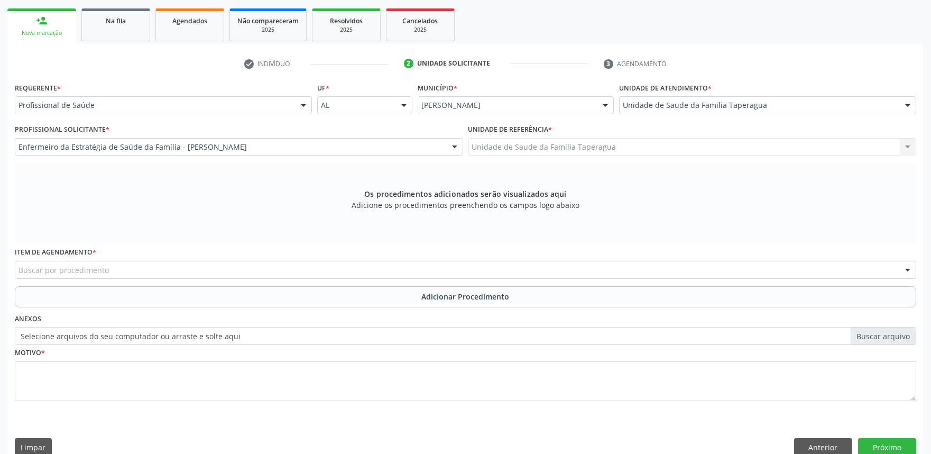
click at [309, 267] on div "Buscar por procedimento" at bounding box center [465, 270] width 901 height 18
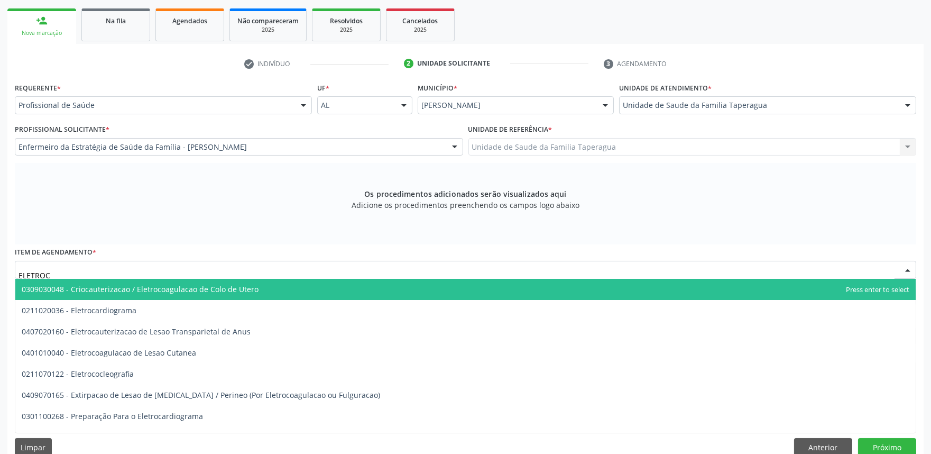
type input "ELETROCA"
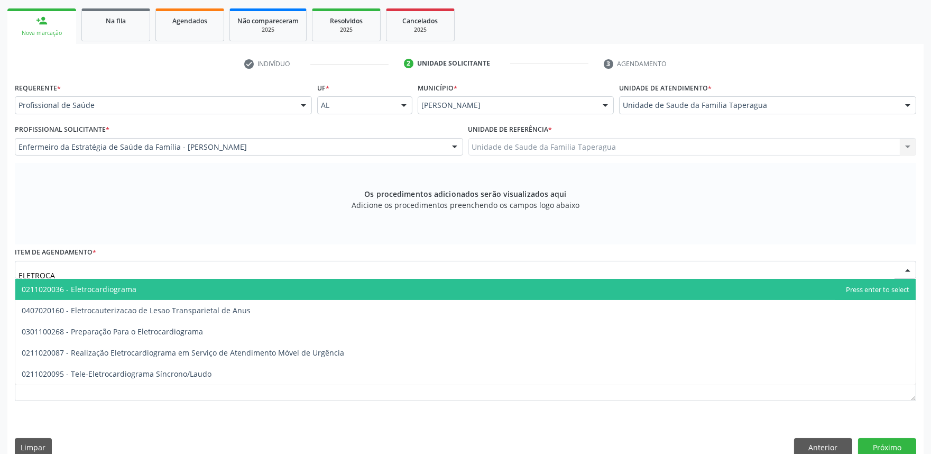
click at [299, 285] on span "0211020036 - Eletrocardiograma" at bounding box center [465, 289] width 900 height 21
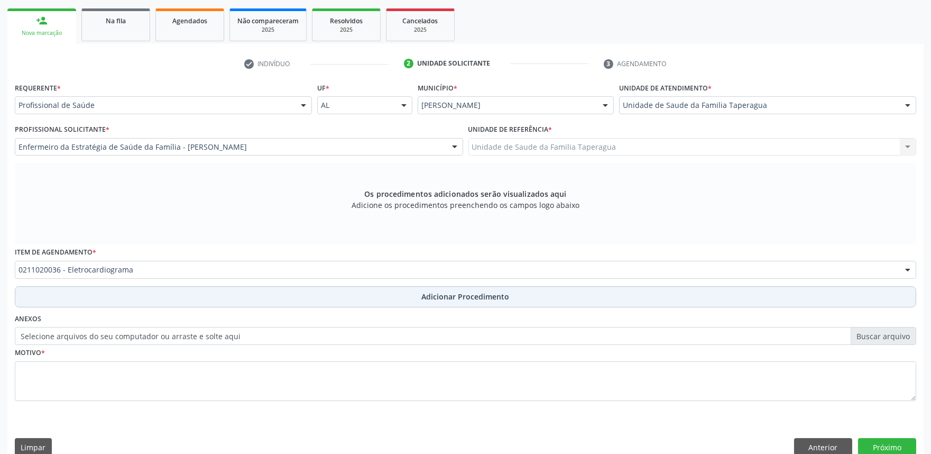
click at [298, 299] on button "Adicionar Procedimento" at bounding box center [465, 296] width 901 height 21
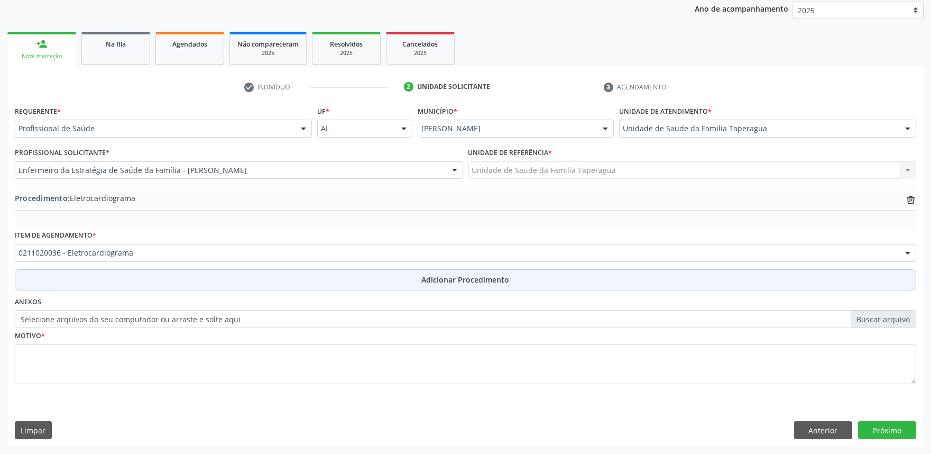
scroll to position [140, 0]
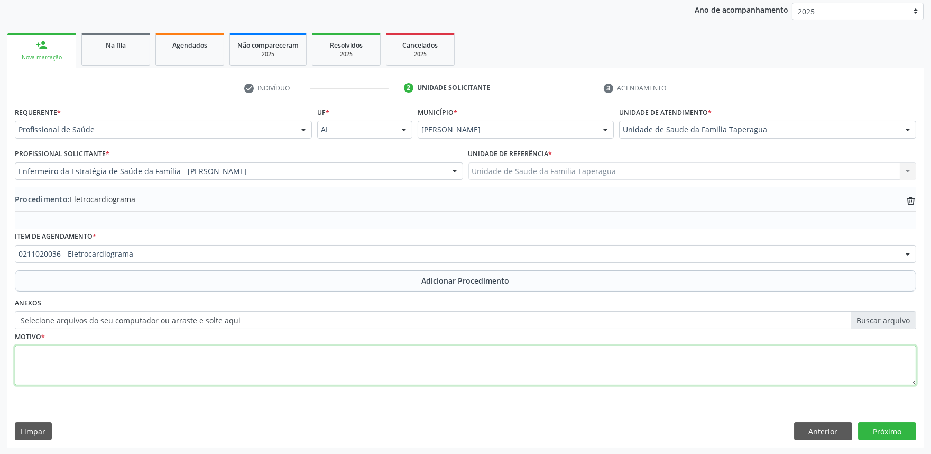
click at [290, 355] on textarea at bounding box center [465, 365] width 901 height 40
type textarea "ROTINA"
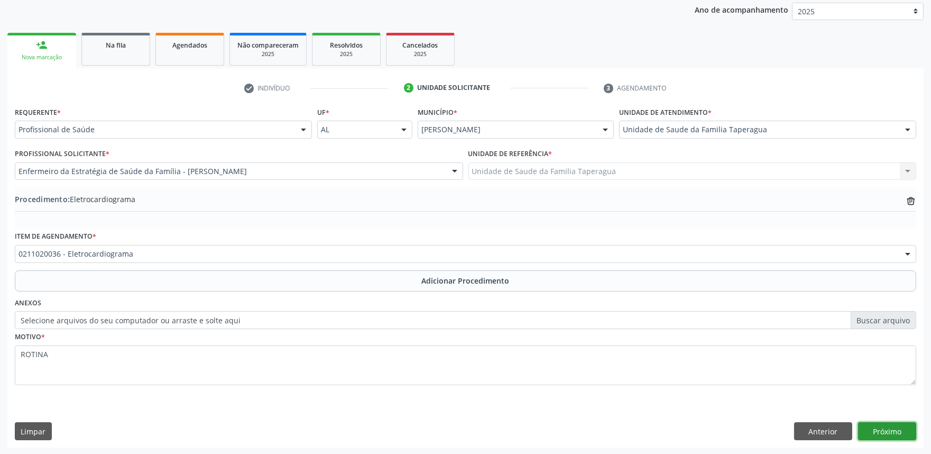
click at [897, 424] on button "Próximo" at bounding box center [887, 431] width 58 height 18
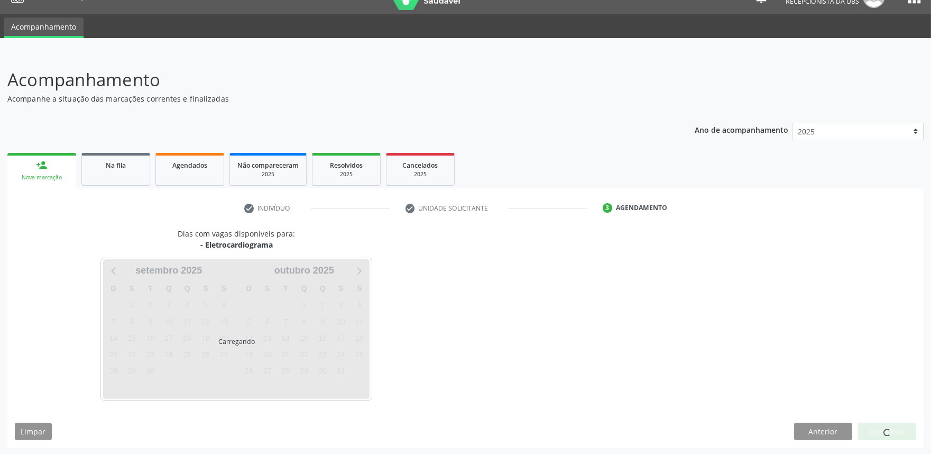
scroll to position [51, 0]
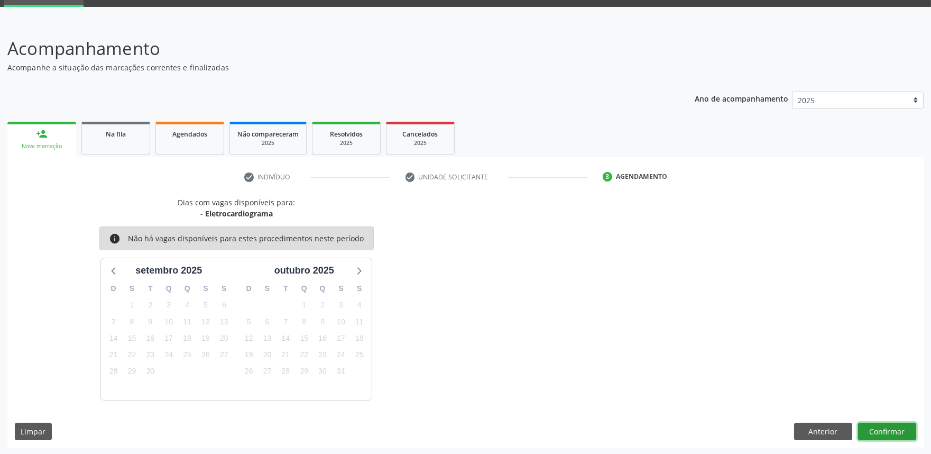
click at [901, 425] on button "Confirmar" at bounding box center [887, 431] width 58 height 18
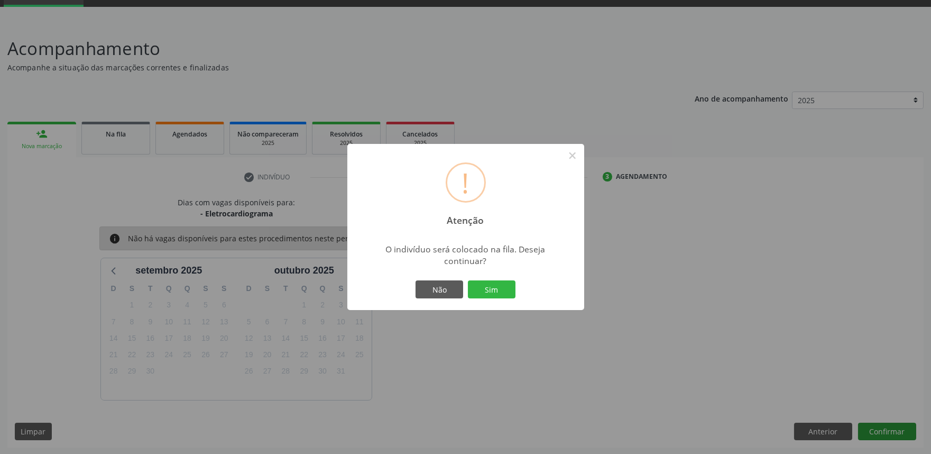
click at [468, 280] on button "Sim" at bounding box center [492, 289] width 48 height 18
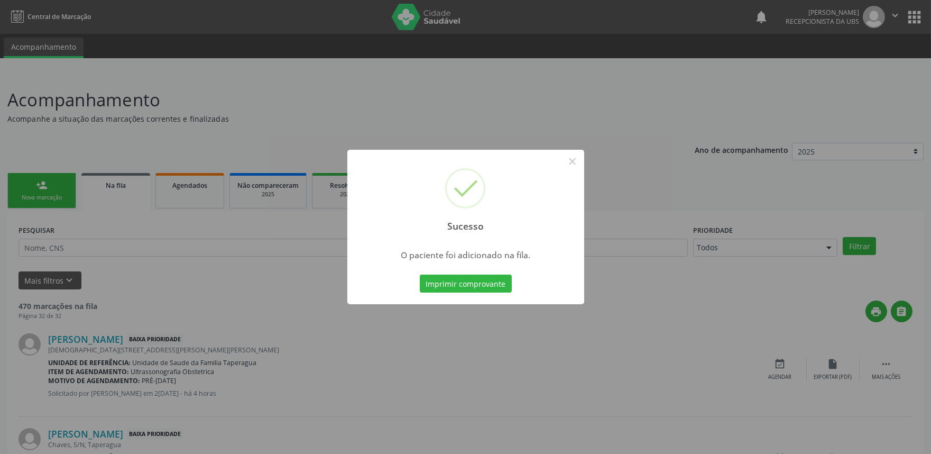
scroll to position [401, 0]
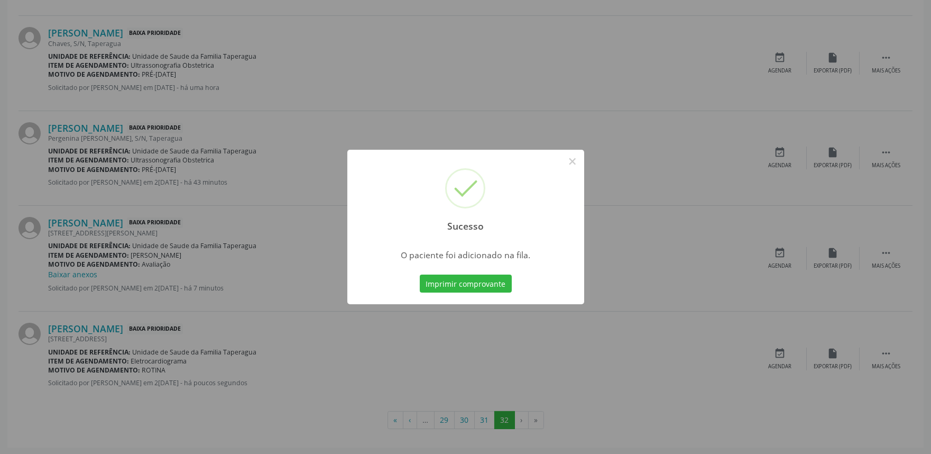
click at [670, 299] on div "Sucesso × O paciente foi adicionado na fila. Imprimir comprovante Cancel" at bounding box center [465, 227] width 931 height 454
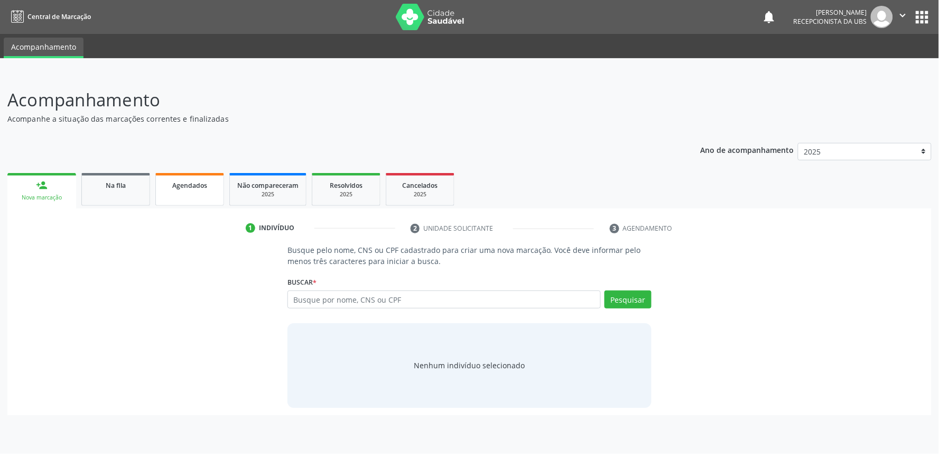
click at [191, 187] on span "Agendados" at bounding box center [189, 185] width 35 height 9
select select "8"
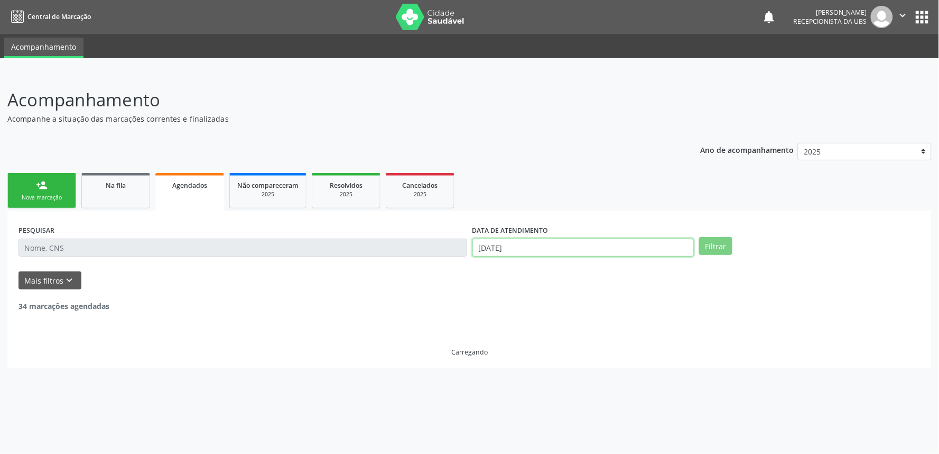
click at [559, 251] on input "[DATE]" at bounding box center [583, 247] width 221 height 18
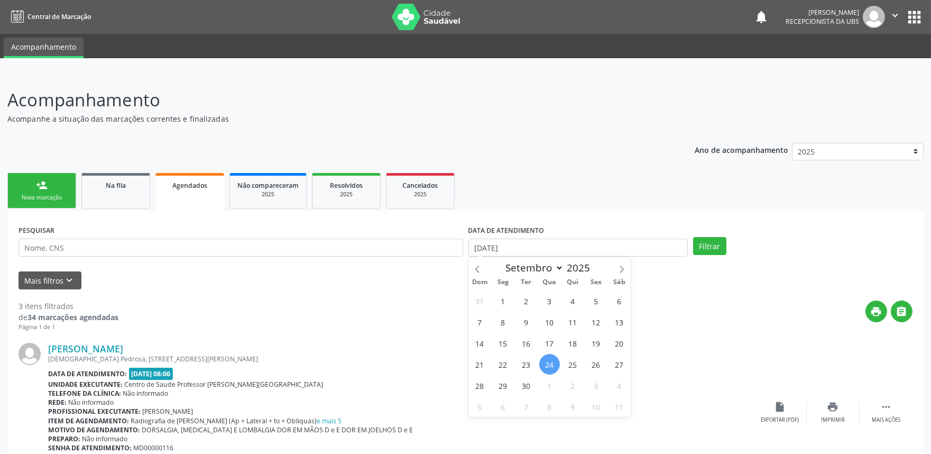
click at [547, 363] on span "24" at bounding box center [549, 364] width 21 height 21
type input "[DATE]"
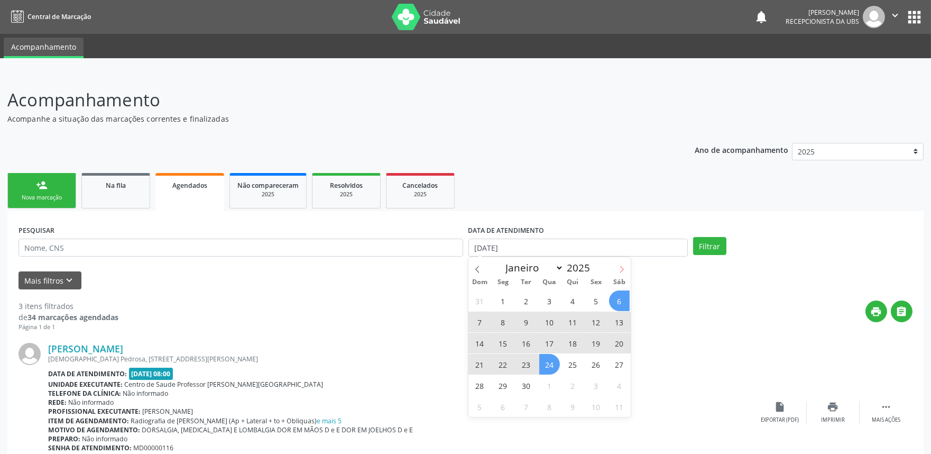
click at [618, 266] on icon at bounding box center [621, 268] width 7 height 7
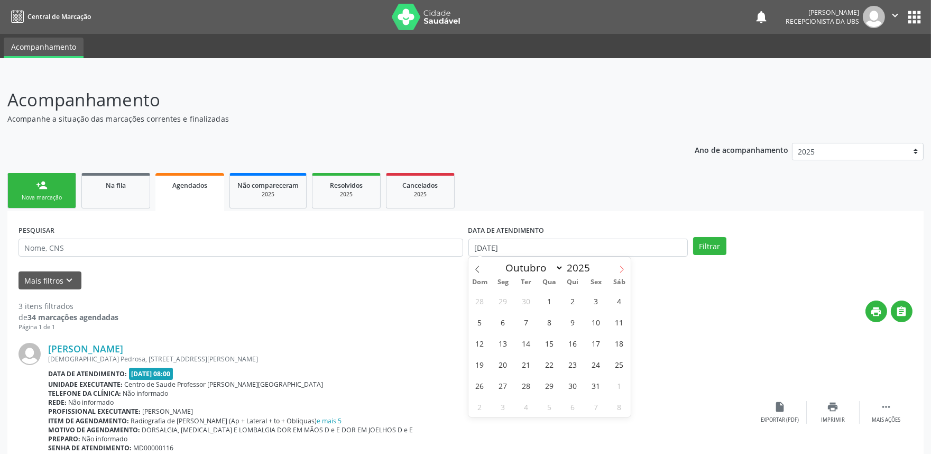
click at [618, 266] on icon at bounding box center [621, 268] width 7 height 7
select select "10"
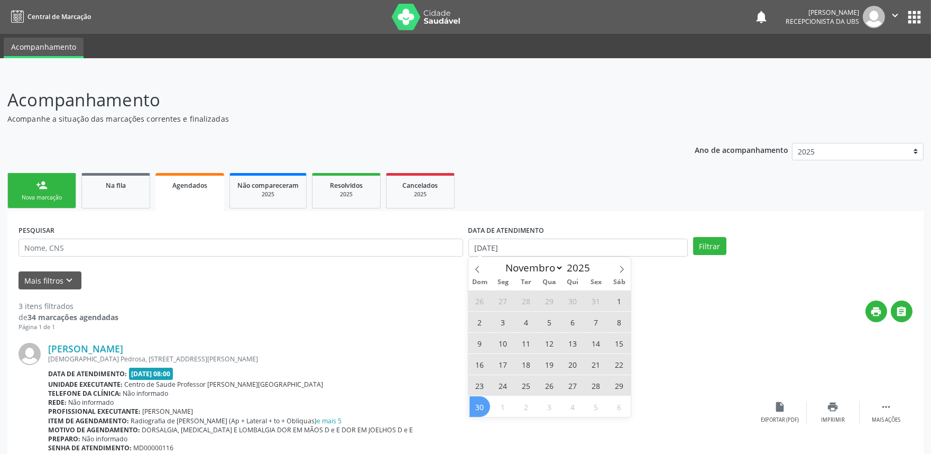
click at [476, 405] on span "30" at bounding box center [479, 406] width 21 height 21
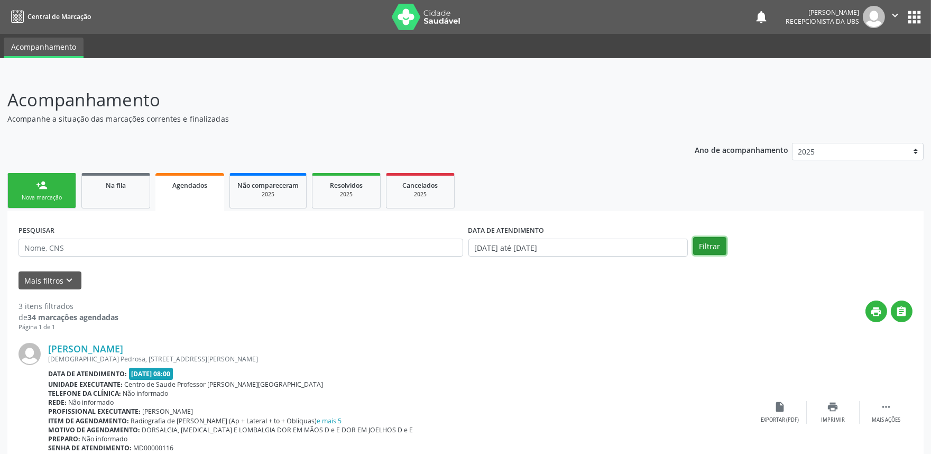
click at [714, 245] on button "Filtrar" at bounding box center [709, 246] width 33 height 18
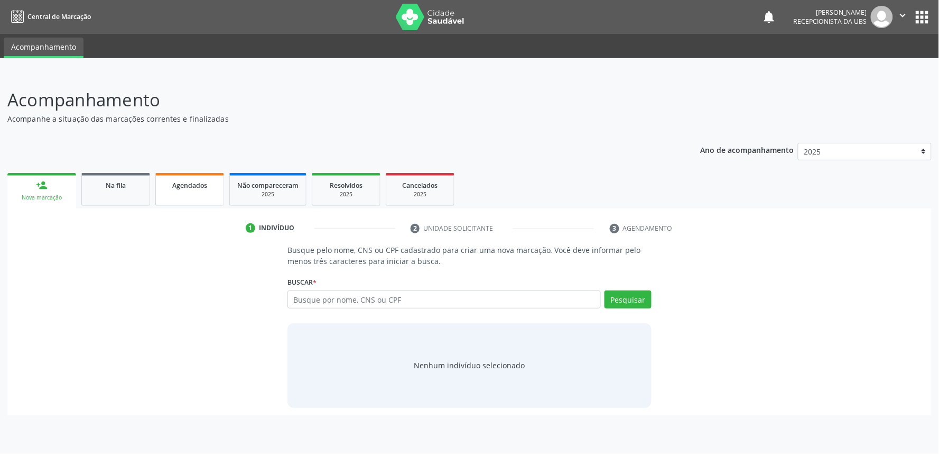
click at [201, 179] on div "Agendados" at bounding box center [189, 184] width 53 height 11
click at [192, 193] on link "Agendados" at bounding box center [189, 189] width 69 height 33
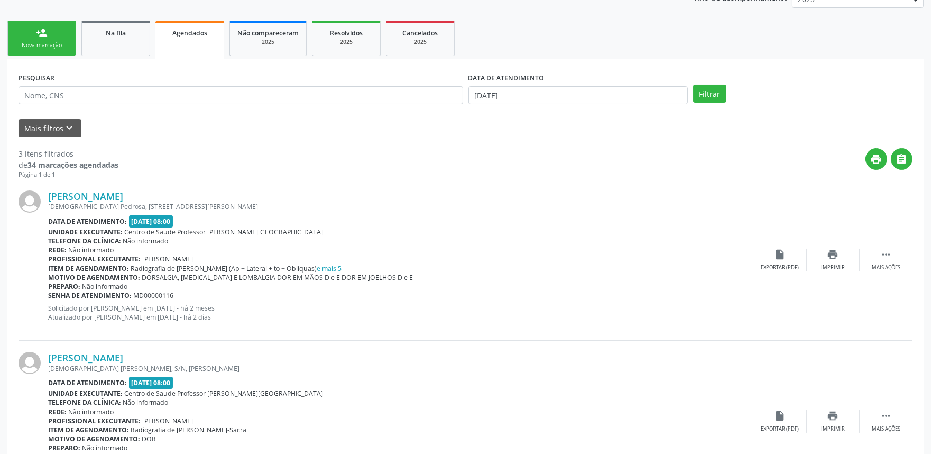
scroll to position [114, 0]
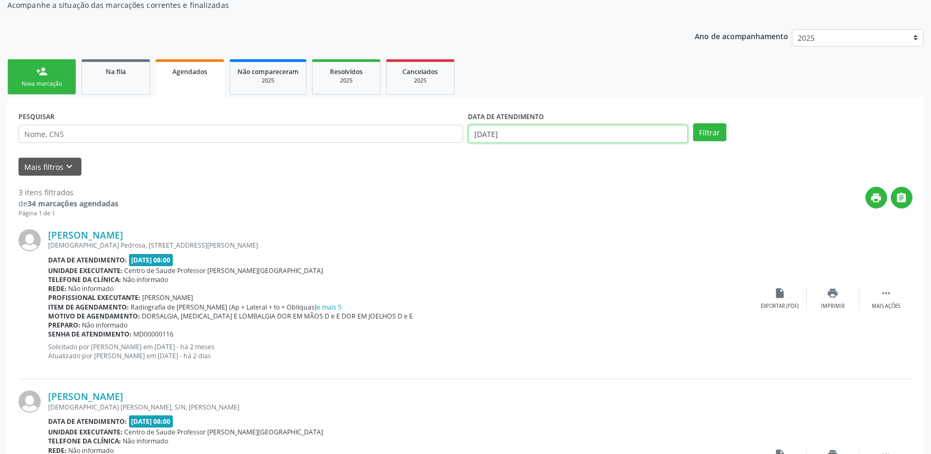
click at [654, 131] on input "[DATE]" at bounding box center [577, 134] width 219 height 18
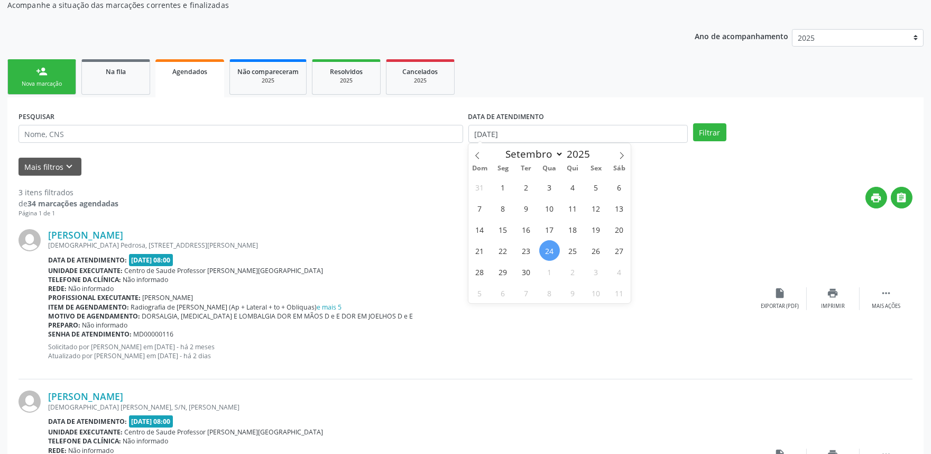
click at [547, 247] on span "24" at bounding box center [549, 250] width 21 height 21
type input "[DATE]"
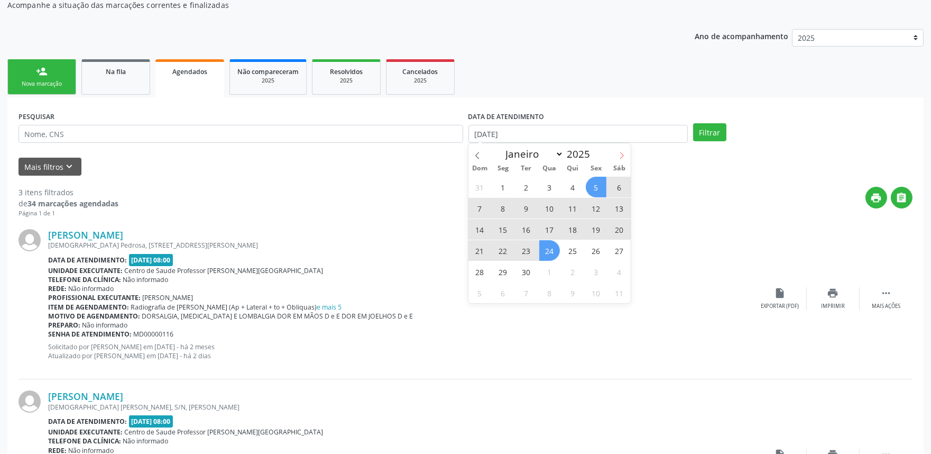
click at [625, 153] on icon at bounding box center [621, 155] width 7 height 7
select select "9"
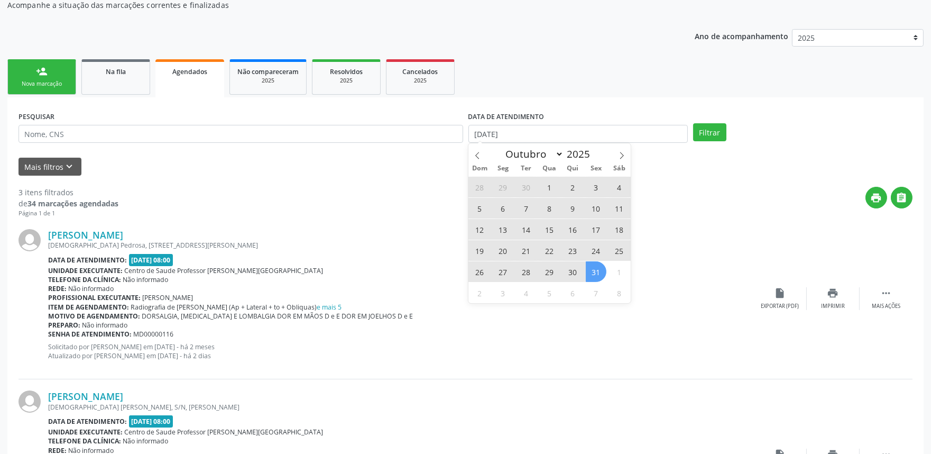
click at [598, 266] on span "31" at bounding box center [596, 271] width 21 height 21
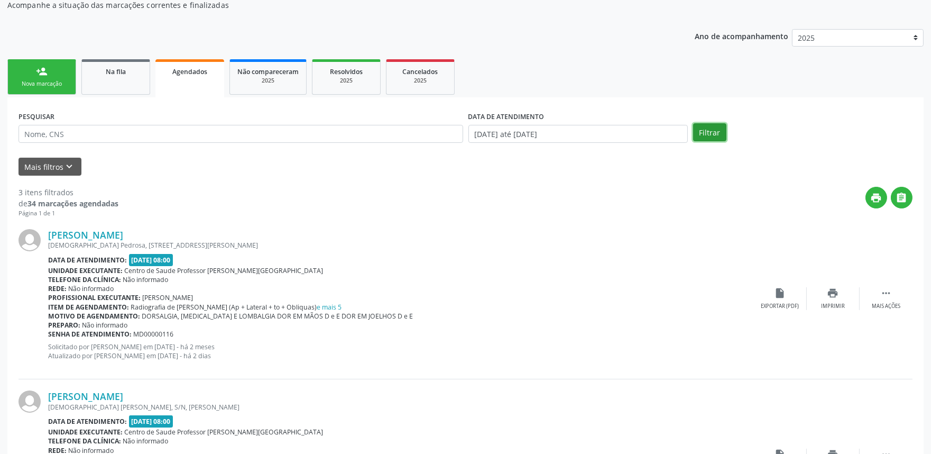
click at [705, 128] on button "Filtrar" at bounding box center [709, 132] width 33 height 18
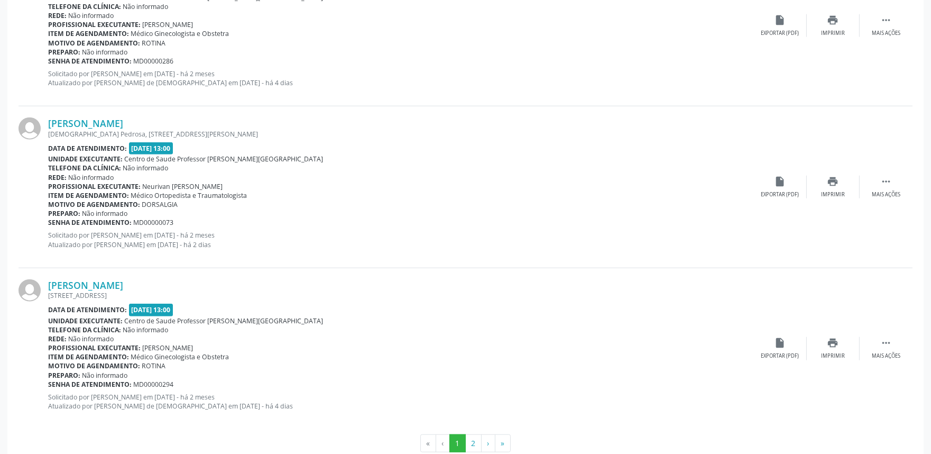
scroll to position [2358, 0]
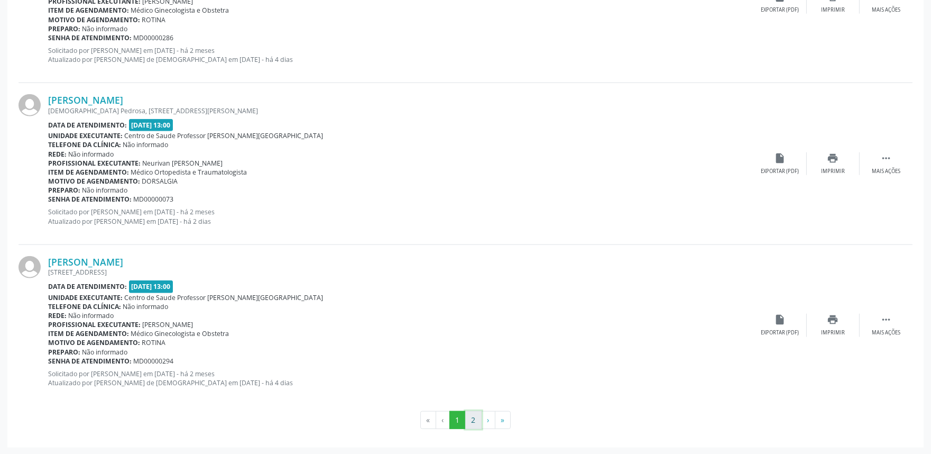
click at [474, 420] on button "2" at bounding box center [473, 420] width 16 height 18
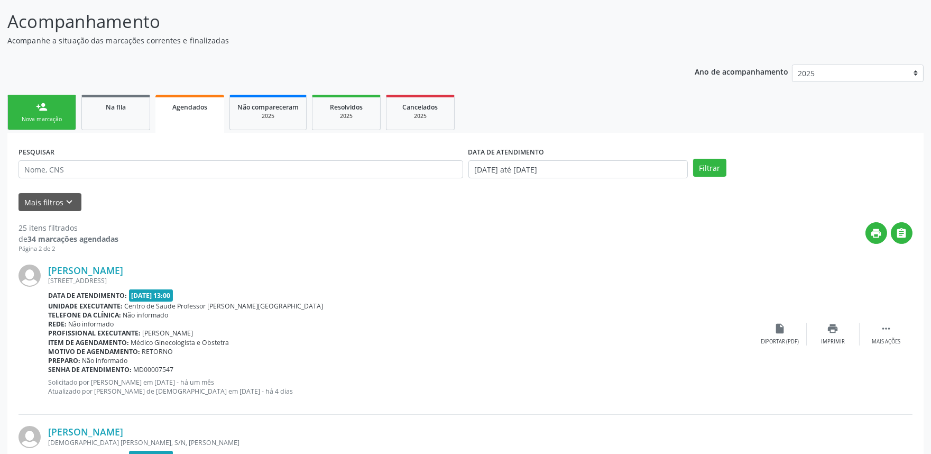
scroll to position [0, 0]
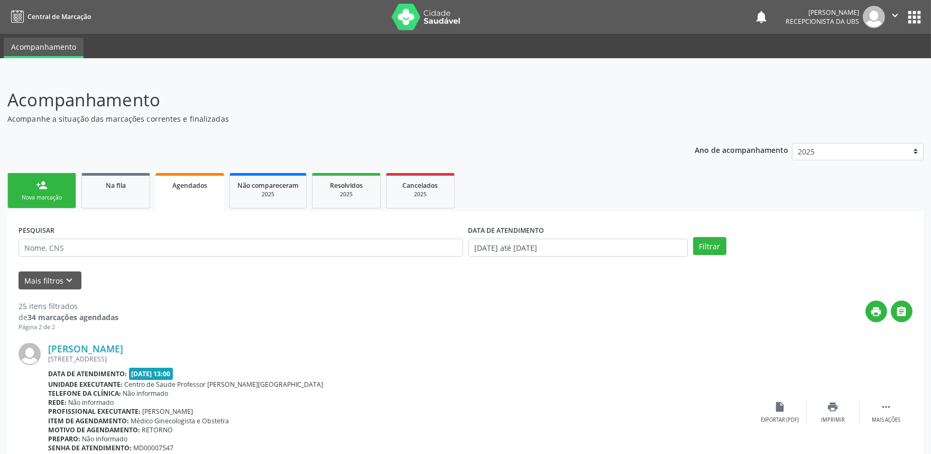
click at [41, 191] on link "person_add Nova marcação" at bounding box center [41, 190] width 69 height 35
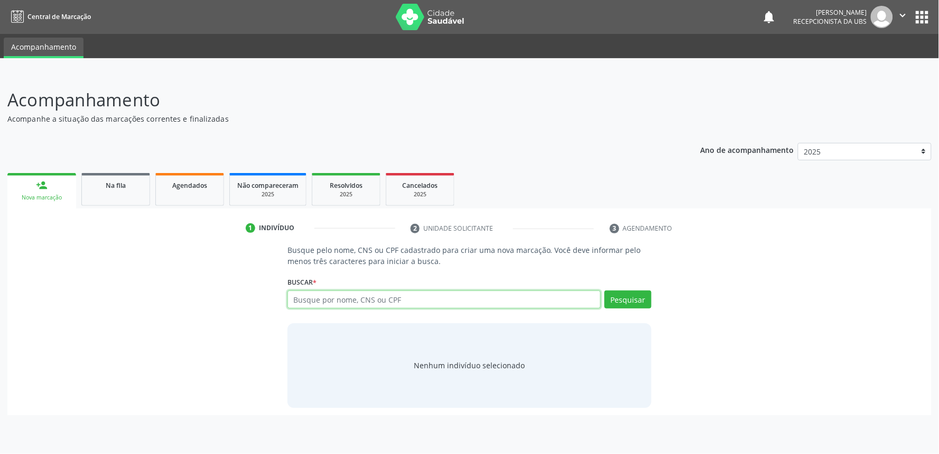
click at [361, 302] on input "text" at bounding box center [444, 299] width 313 height 18
paste input "206359102620005"
type input "206359102620005"
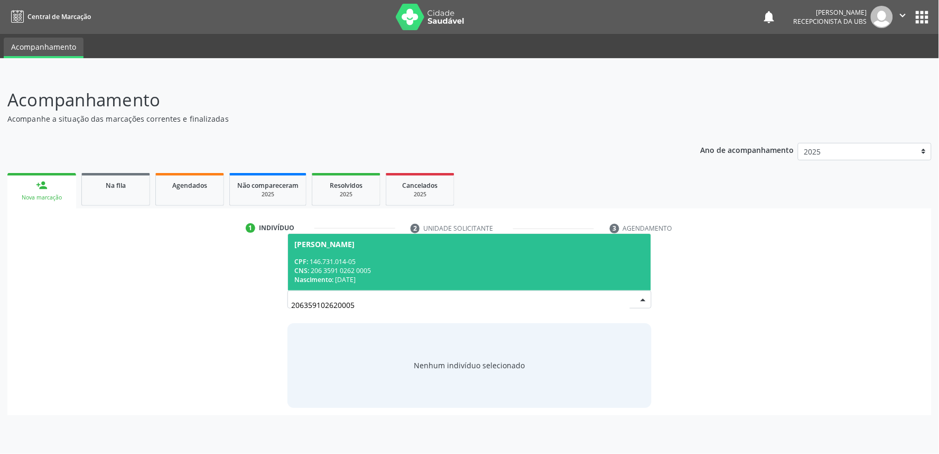
click at [373, 266] on div "CNS: 206 3591 0262 0005" at bounding box center [469, 270] width 350 height 9
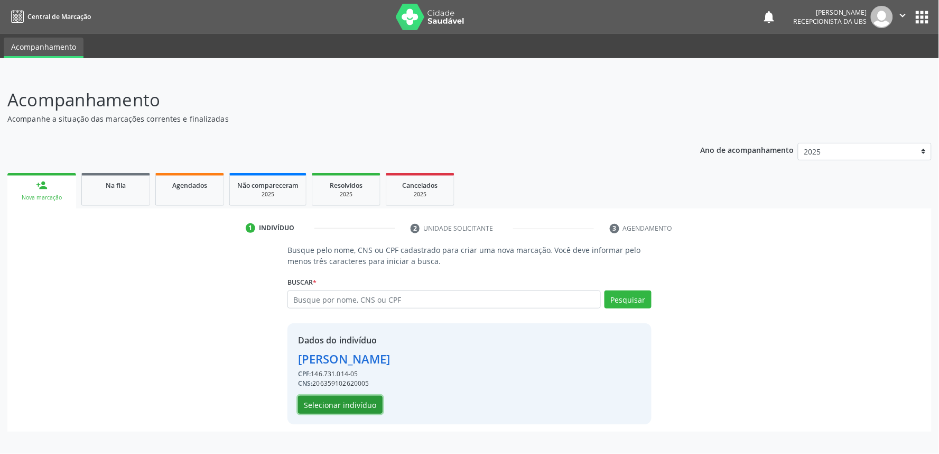
click at [356, 395] on button "Selecionar indivíduo" at bounding box center [340, 404] width 85 height 18
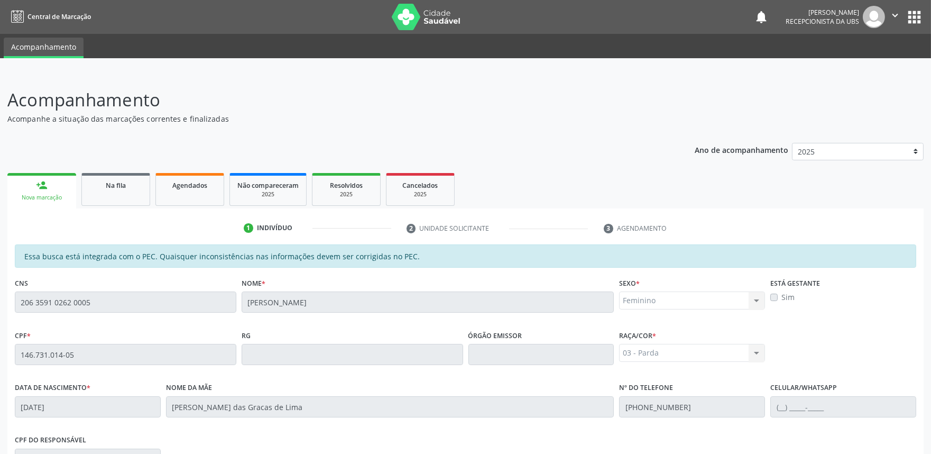
scroll to position [164, 0]
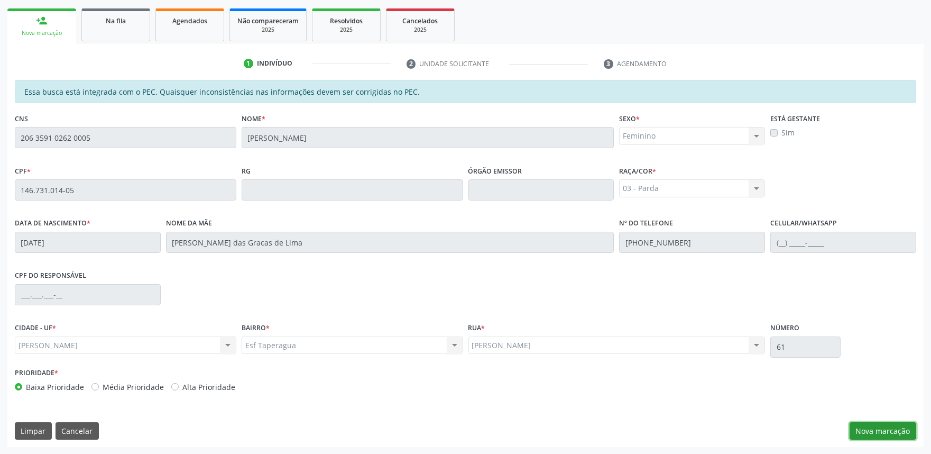
click at [869, 431] on button "Nova marcação" at bounding box center [882, 431] width 67 height 18
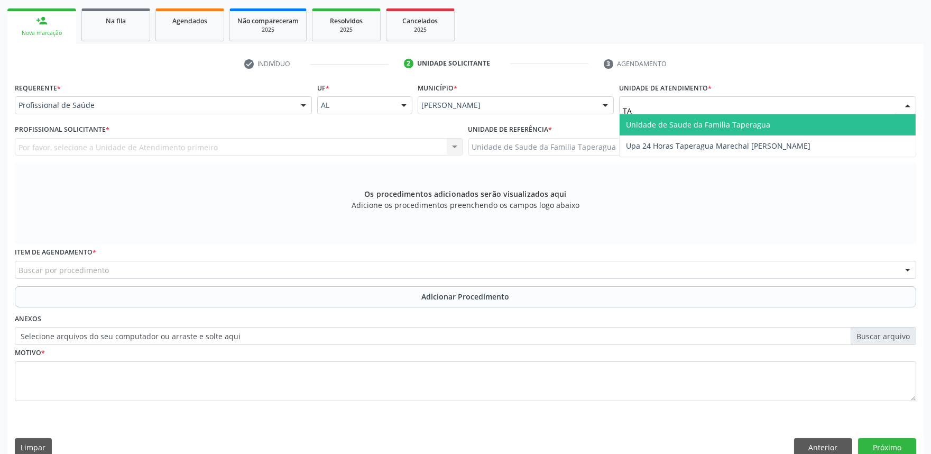
type input "TAP"
click at [706, 119] on span "Unidade de Saude da Familia Taperagua" at bounding box center [698, 124] width 144 height 10
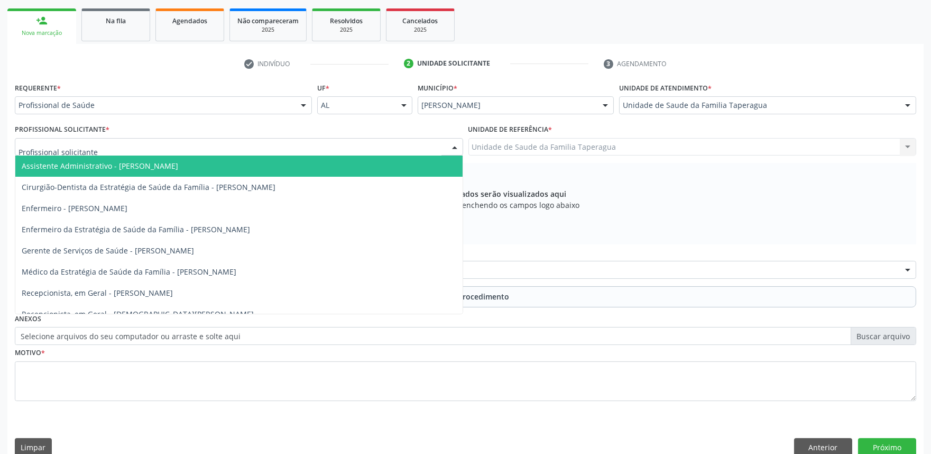
click at [282, 148] on div at bounding box center [239, 147] width 448 height 18
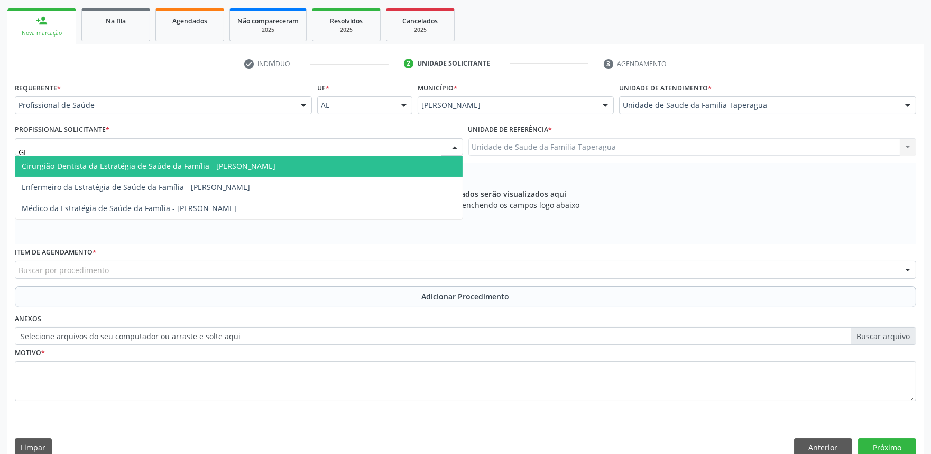
type input "G"
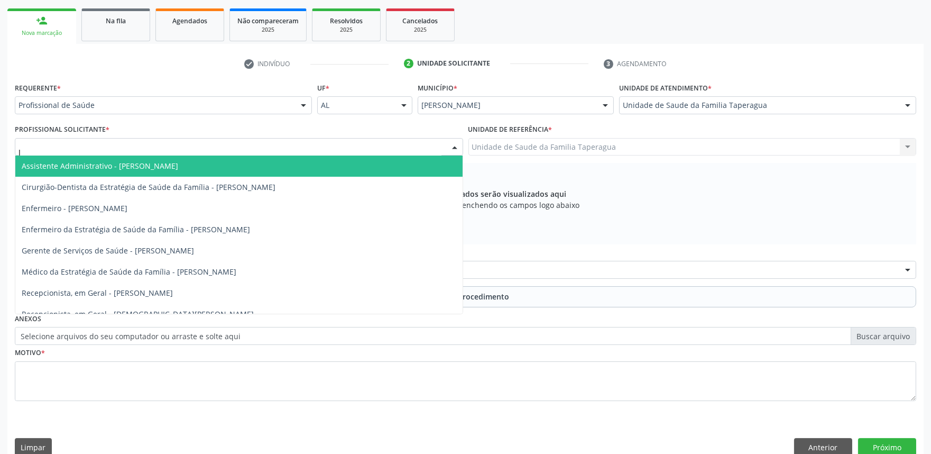
type input "JU"
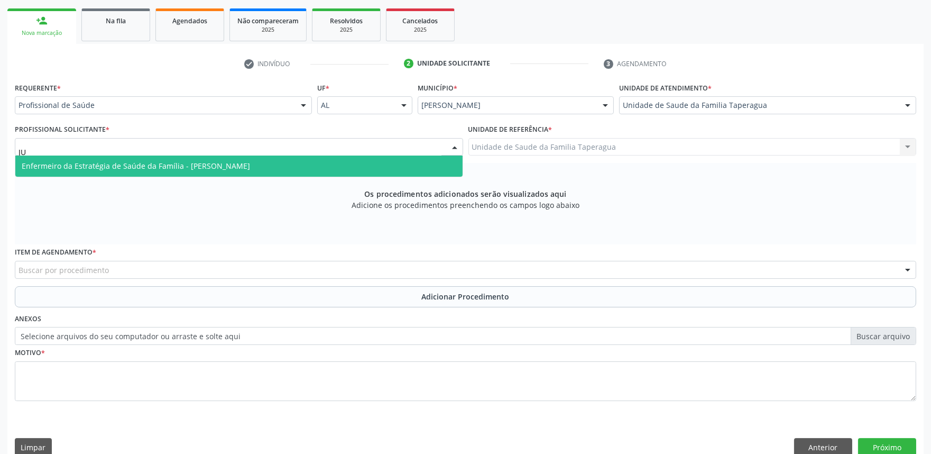
click at [281, 162] on span "Enfermeiro da Estratégia de Saúde da Família - Julilda Maria de Medeiros" at bounding box center [238, 165] width 447 height 21
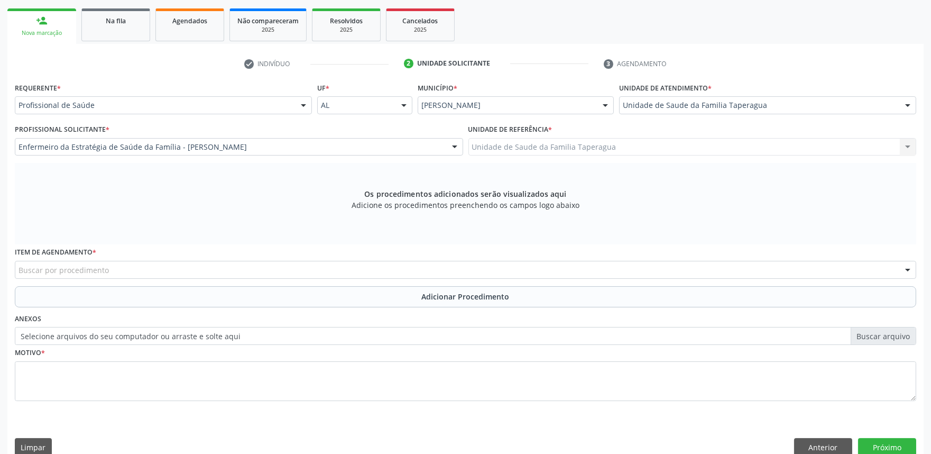
click at [282, 267] on div "Buscar por procedimento" at bounding box center [465, 270] width 901 height 18
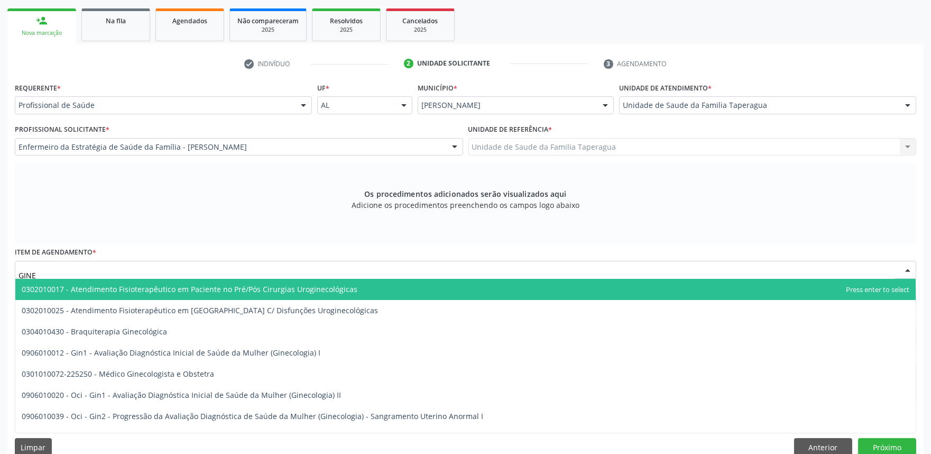
type input "GINEC"
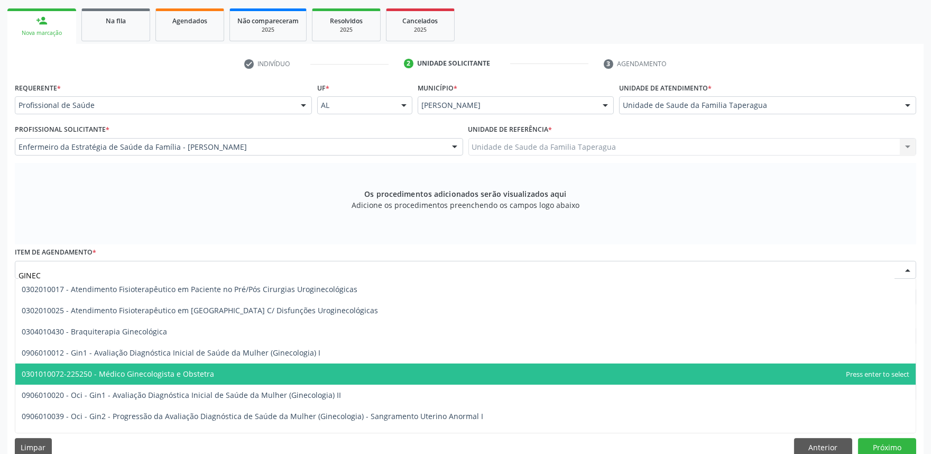
click at [229, 374] on span "0301010072-225250 - Médico Ginecologista e Obstetra" at bounding box center [465, 373] width 900 height 21
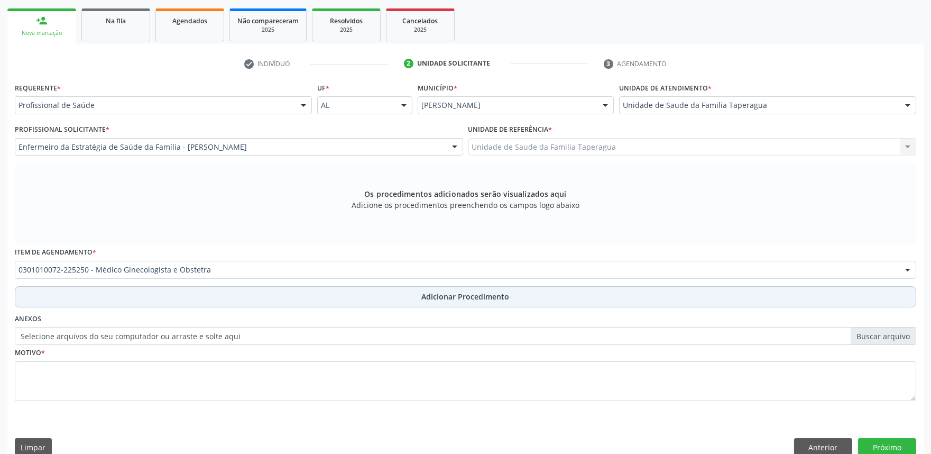
click at [304, 292] on button "Adicionar Procedimento" at bounding box center [465, 296] width 901 height 21
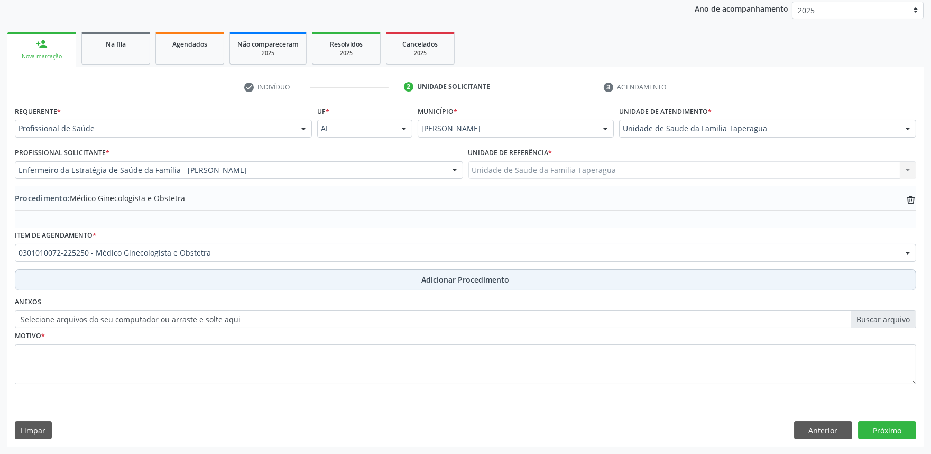
scroll to position [140, 0]
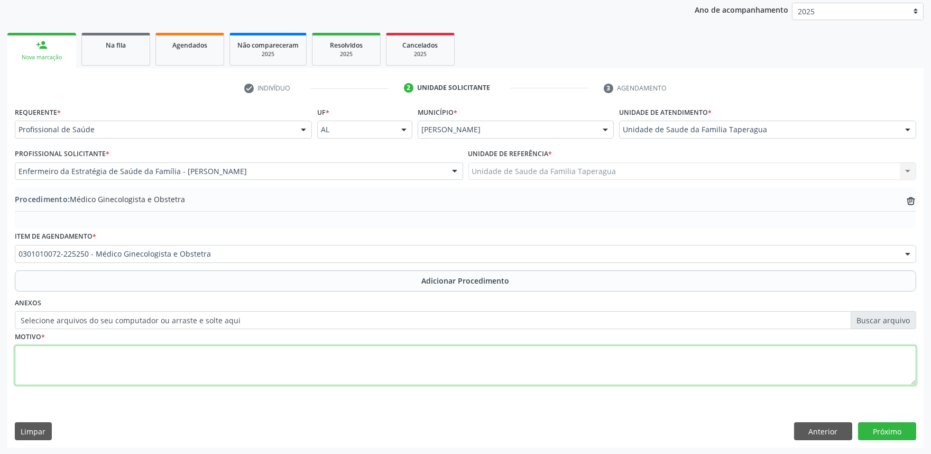
click at [298, 371] on textarea at bounding box center [465, 365] width 901 height 40
type textarea "AVALIAÇÃO"
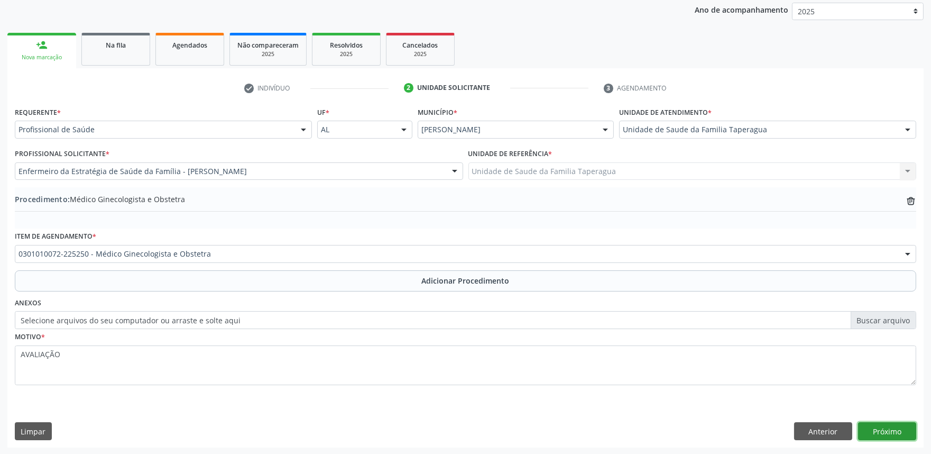
click at [879, 432] on button "Próximo" at bounding box center [887, 431] width 58 height 18
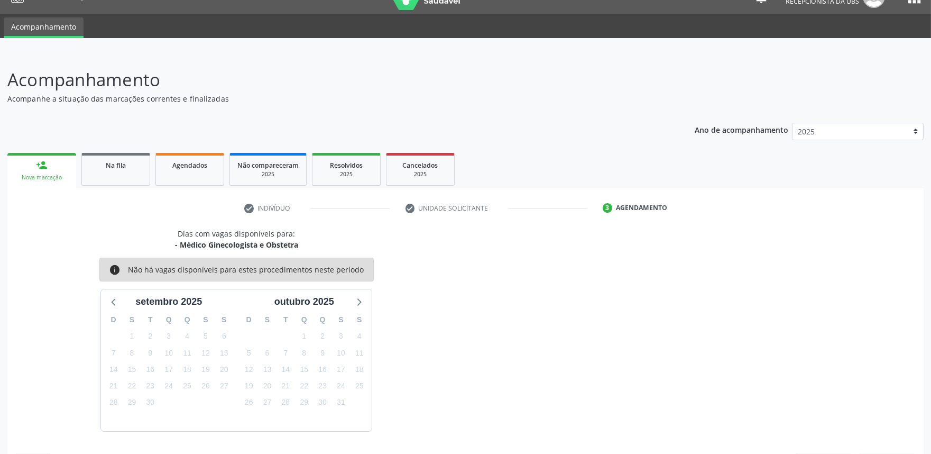
scroll to position [51, 0]
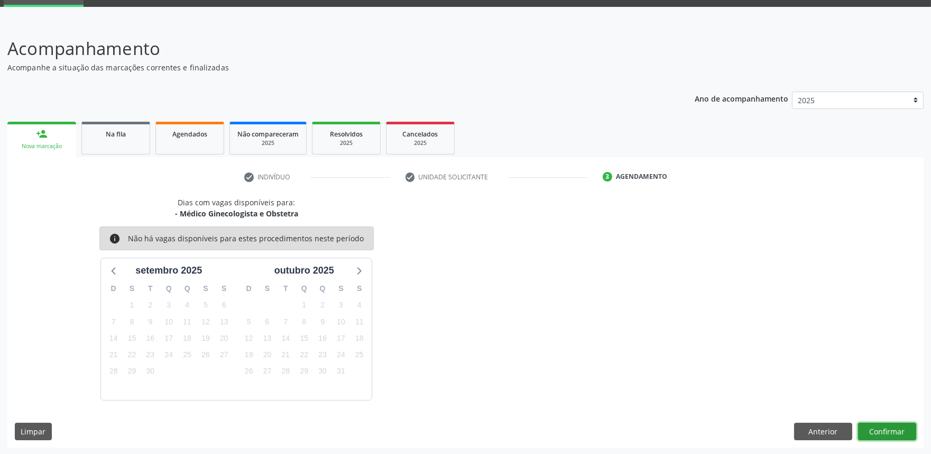
click at [879, 432] on button "Confirmar" at bounding box center [887, 431] width 58 height 18
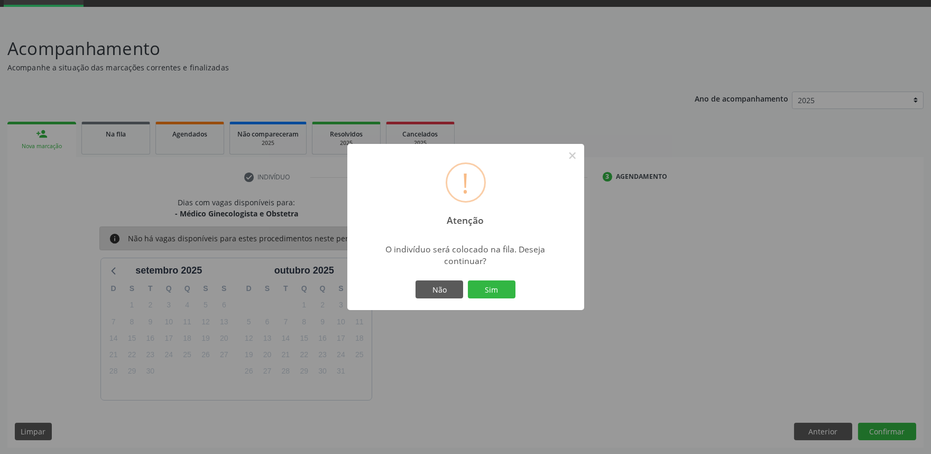
click at [468, 280] on button "Sim" at bounding box center [492, 289] width 48 height 18
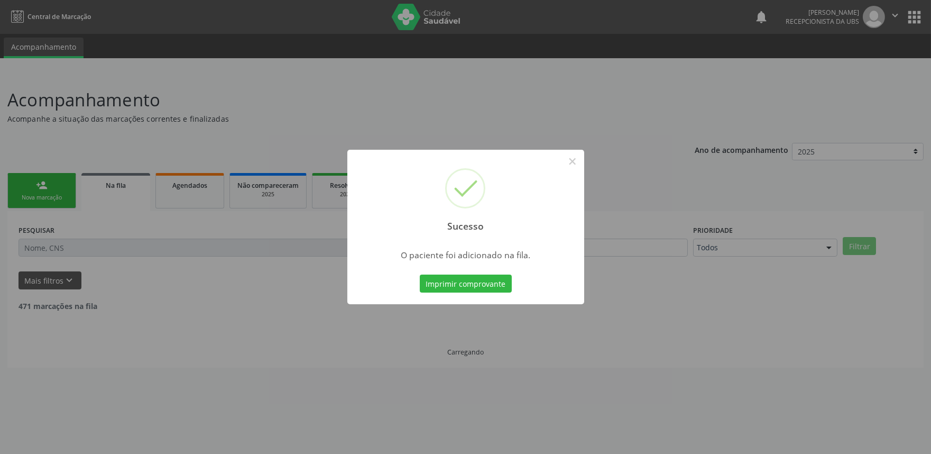
scroll to position [0, 0]
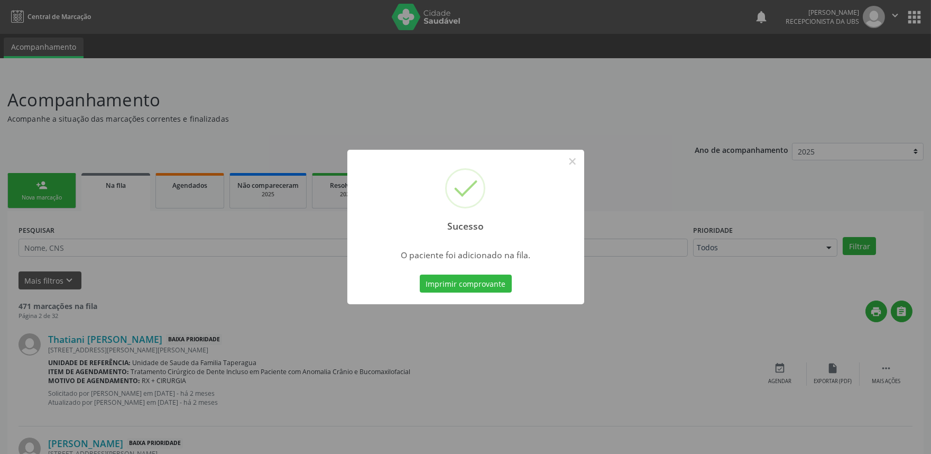
click at [764, 242] on div "Sucesso × O paciente foi adicionado na fila. Imprimir comprovante Cancel" at bounding box center [465, 227] width 931 height 454
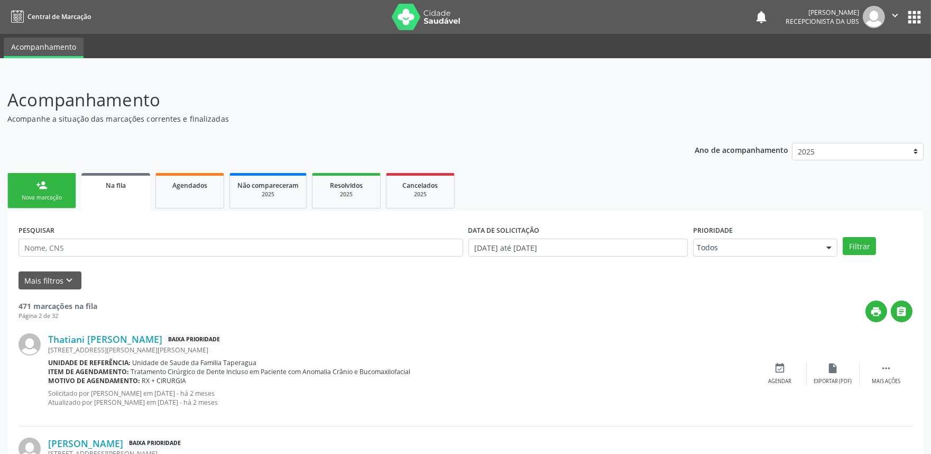
drag, startPoint x: 928, startPoint y: 57, endPoint x: 930, endPoint y: 67, distance: 10.4
click at [930, 67] on div at bounding box center [465, 65] width 931 height 15
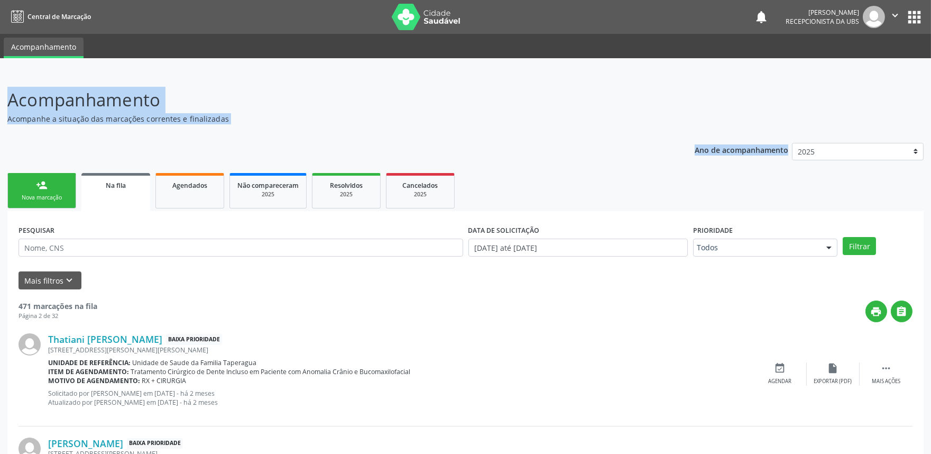
drag, startPoint x: 930, startPoint y: 67, endPoint x: 939, endPoint y: 152, distance: 85.5
click at [931, 152] on html "Central de Marcação notifications Maria Samara da Silva Recepcionista da UBS  …" at bounding box center [465, 227] width 931 height 454
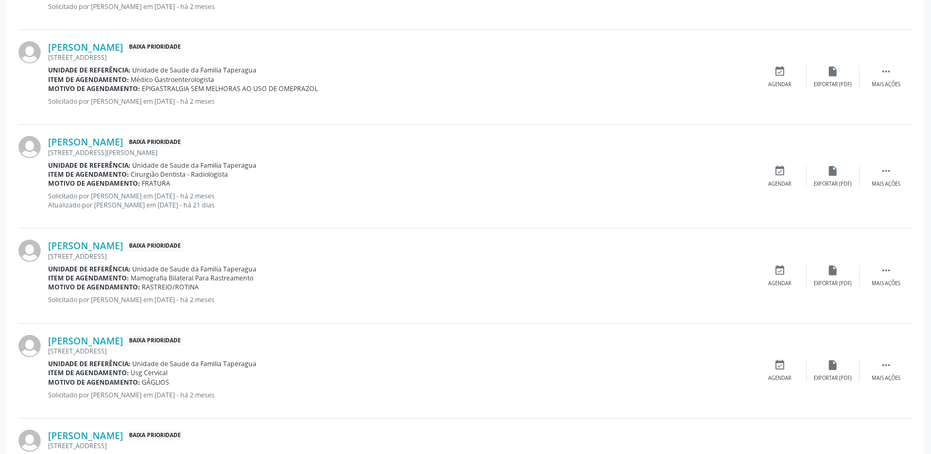
scroll to position [1401, 0]
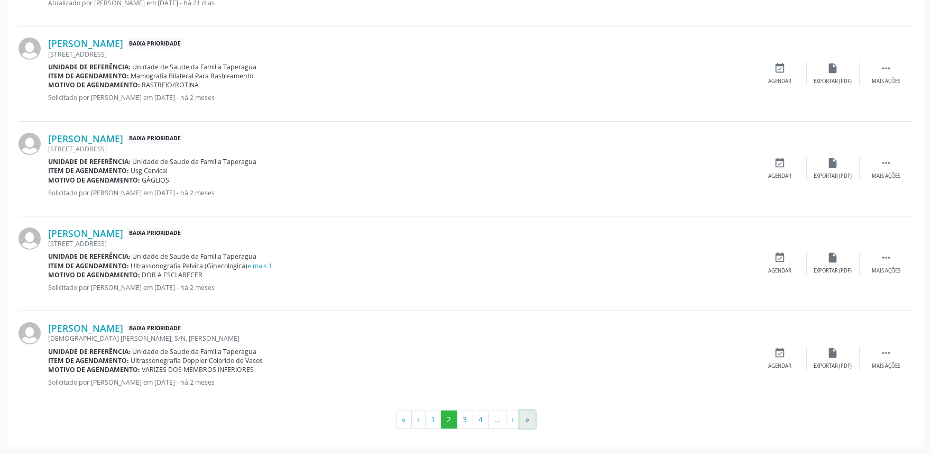
click at [526, 418] on button "»" at bounding box center [528, 419] width 16 height 18
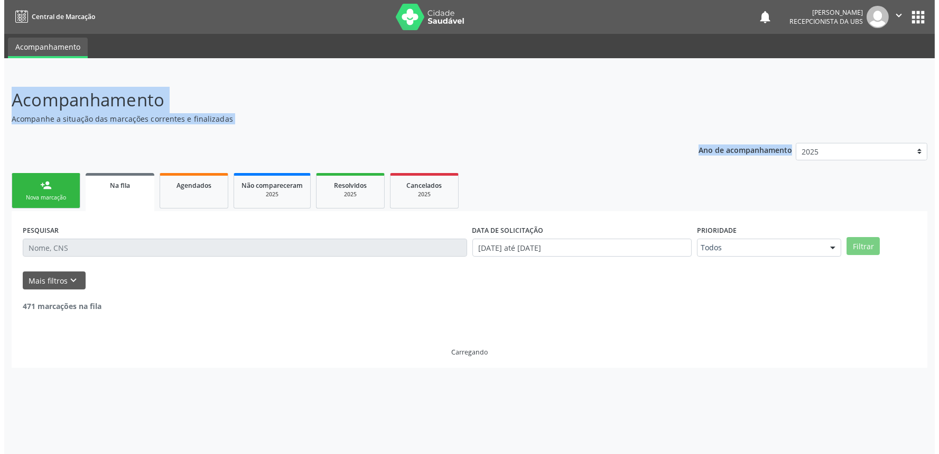
scroll to position [0, 0]
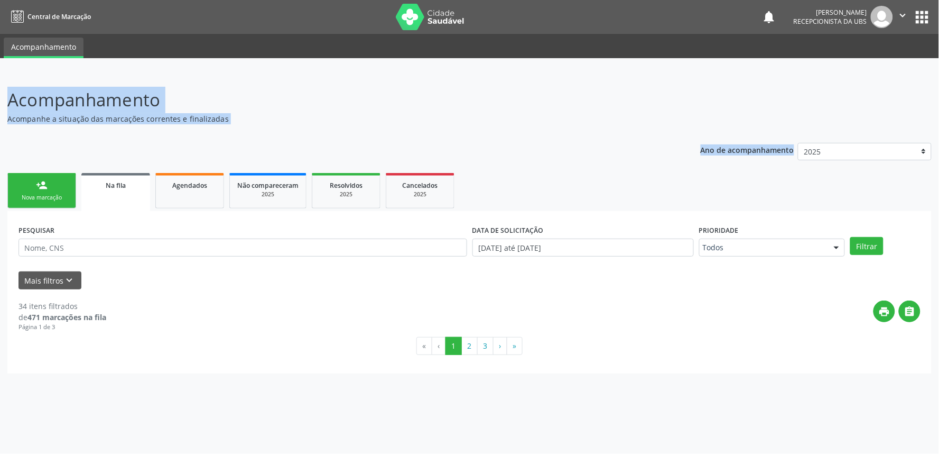
drag, startPoint x: 491, startPoint y: 73, endPoint x: 454, endPoint y: 85, distance: 38.9
click at [454, 85] on div "Acompanhamento Acompanhe a situação das marcações correntes e finalizadas Relat…" at bounding box center [469, 263] width 939 height 381
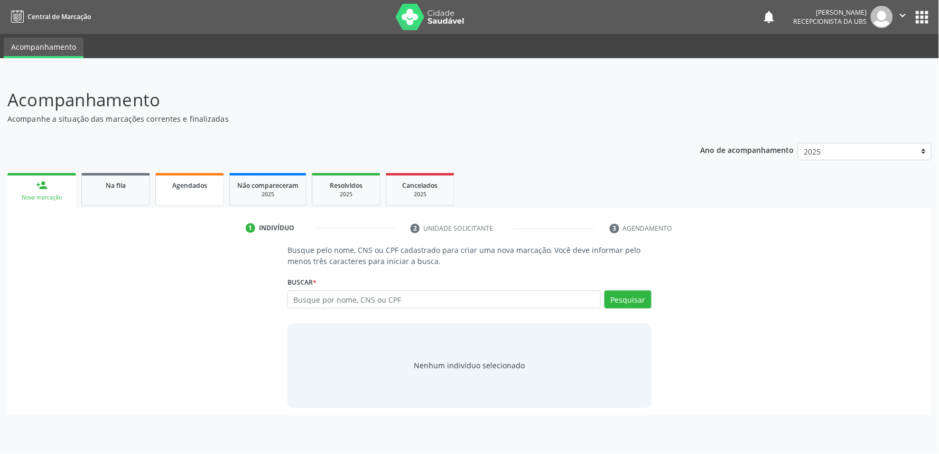
click at [209, 183] on div "Agendados" at bounding box center [189, 184] width 53 height 11
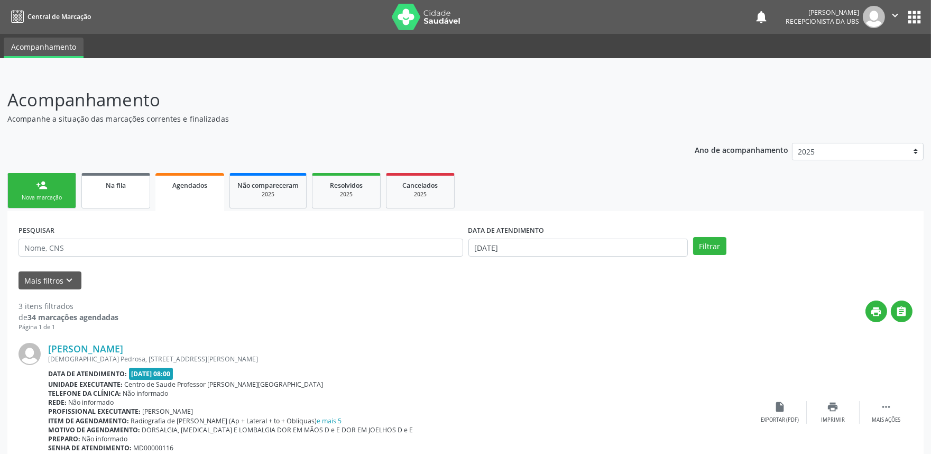
click at [122, 194] on link "Na fila" at bounding box center [115, 190] width 69 height 35
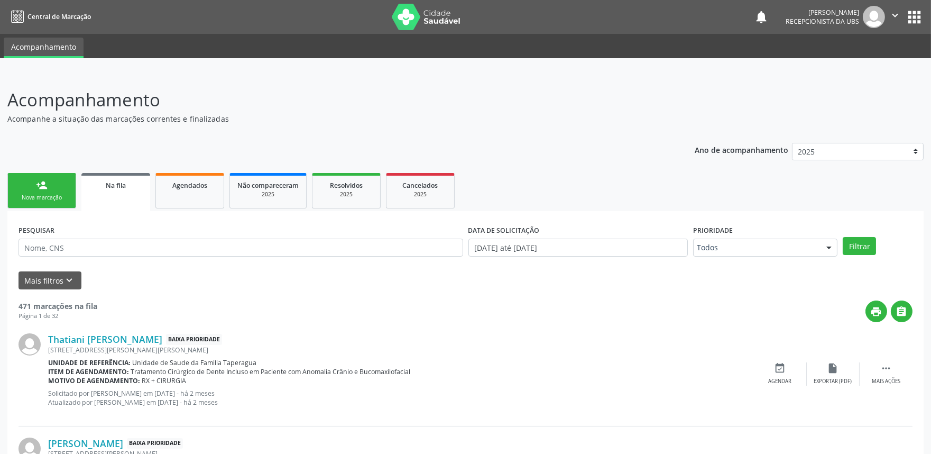
scroll to position [1401, 0]
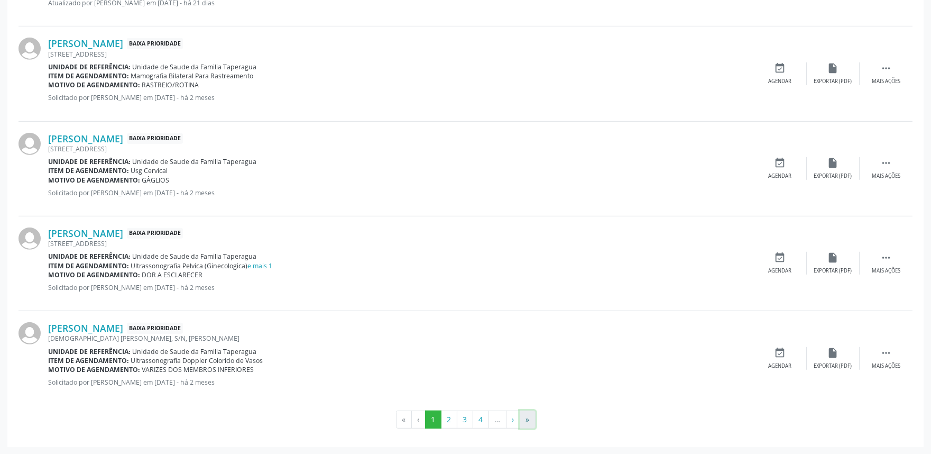
click at [524, 417] on button "»" at bounding box center [528, 419] width 16 height 18
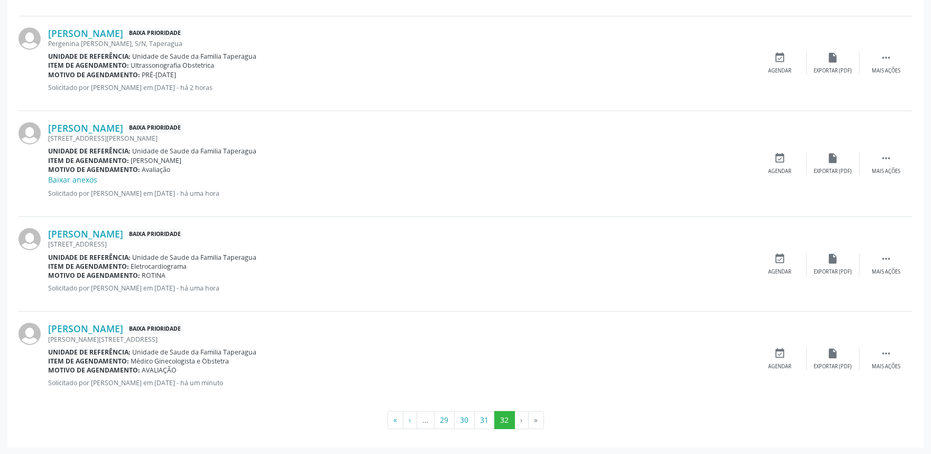
scroll to position [0, 0]
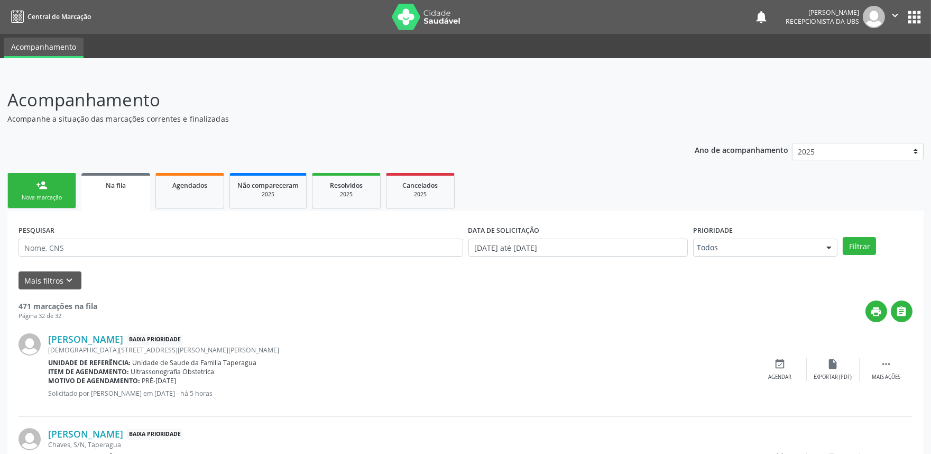
click at [885, 20] on button "" at bounding box center [895, 17] width 20 height 22
click at [860, 62] on link "Sair" at bounding box center [868, 64] width 73 height 15
